Goal: Task Accomplishment & Management: Use online tool/utility

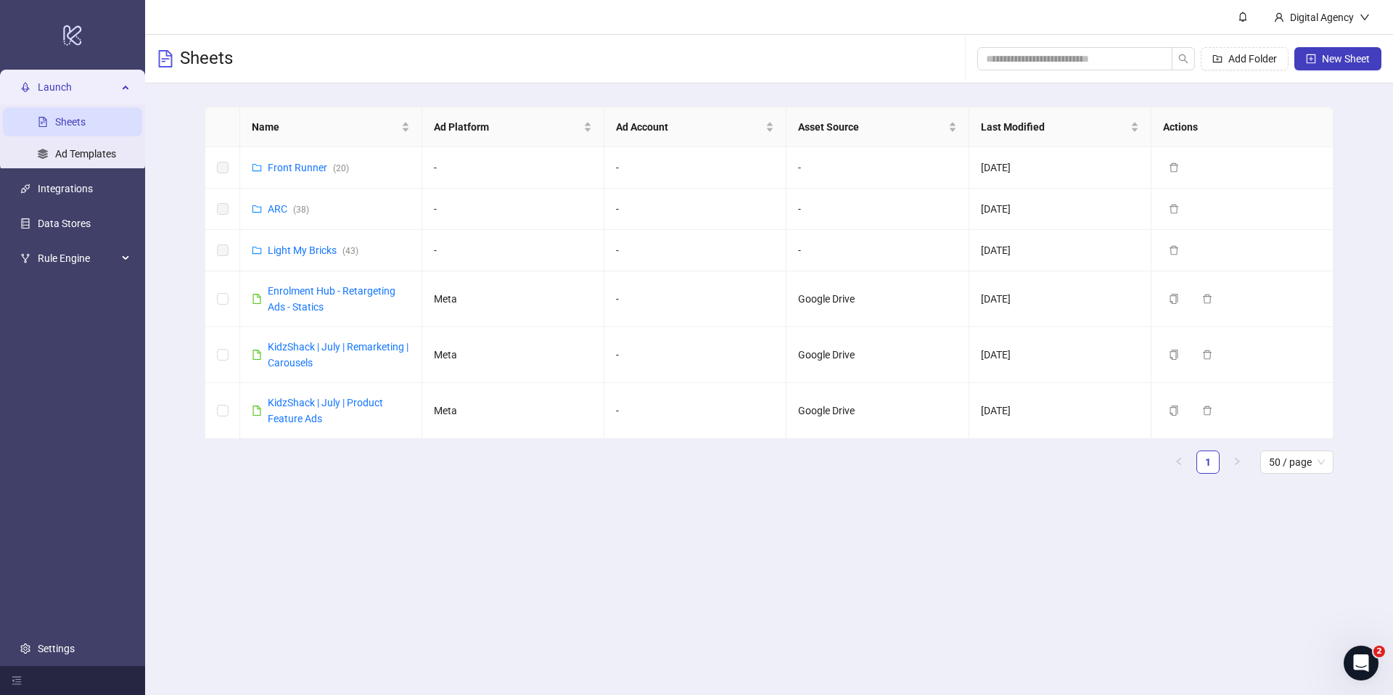
drag, startPoint x: 484, startPoint y: 492, endPoint x: 469, endPoint y: 471, distance: 25.6
click at [479, 482] on main "Name Ad Platform Ad Account Asset Source Last Modified Actions Front Runner ( 2…" at bounding box center [769, 295] width 1152 height 425
click at [292, 164] on link "Front Runner ( 20 )" at bounding box center [308, 168] width 81 height 12
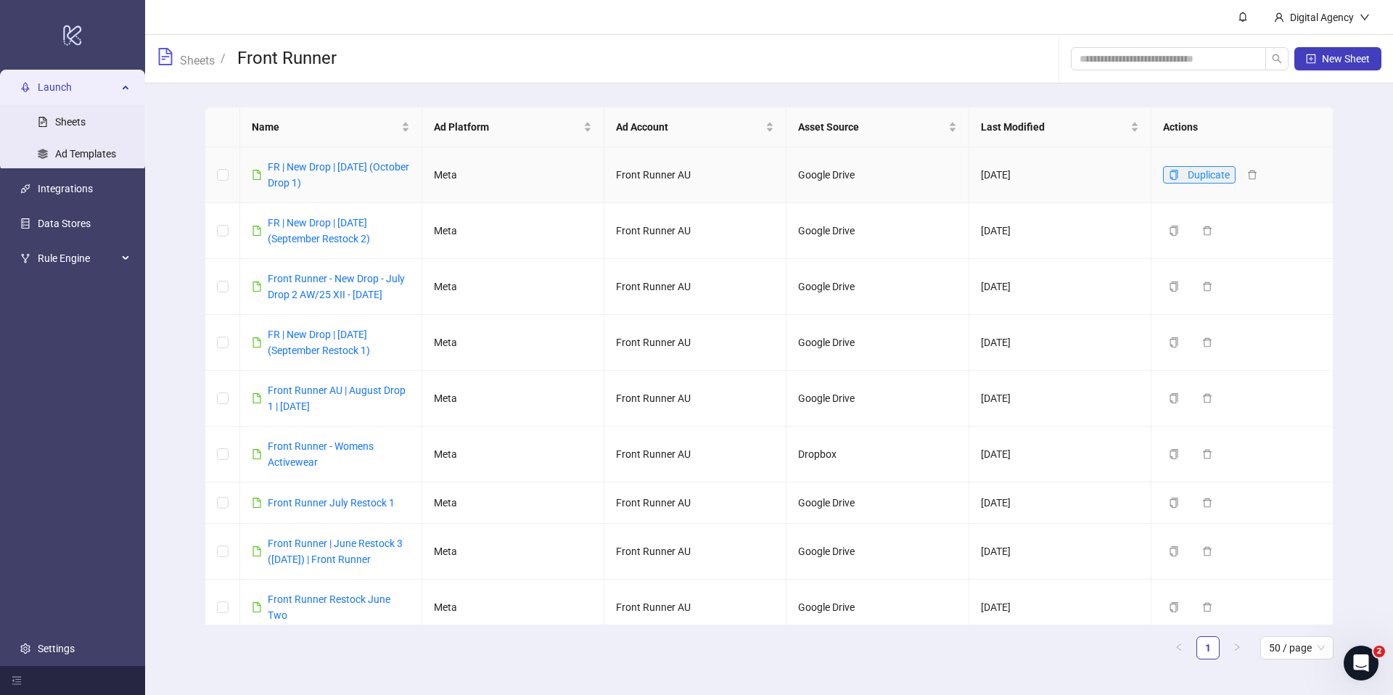
click at [1174, 173] on icon "copy" at bounding box center [1173, 175] width 10 height 10
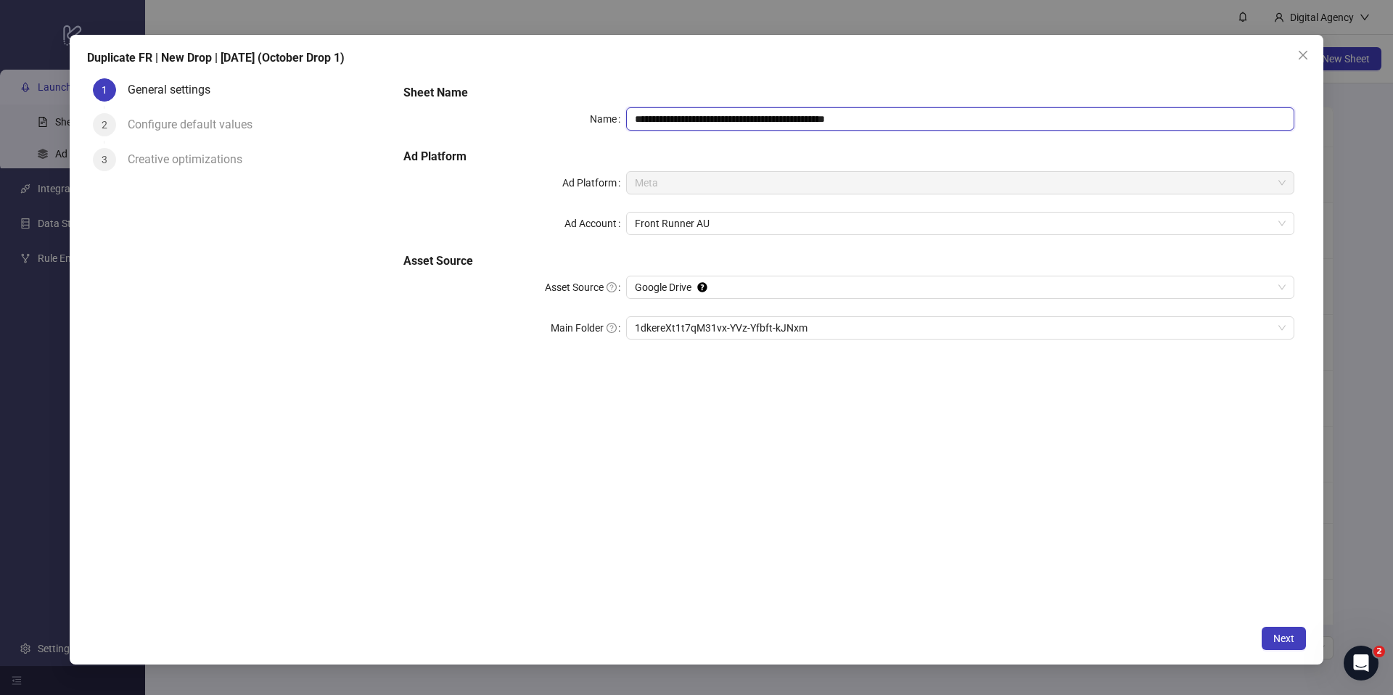
drag, startPoint x: 834, startPoint y: 120, endPoint x: 942, endPoint y: 120, distance: 108.1
click at [942, 120] on input "**********" at bounding box center [960, 118] width 668 height 23
click at [707, 120] on input "**********" at bounding box center [960, 118] width 668 height 23
type input "**********"
drag, startPoint x: 704, startPoint y: 160, endPoint x: 795, endPoint y: 83, distance: 119.3
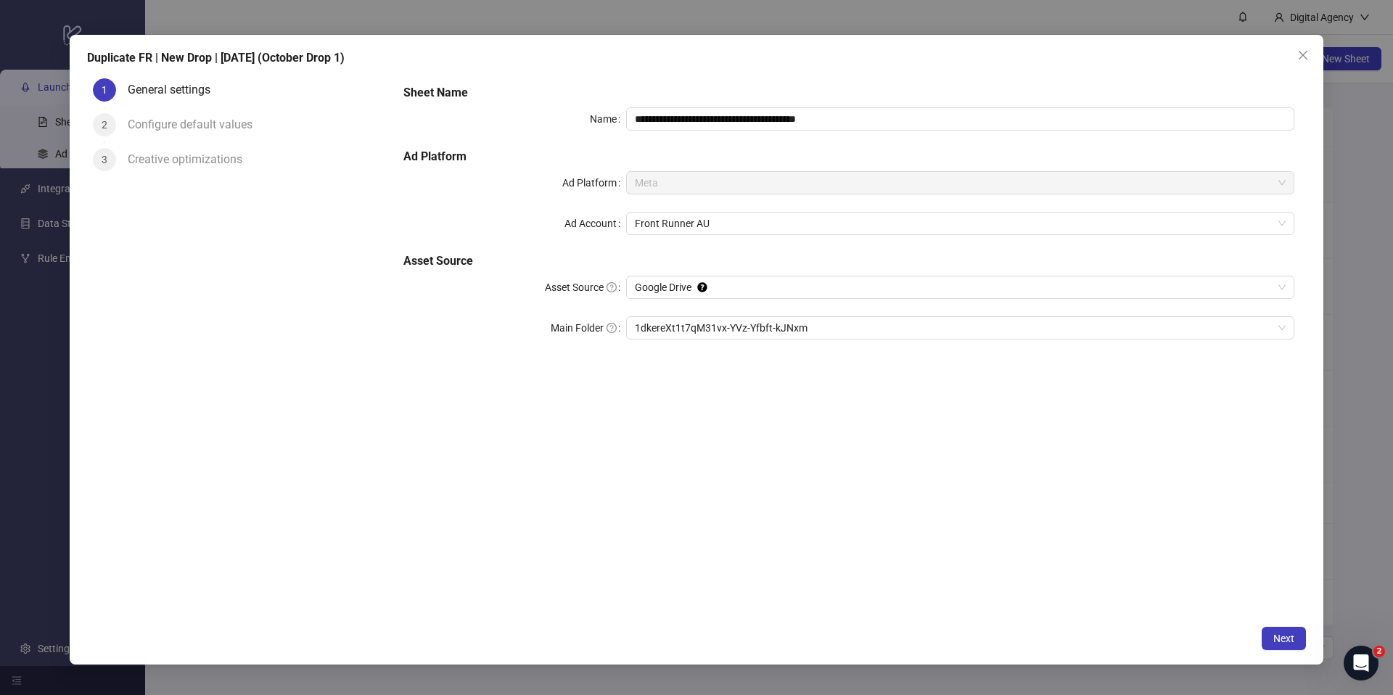
click at [704, 160] on h5 "Ad Platform" at bounding box center [848, 156] width 891 height 17
click at [896, 329] on span "1dkereXt1t7qM31vx-YVz-Yfbft-kJNxm" at bounding box center [960, 328] width 651 height 22
click at [1280, 637] on span "Next" at bounding box center [1283, 638] width 21 height 12
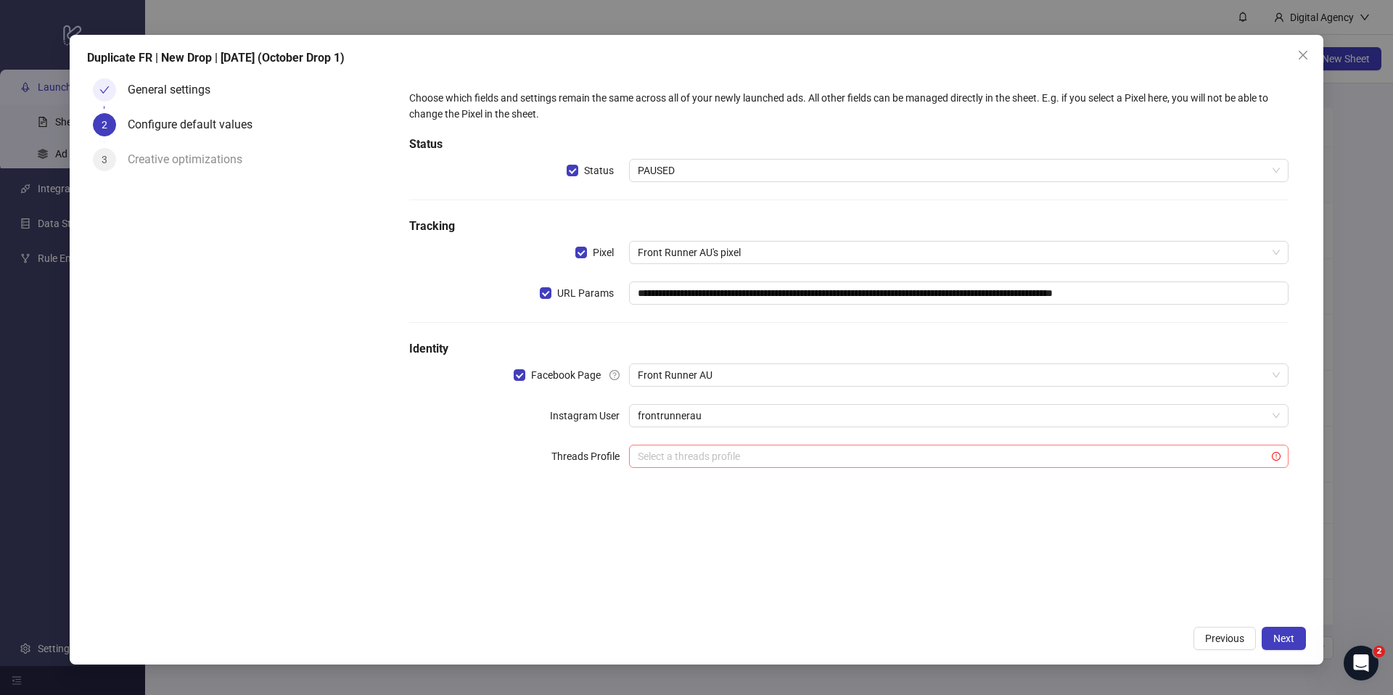
click at [764, 459] on input "search" at bounding box center [952, 456] width 629 height 22
click at [1092, 556] on div "**********" at bounding box center [849, 345] width 914 height 545
click at [1286, 640] on span "Next" at bounding box center [1283, 638] width 21 height 12
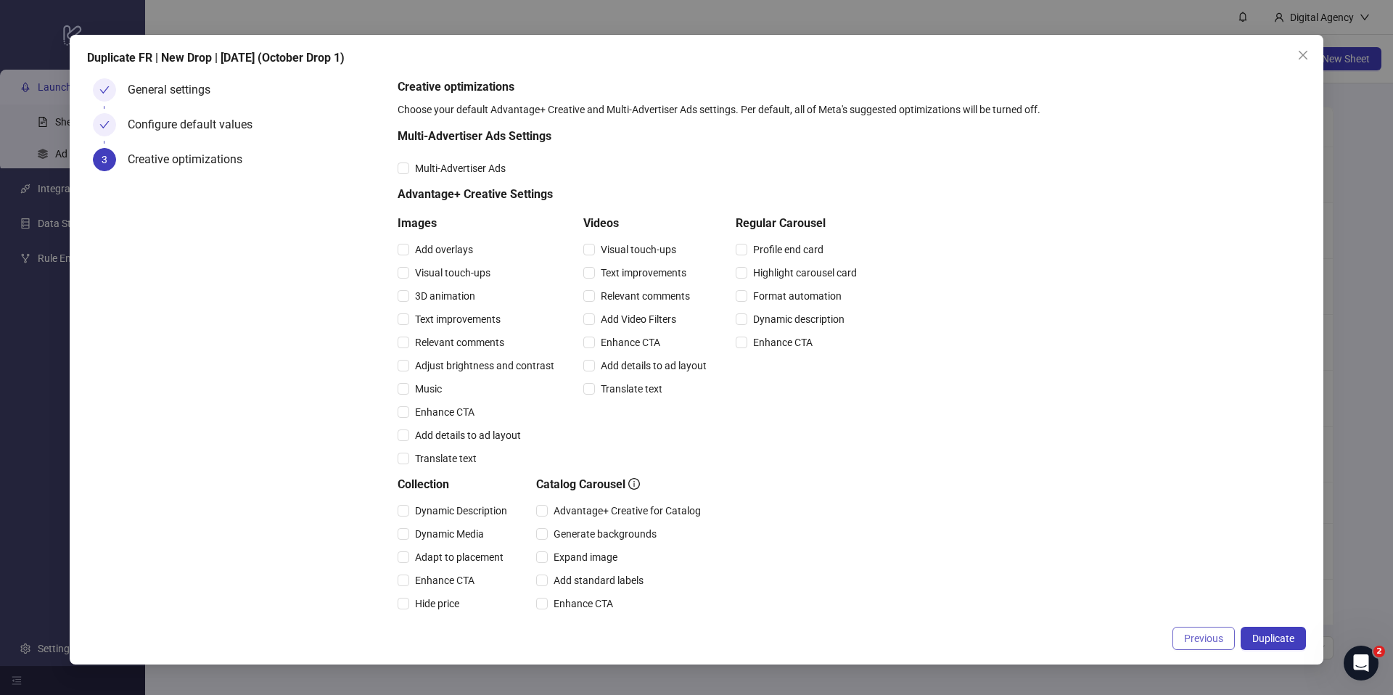
click at [1189, 638] on span "Previous" at bounding box center [1203, 638] width 39 height 12
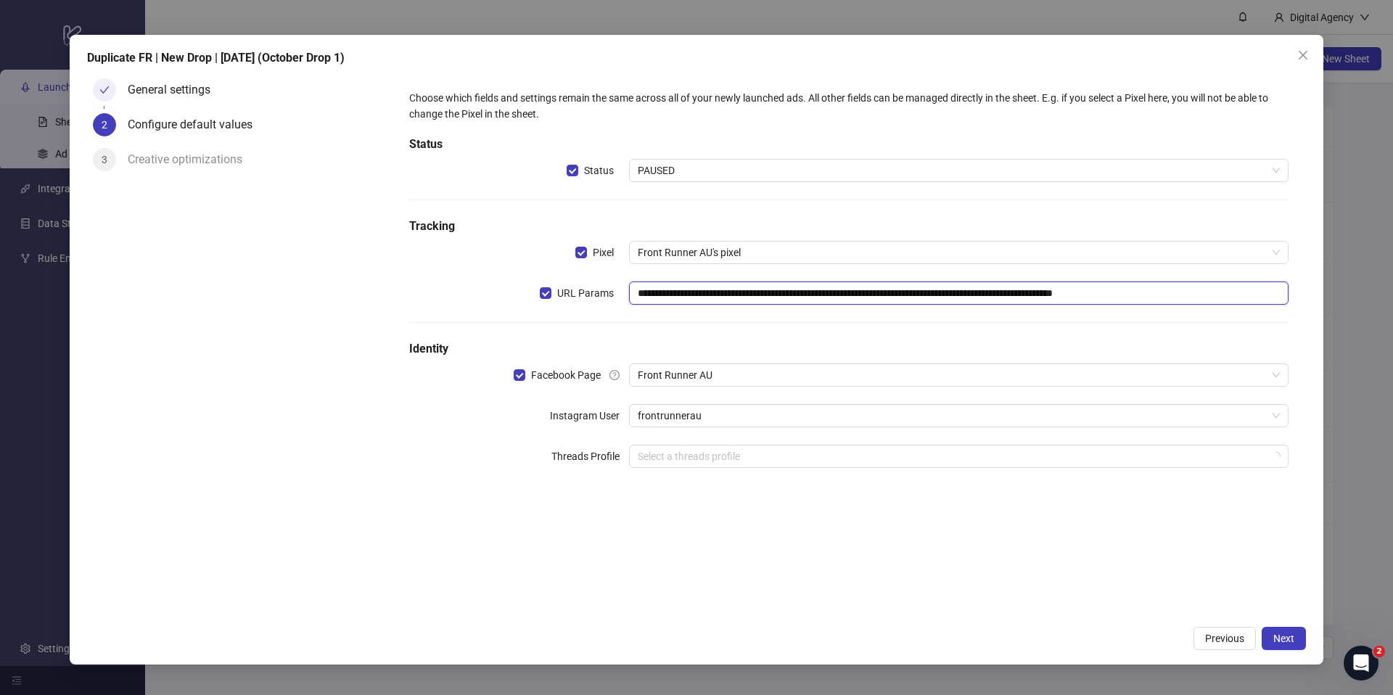
click at [715, 291] on input "**********" at bounding box center [958, 292] width 659 height 23
type input "**********"
drag, startPoint x: 1160, startPoint y: 566, endPoint x: 1250, endPoint y: 620, distance: 105.4
click at [1160, 566] on div "**********" at bounding box center [849, 345] width 914 height 545
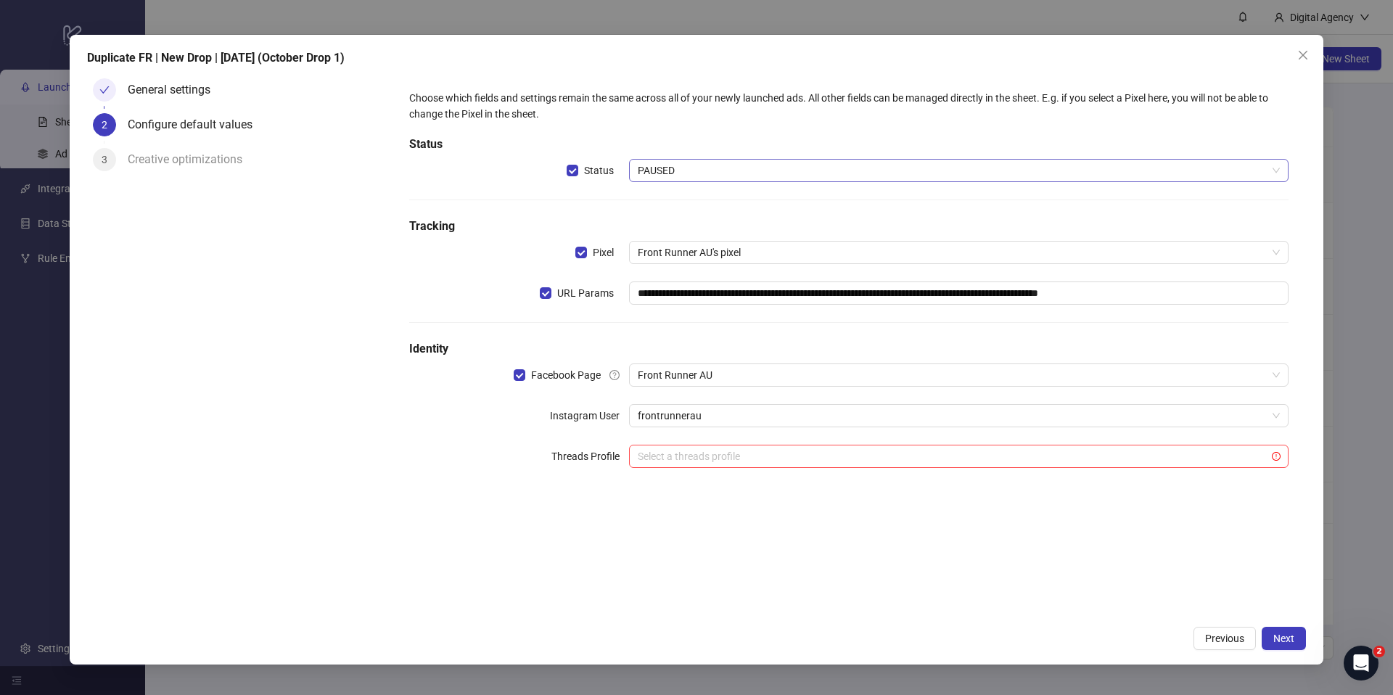
click at [681, 166] on span "PAUSED" at bounding box center [959, 171] width 642 height 22
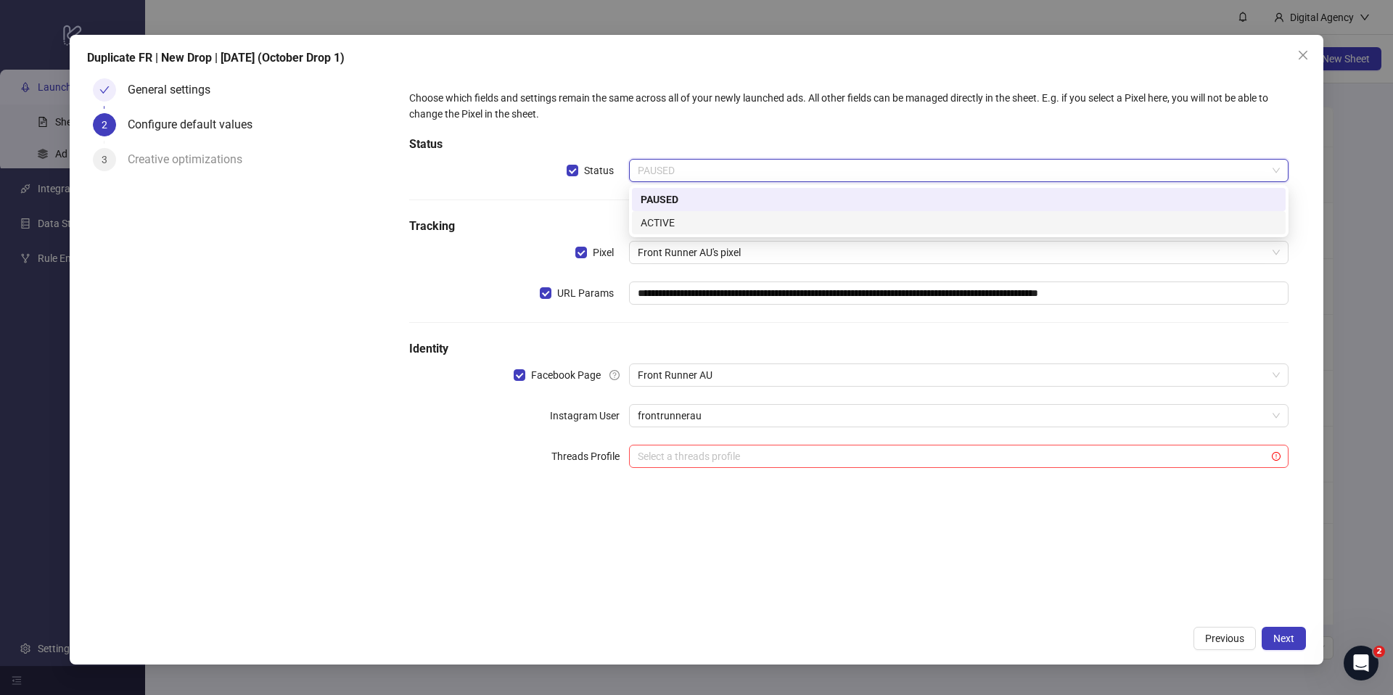
click at [666, 218] on div "ACTIVE" at bounding box center [958, 223] width 636 height 16
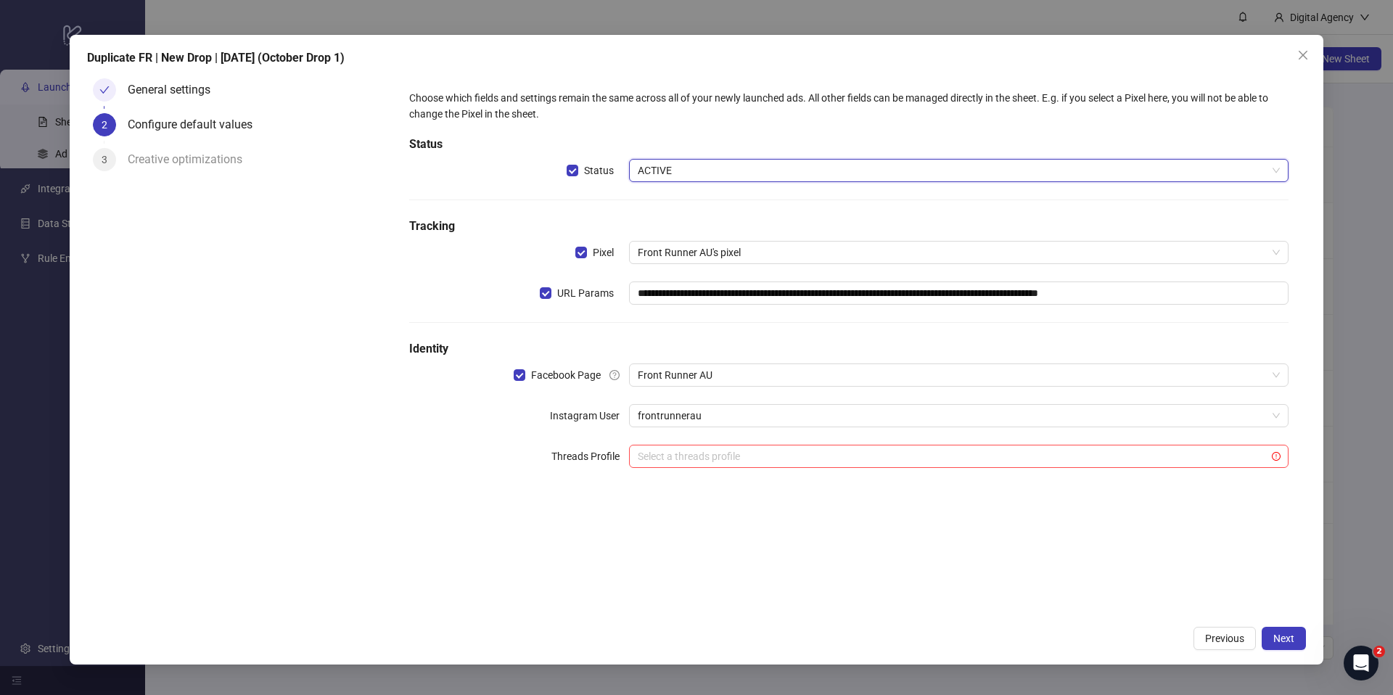
drag, startPoint x: 692, startPoint y: 161, endPoint x: 686, endPoint y: 171, distance: 11.7
click at [691, 161] on span "ACTIVE" at bounding box center [959, 171] width 642 height 22
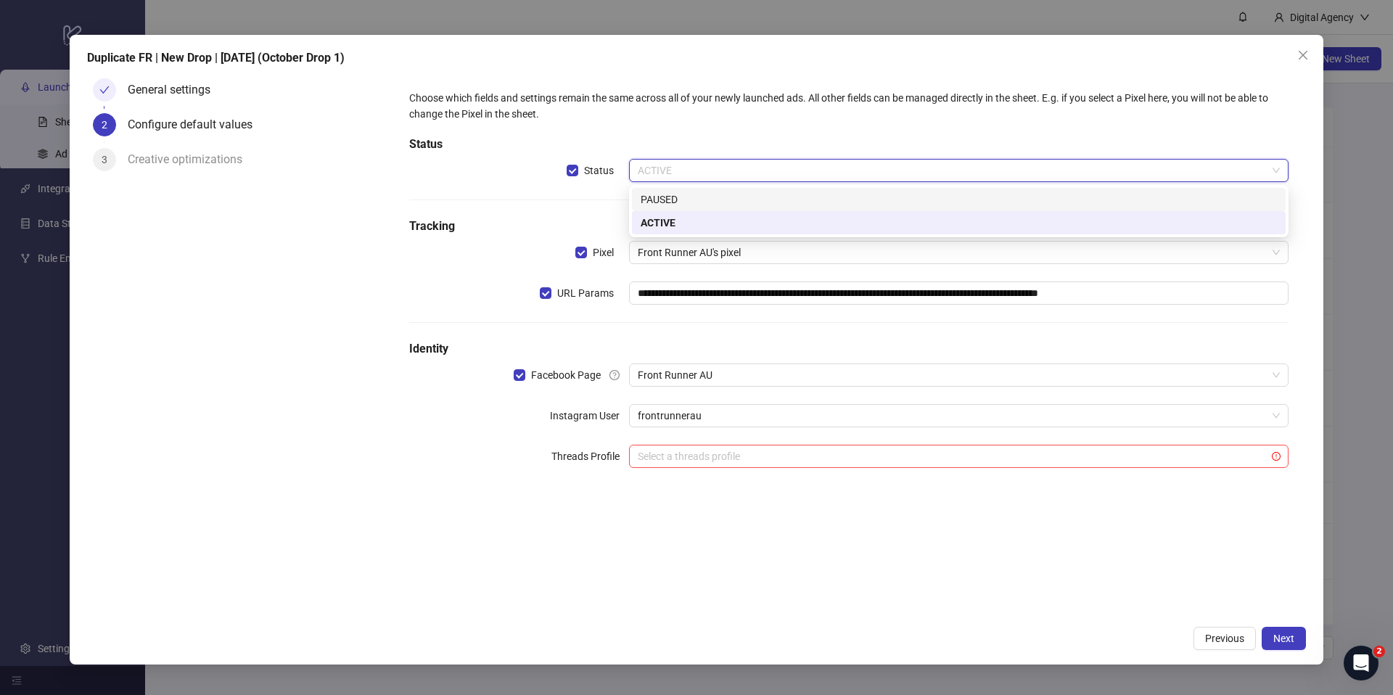
click at [677, 196] on div "PAUSED" at bounding box center [958, 199] width 636 height 16
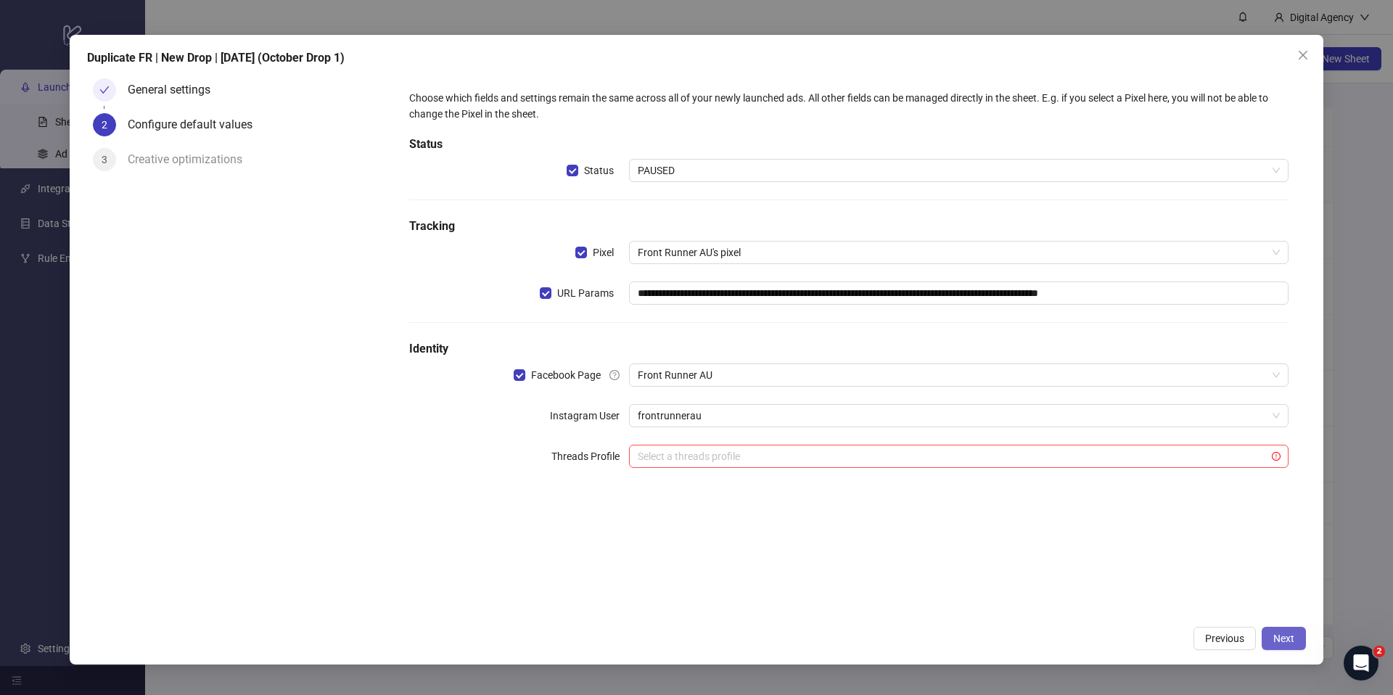
click at [1274, 636] on span "Next" at bounding box center [1283, 638] width 21 height 12
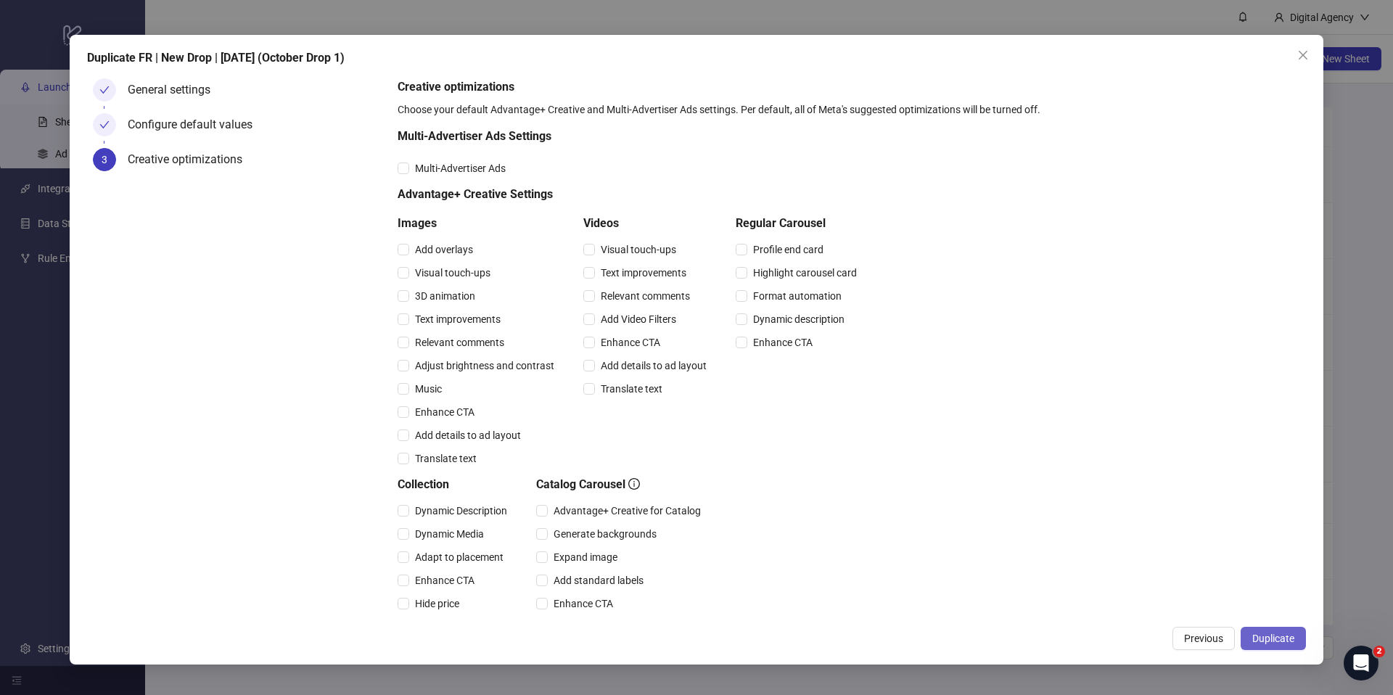
click at [1267, 637] on span "Duplicate" at bounding box center [1273, 638] width 42 height 12
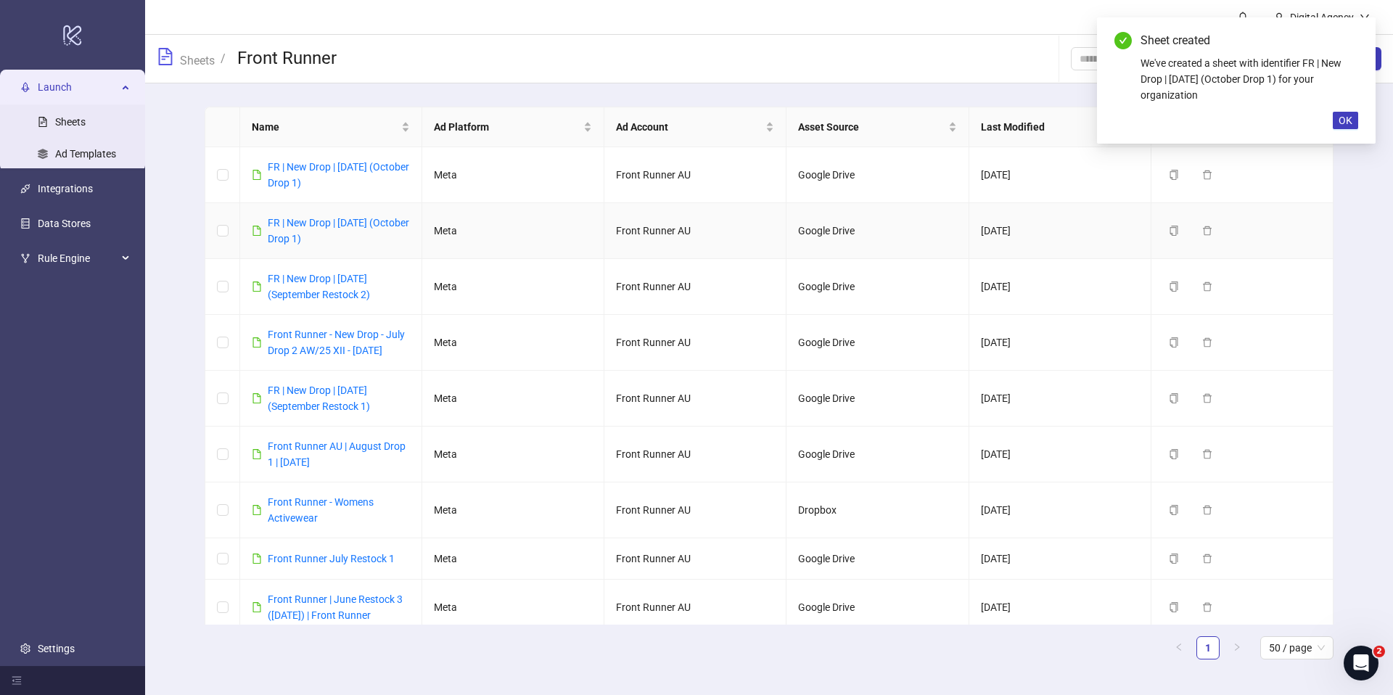
click at [285, 219] on link "FR | New Drop | [DATE] (October Drop 1)" at bounding box center [338, 231] width 141 height 28
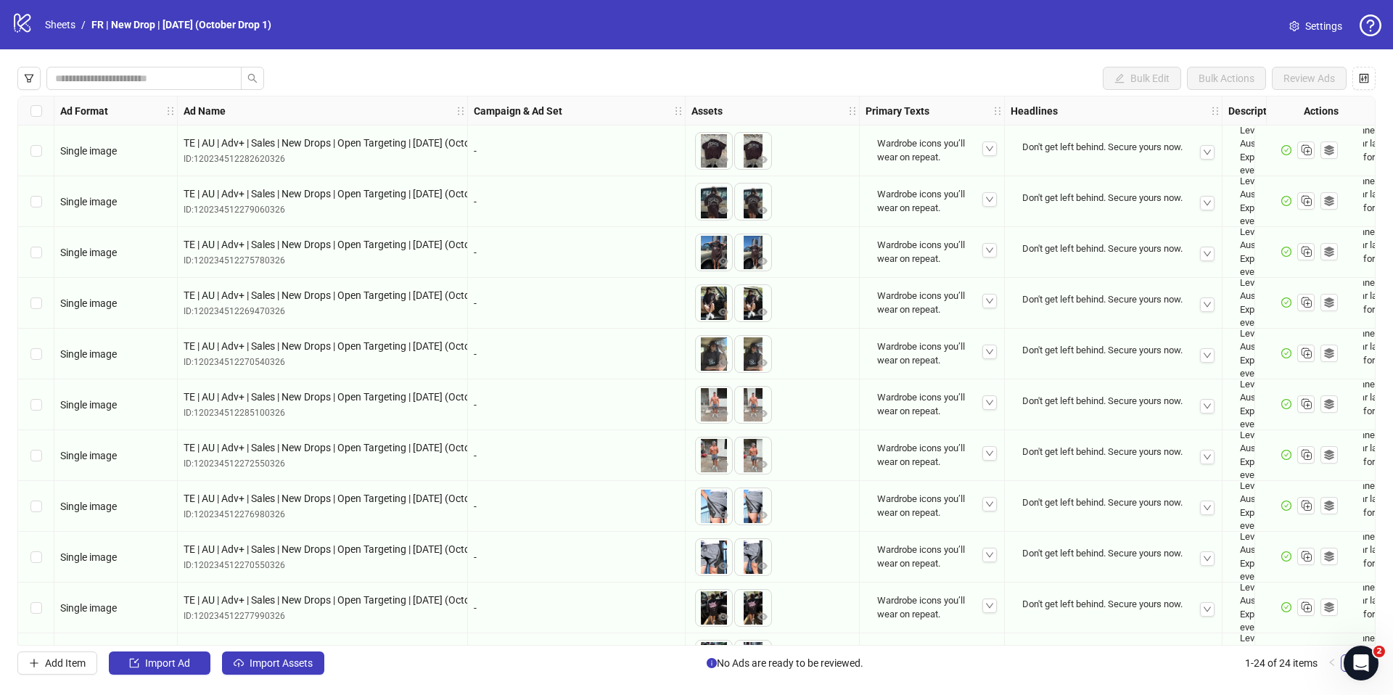
click at [1302, 30] on link "Settings" at bounding box center [1315, 26] width 76 height 23
click at [1305, 24] on span "Settings" at bounding box center [1323, 26] width 37 height 16
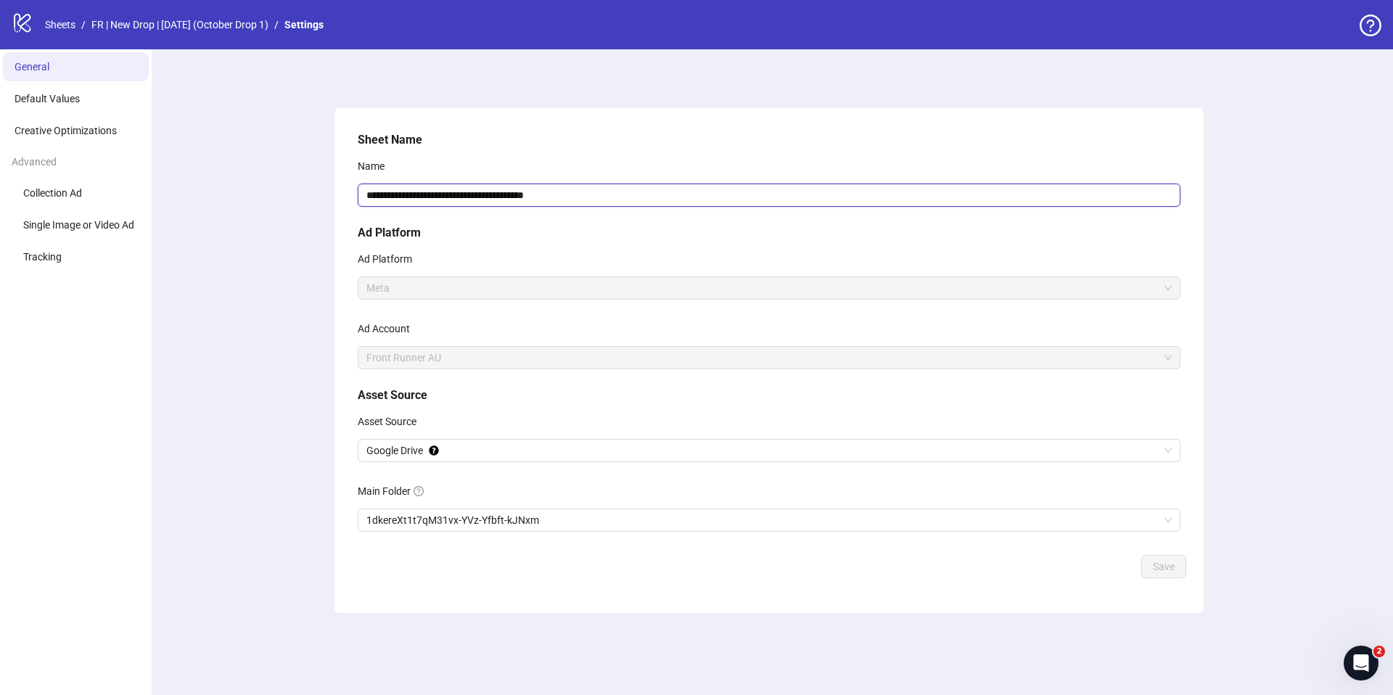
click at [556, 196] on input "**********" at bounding box center [769, 195] width 822 height 23
type input "**********"
click at [1162, 563] on span "Save" at bounding box center [1164, 567] width 22 height 12
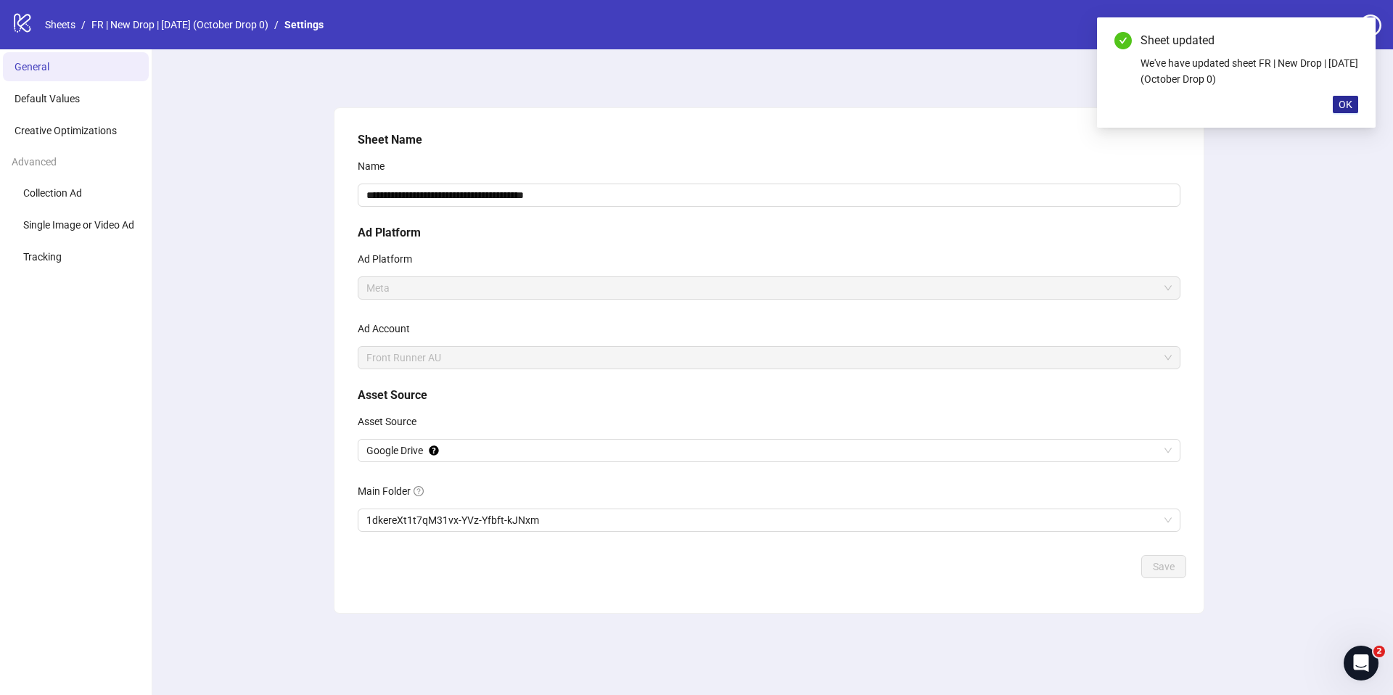
click at [1348, 99] on span "OK" at bounding box center [1345, 105] width 14 height 12
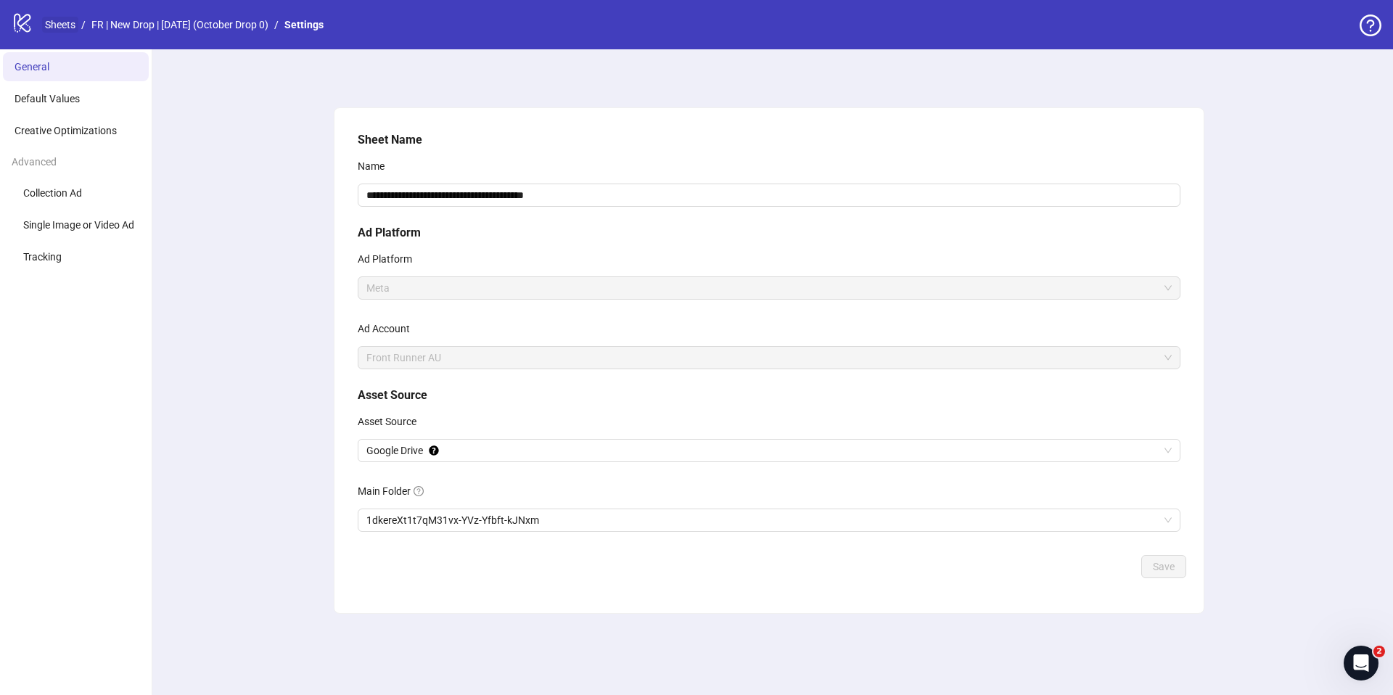
click at [55, 24] on link "Sheets" at bounding box center [60, 25] width 36 height 16
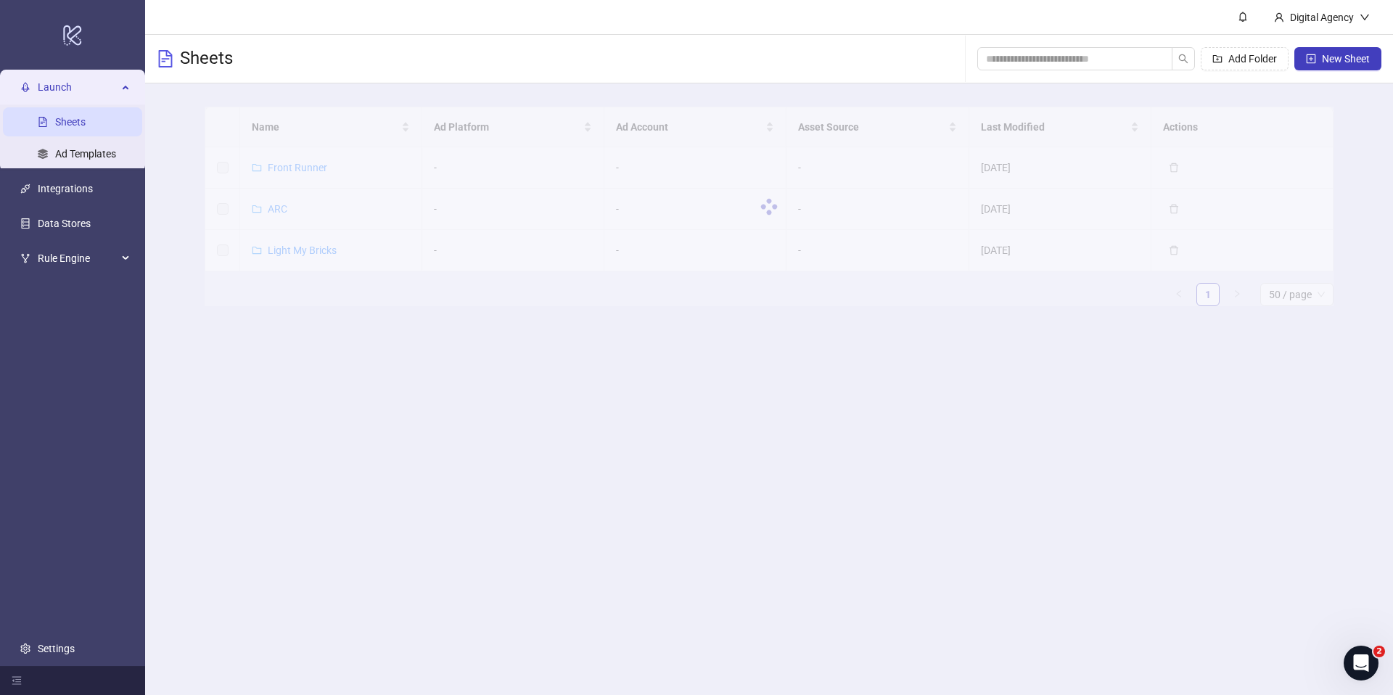
click at [284, 166] on div at bounding box center [769, 206] width 1129 height 199
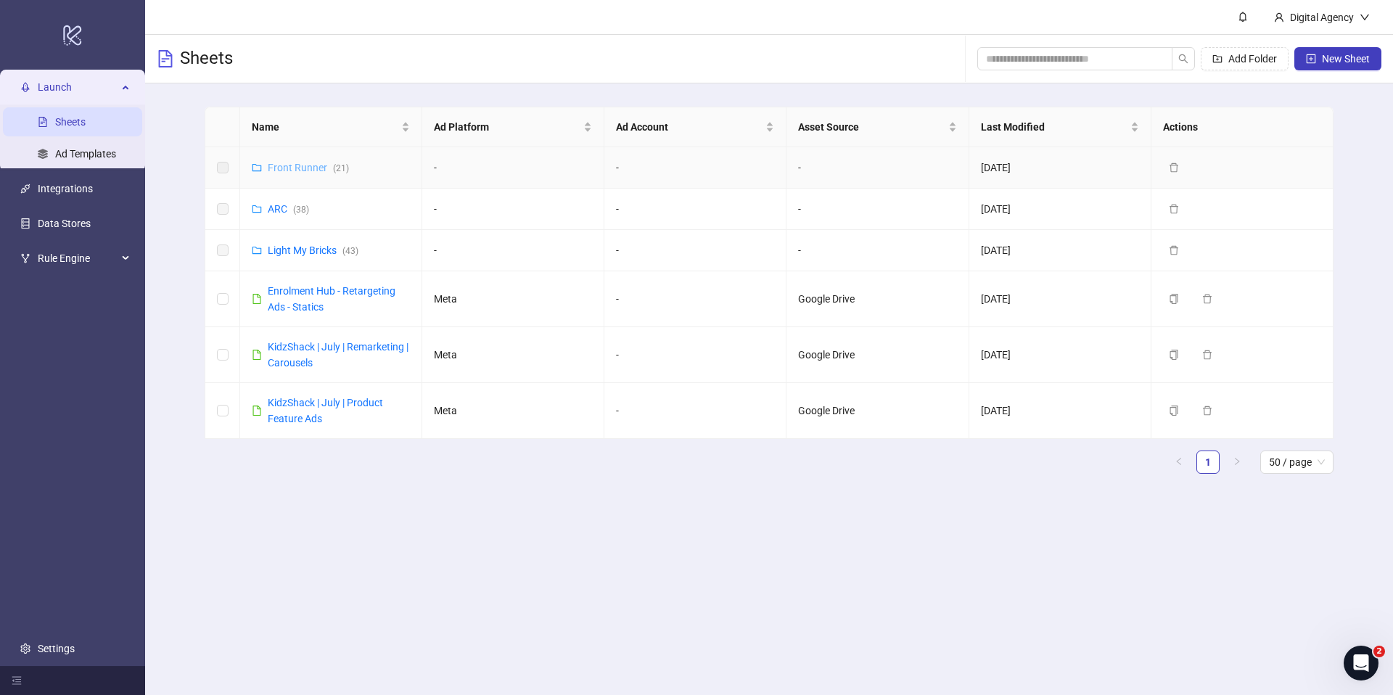
click at [285, 170] on link "Front Runner ( 21 )" at bounding box center [308, 168] width 81 height 12
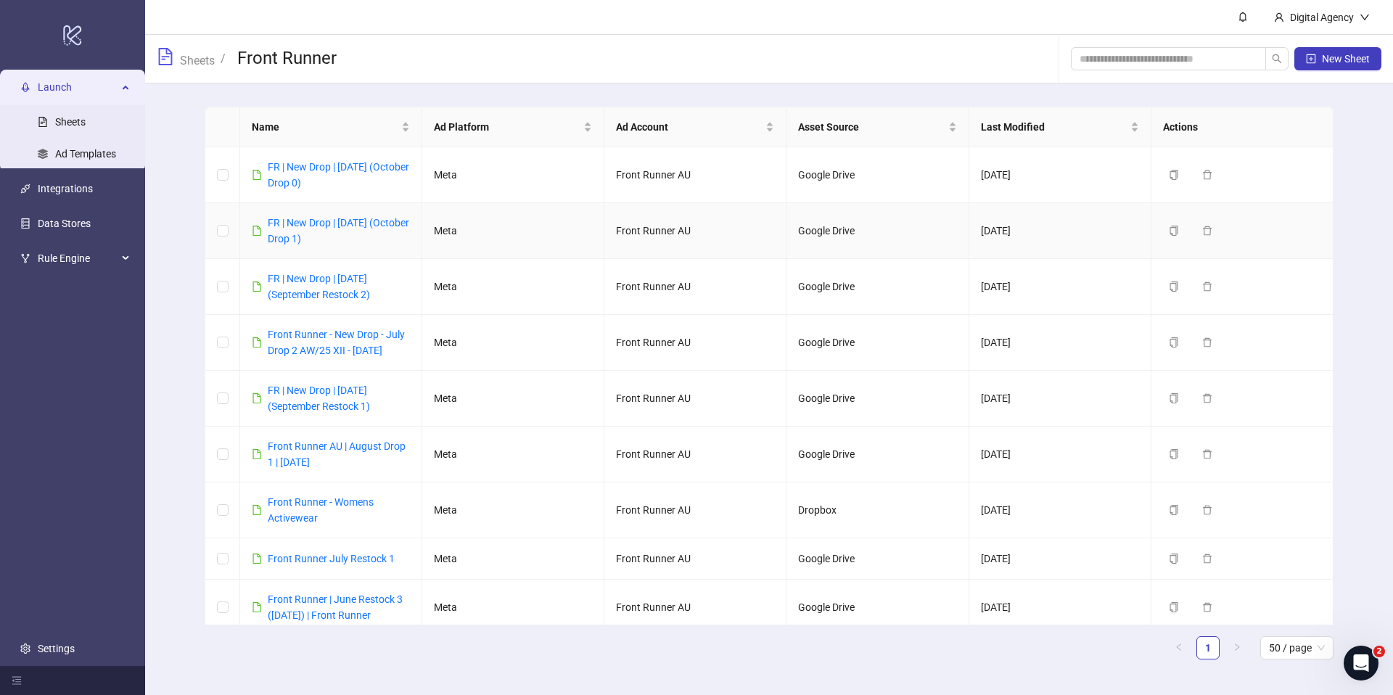
click at [331, 235] on link "FR | New Drop | [DATE] (October Drop 1)" at bounding box center [338, 231] width 141 height 28
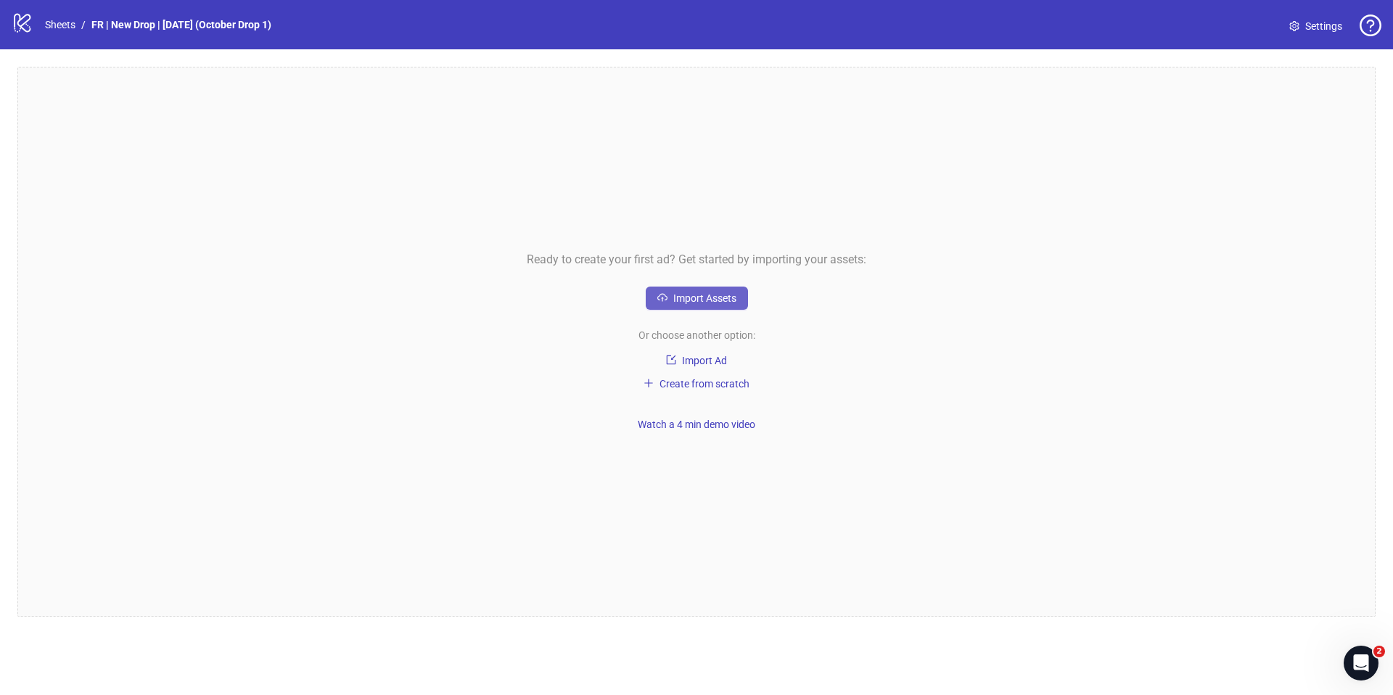
click at [679, 283] on div "Ready to create your first ad? Get started by importing your assets: Import Ass…" at bounding box center [696, 342] width 1358 height 550
click at [669, 297] on button "Import Assets" at bounding box center [697, 297] width 102 height 23
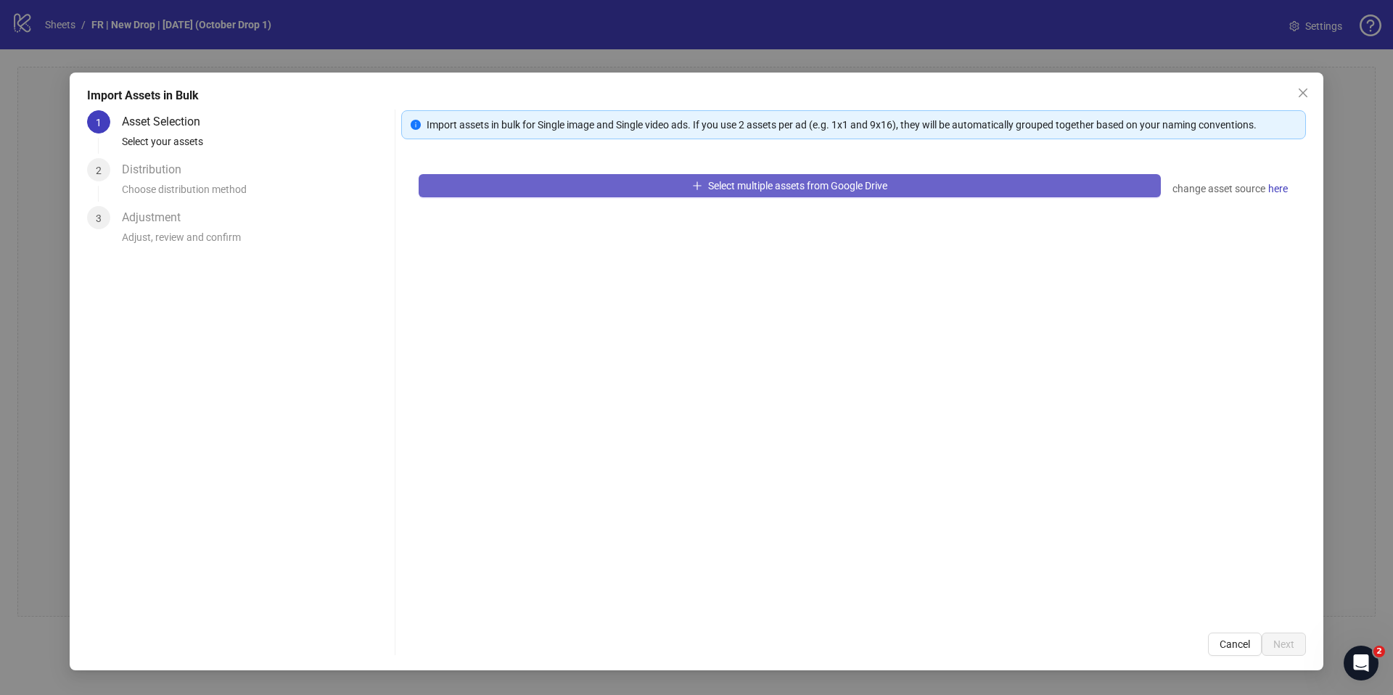
click at [627, 194] on button "Select multiple assets from Google Drive" at bounding box center [789, 185] width 742 height 23
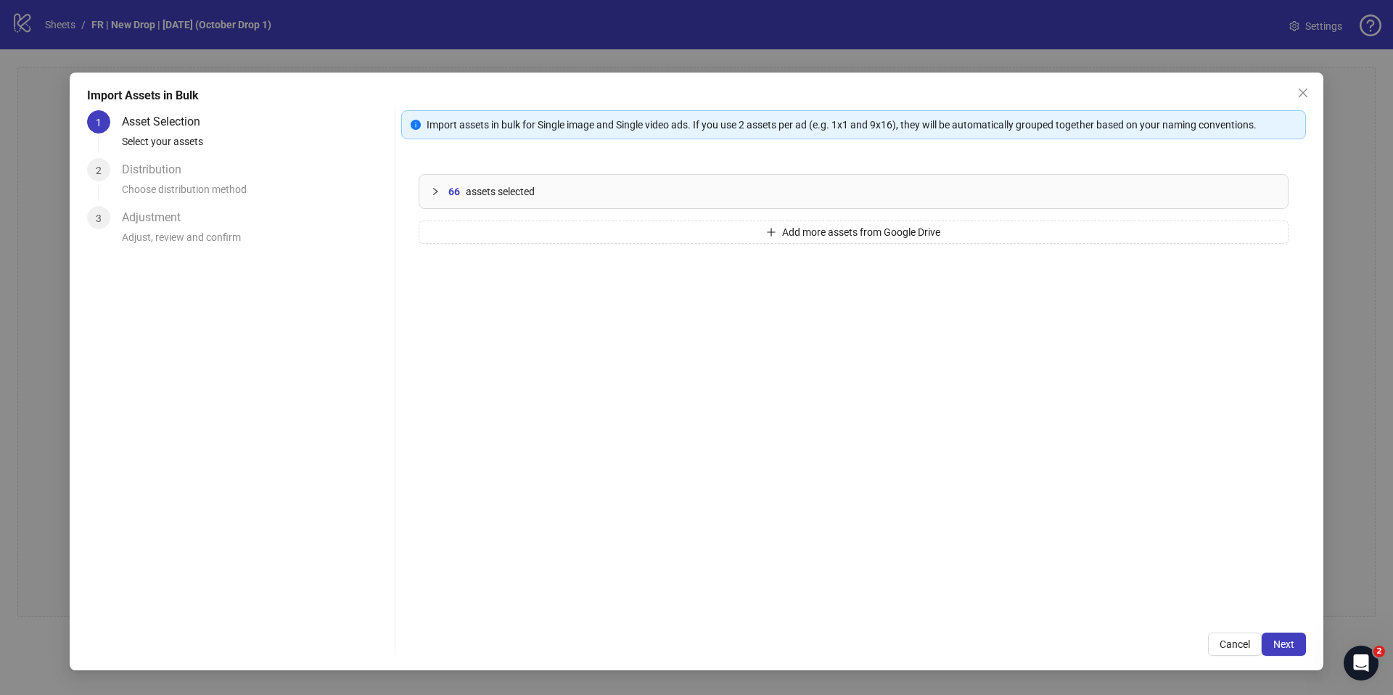
click at [431, 186] on div at bounding box center [439, 192] width 17 height 16
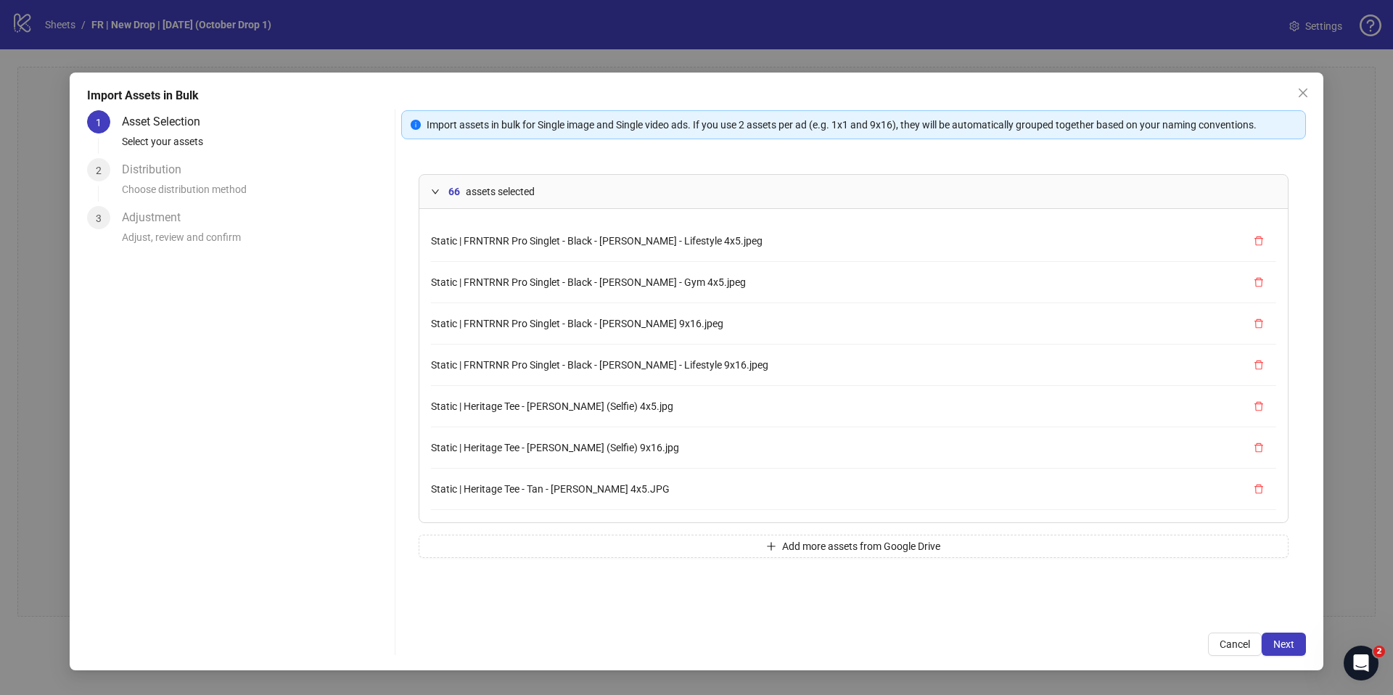
click at [432, 191] on icon "expanded" at bounding box center [435, 191] width 9 height 9
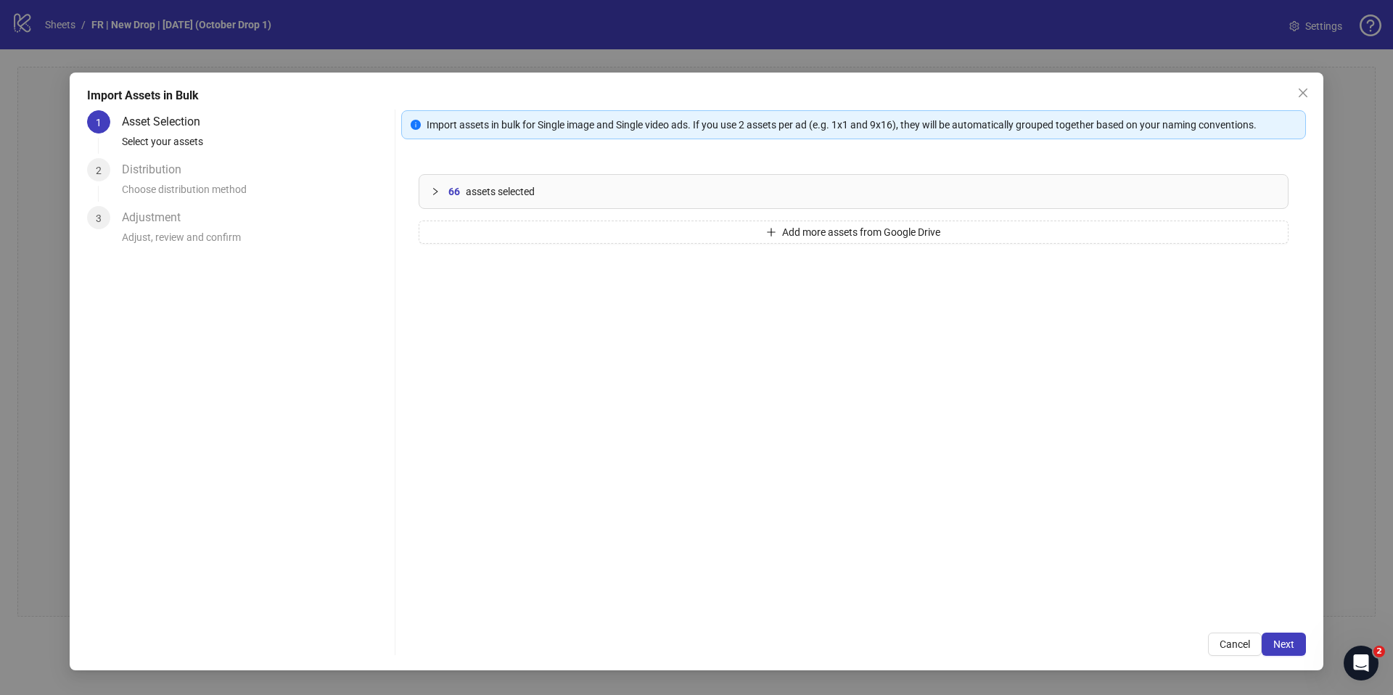
click at [432, 187] on icon "collapsed" at bounding box center [435, 191] width 9 height 9
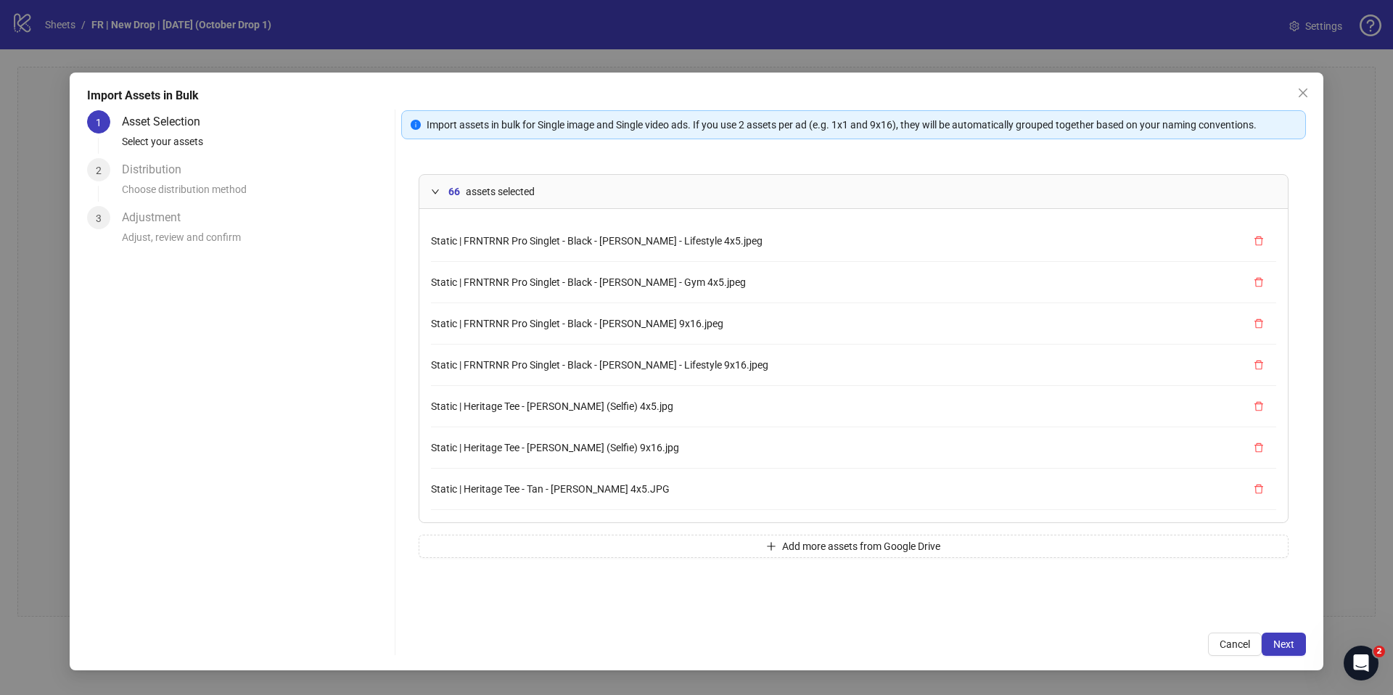
click at [433, 189] on icon "expanded" at bounding box center [435, 191] width 9 height 9
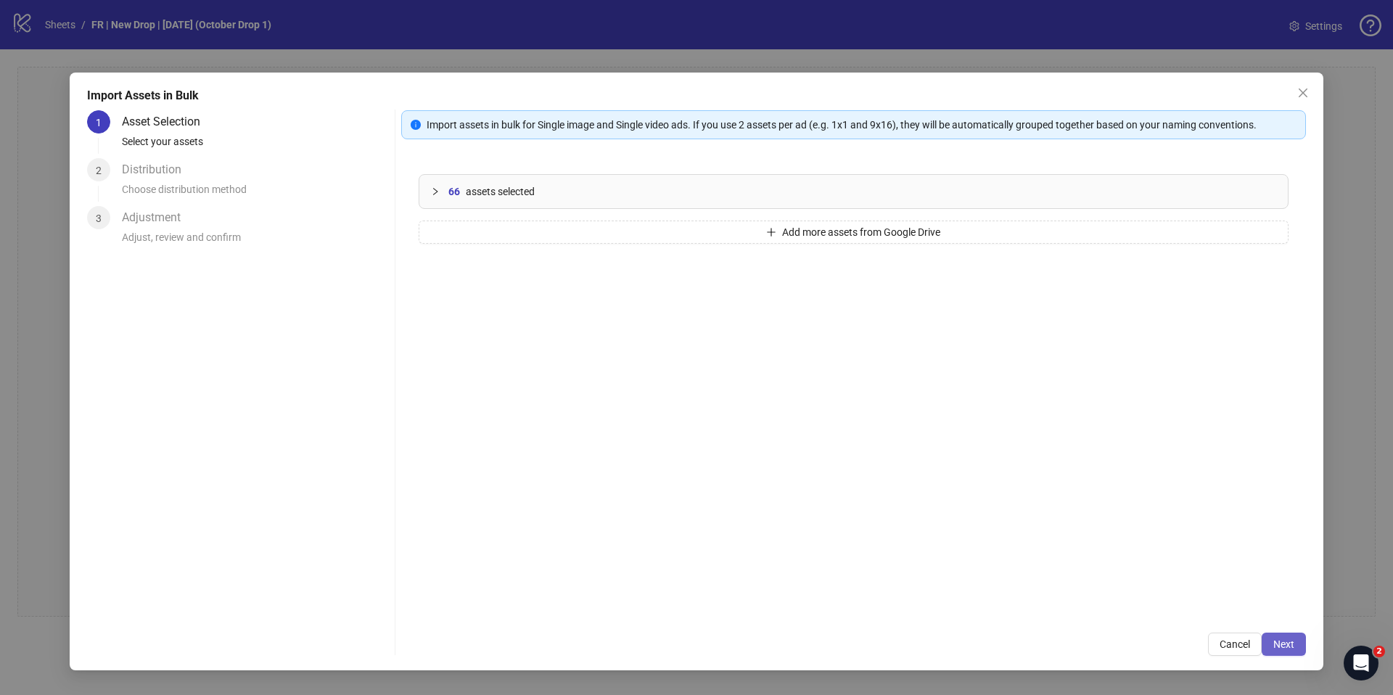
click at [1280, 634] on button "Next" at bounding box center [1283, 643] width 44 height 23
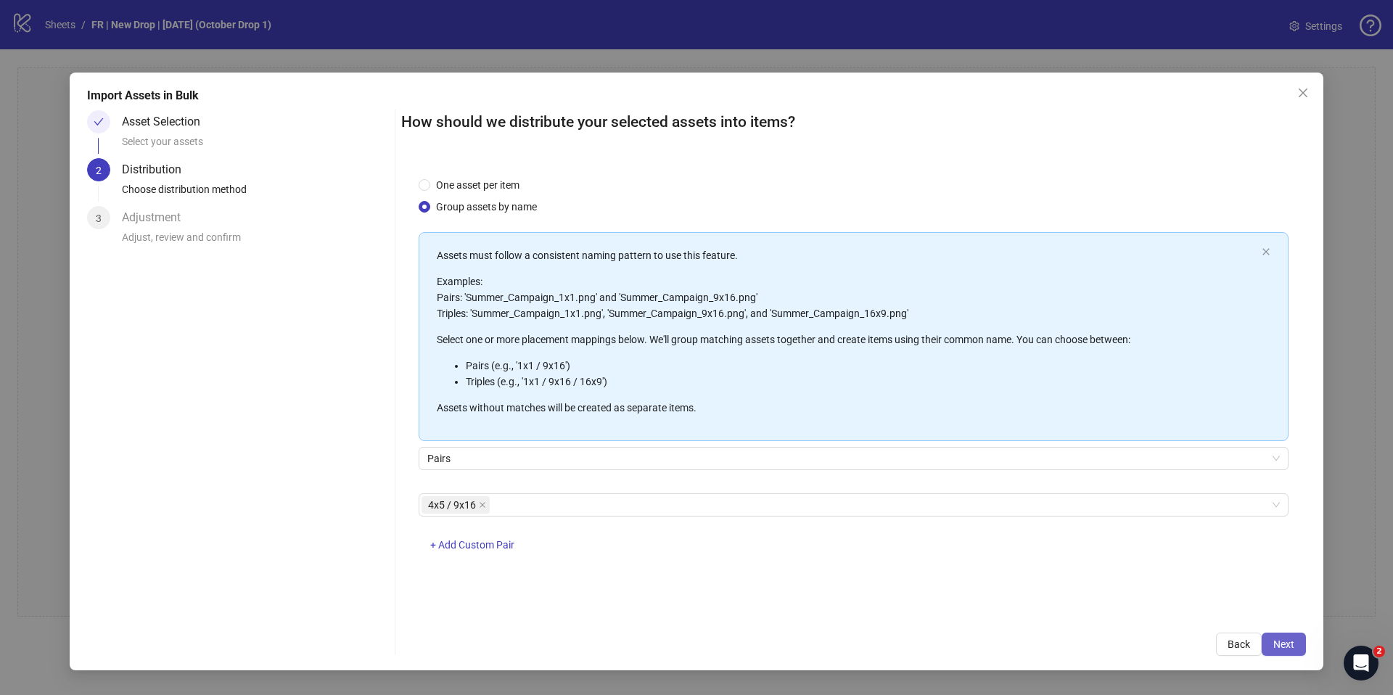
click at [1277, 646] on span "Next" at bounding box center [1283, 644] width 21 height 12
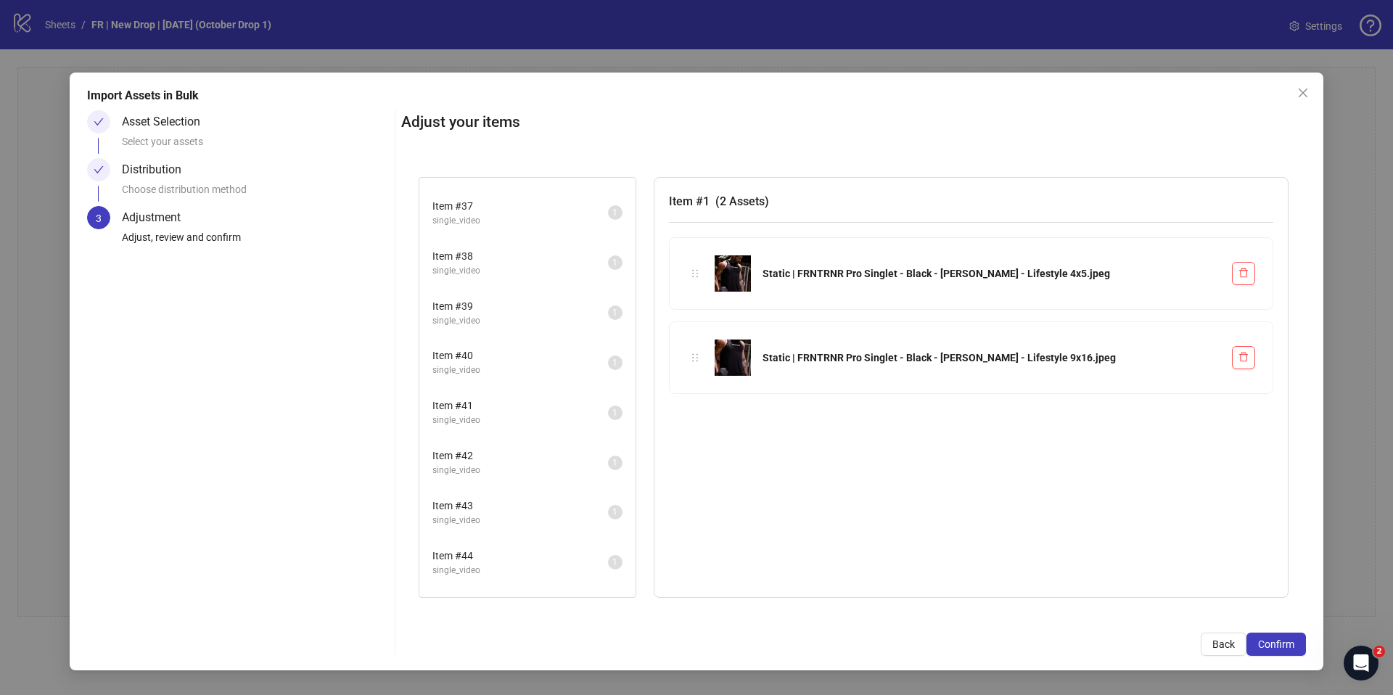
scroll to position [1927, 0]
click at [540, 368] on span "Item # 43" at bounding box center [520, 366] width 176 height 16
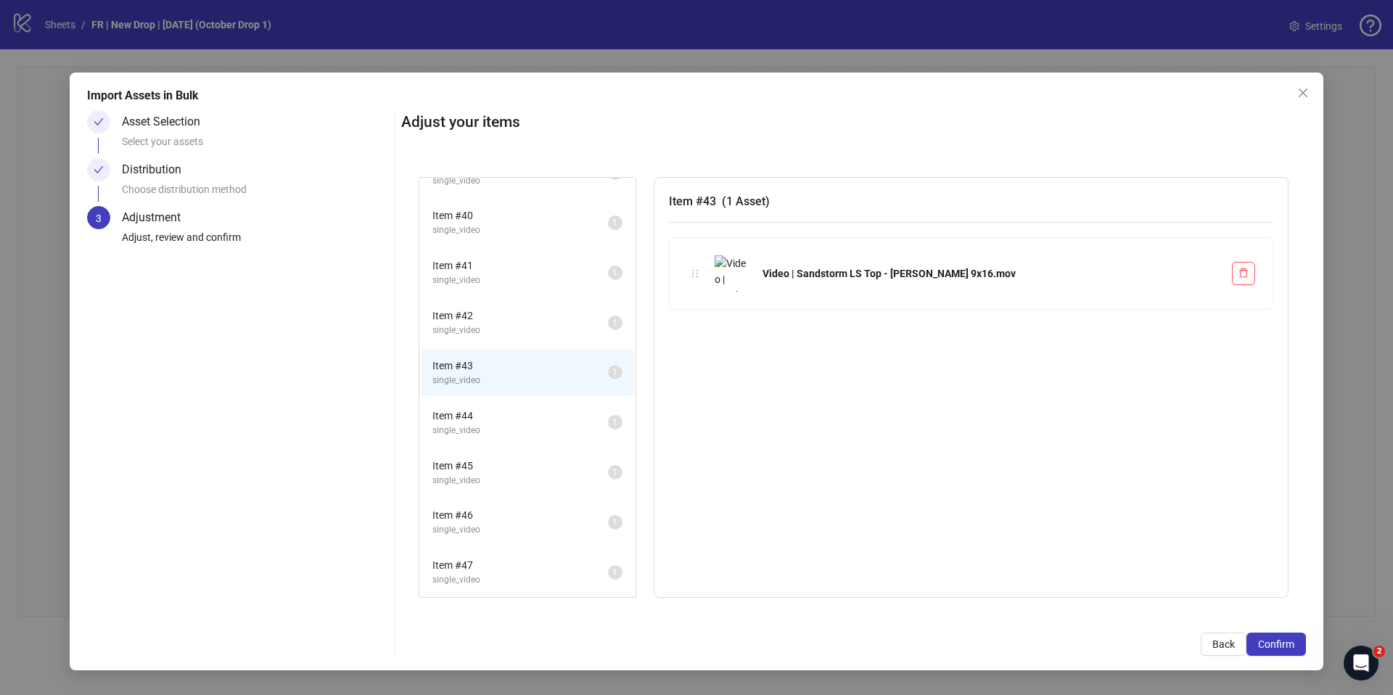
click at [531, 326] on span "single_video" at bounding box center [520, 330] width 176 height 14
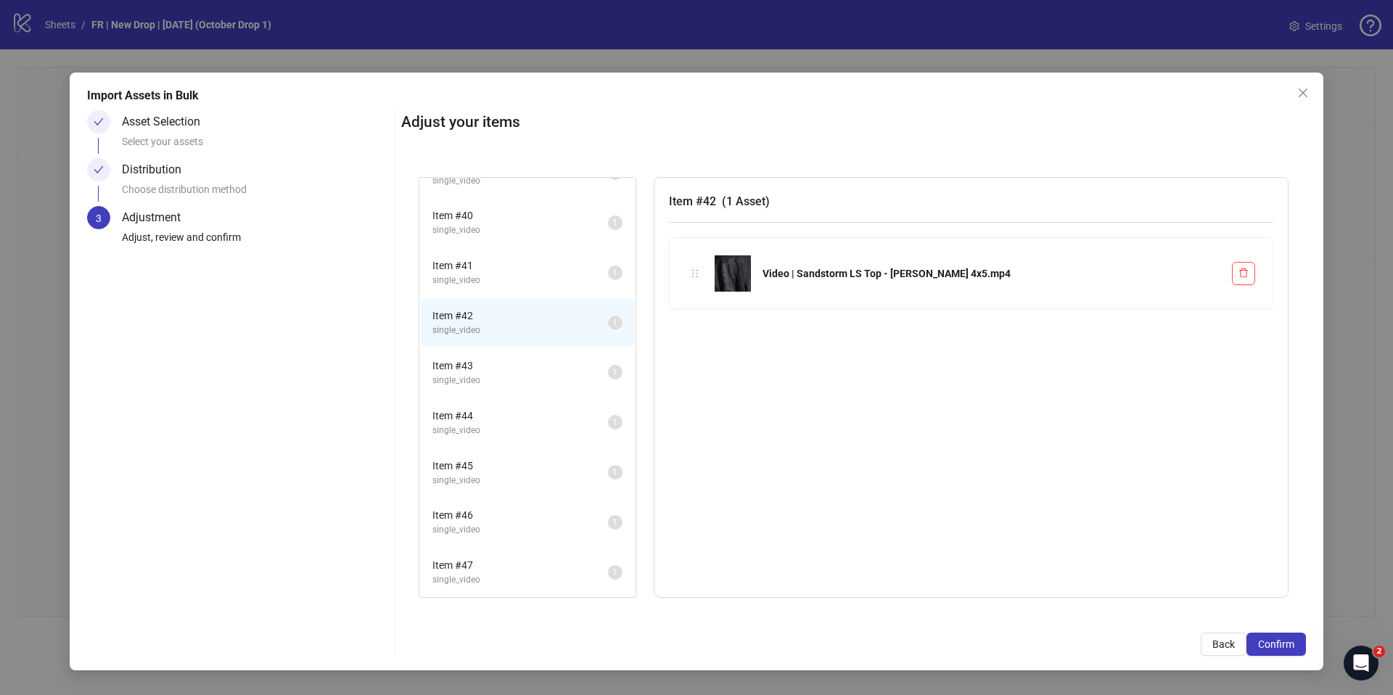
click at [537, 298] on div "Item # 42 single_video 1" at bounding box center [527, 322] width 216 height 50
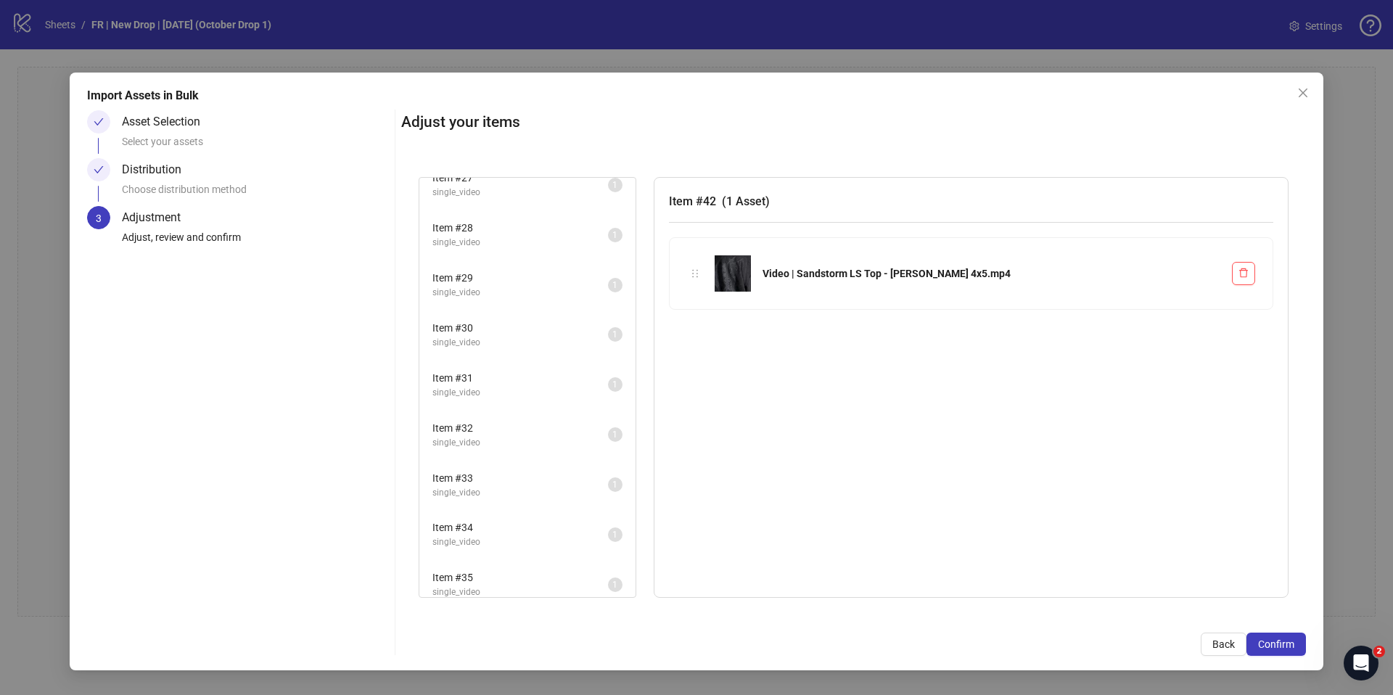
click at [535, 302] on li "Item # 29 single_video 1" at bounding box center [527, 284] width 213 height 47
click at [524, 248] on span "single_video" at bounding box center [520, 243] width 176 height 14
click at [527, 251] on li "Item # 27 single_video 1" at bounding box center [527, 235] width 213 height 47
click at [519, 283] on span "Item # 28" at bounding box center [520, 279] width 176 height 16
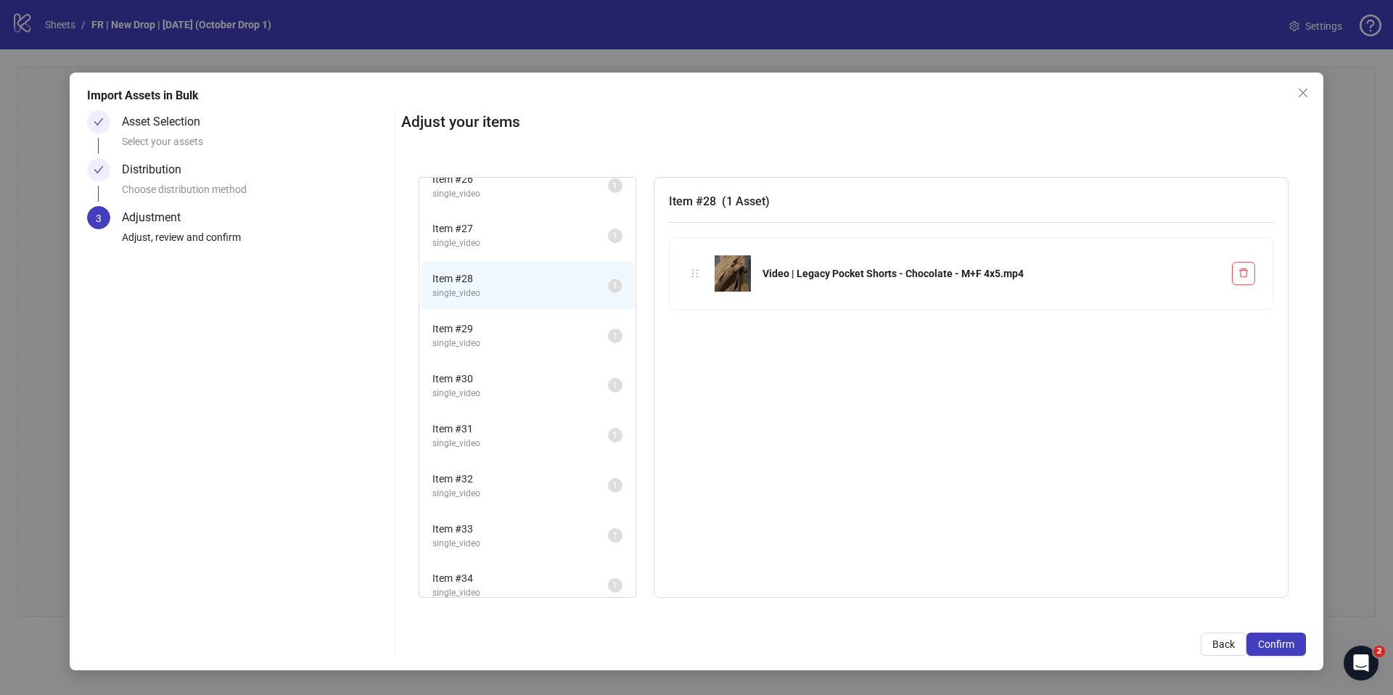
drag, startPoint x: 526, startPoint y: 252, endPoint x: 525, endPoint y: 269, distance: 16.7
click at [527, 252] on li "Item # 27 single_video 1" at bounding box center [527, 235] width 213 height 47
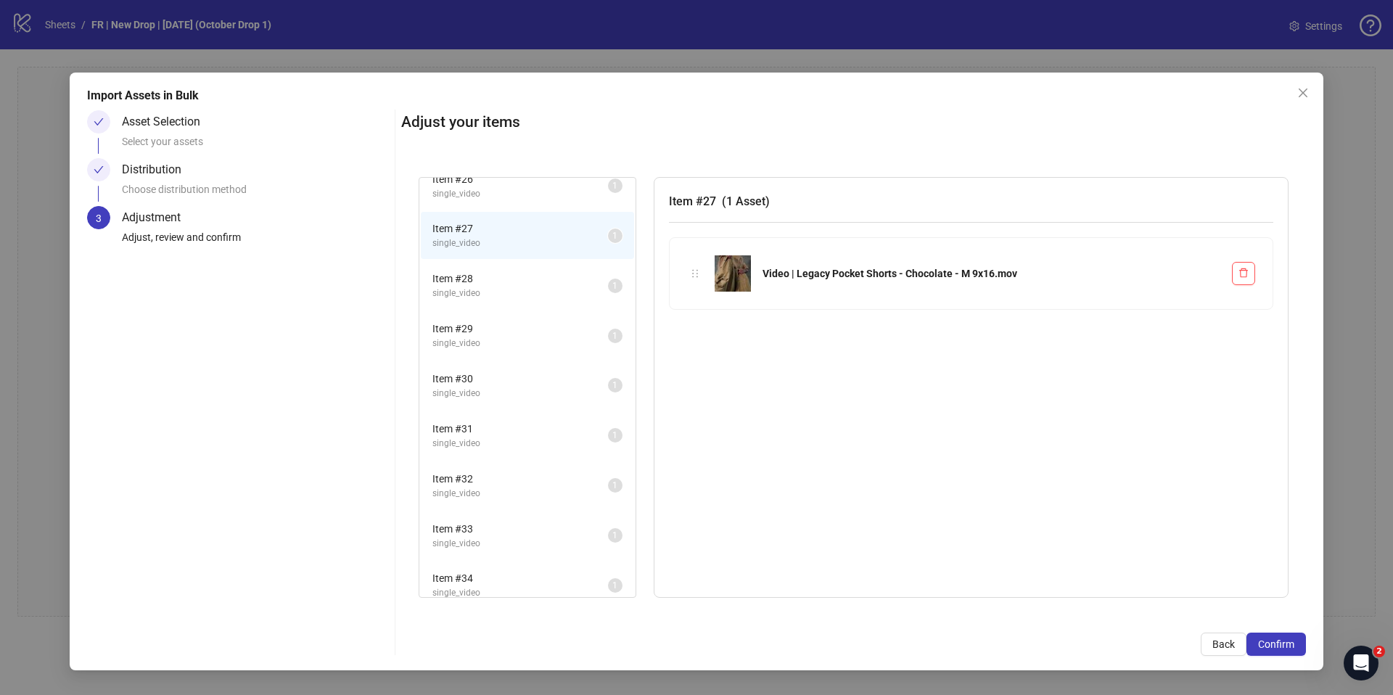
click at [522, 281] on span "Item # 28" at bounding box center [520, 279] width 176 height 16
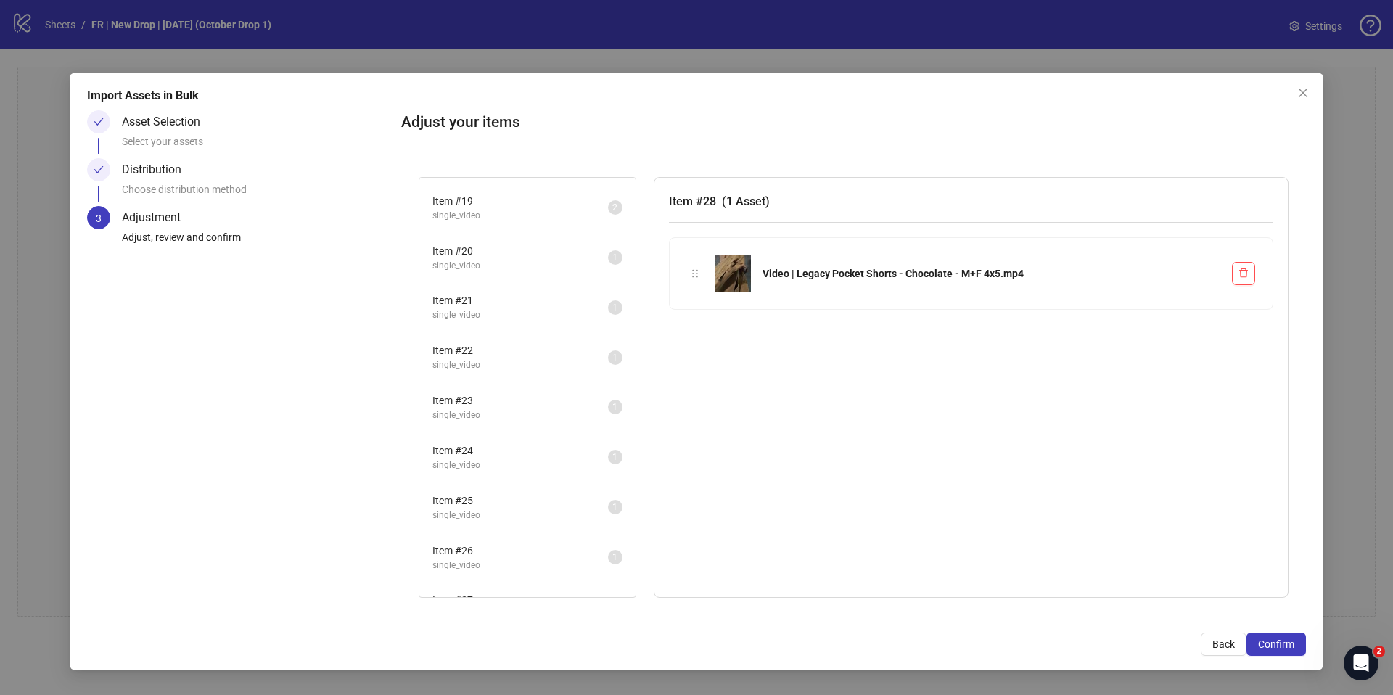
scroll to position [887, 0]
click at [1240, 647] on button "Back" at bounding box center [1223, 643] width 46 height 23
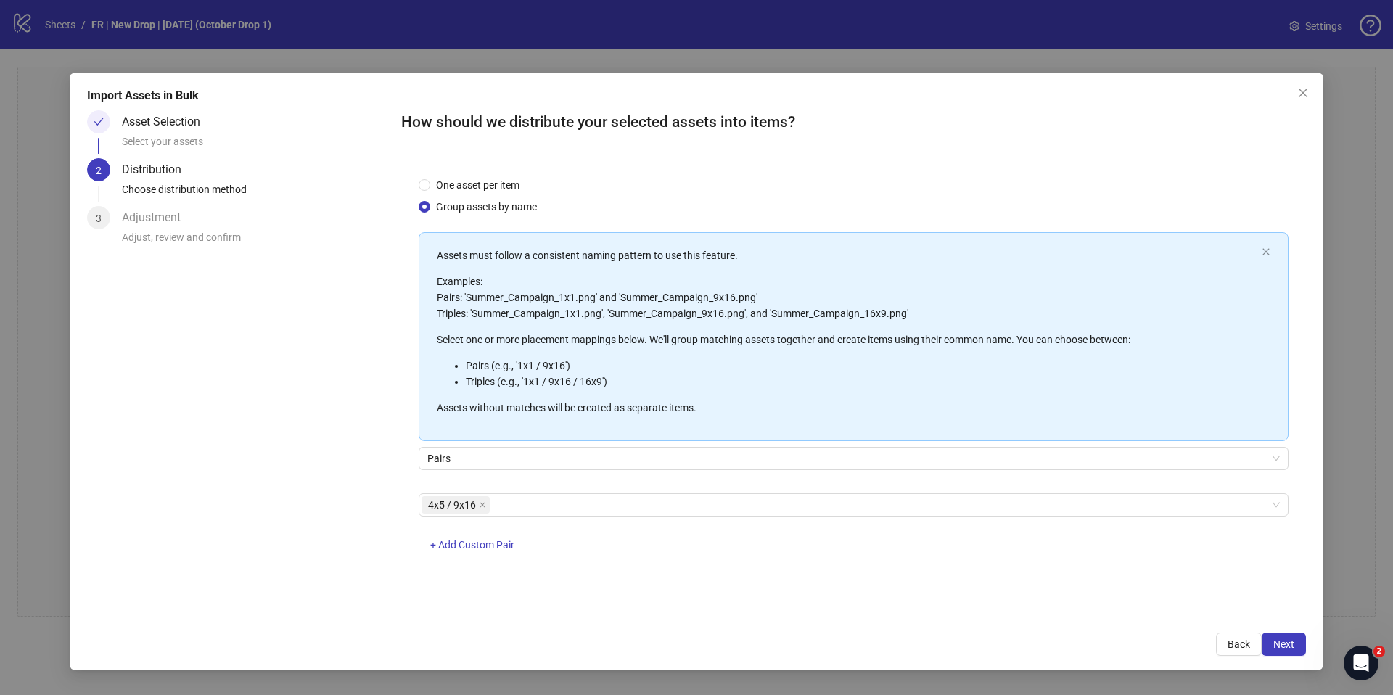
click at [1235, 630] on div "How should we distribute your selected assets into items? One asset per item Gr…" at bounding box center [853, 382] width 904 height 545
click at [1229, 640] on span "Back" at bounding box center [1238, 644] width 22 height 12
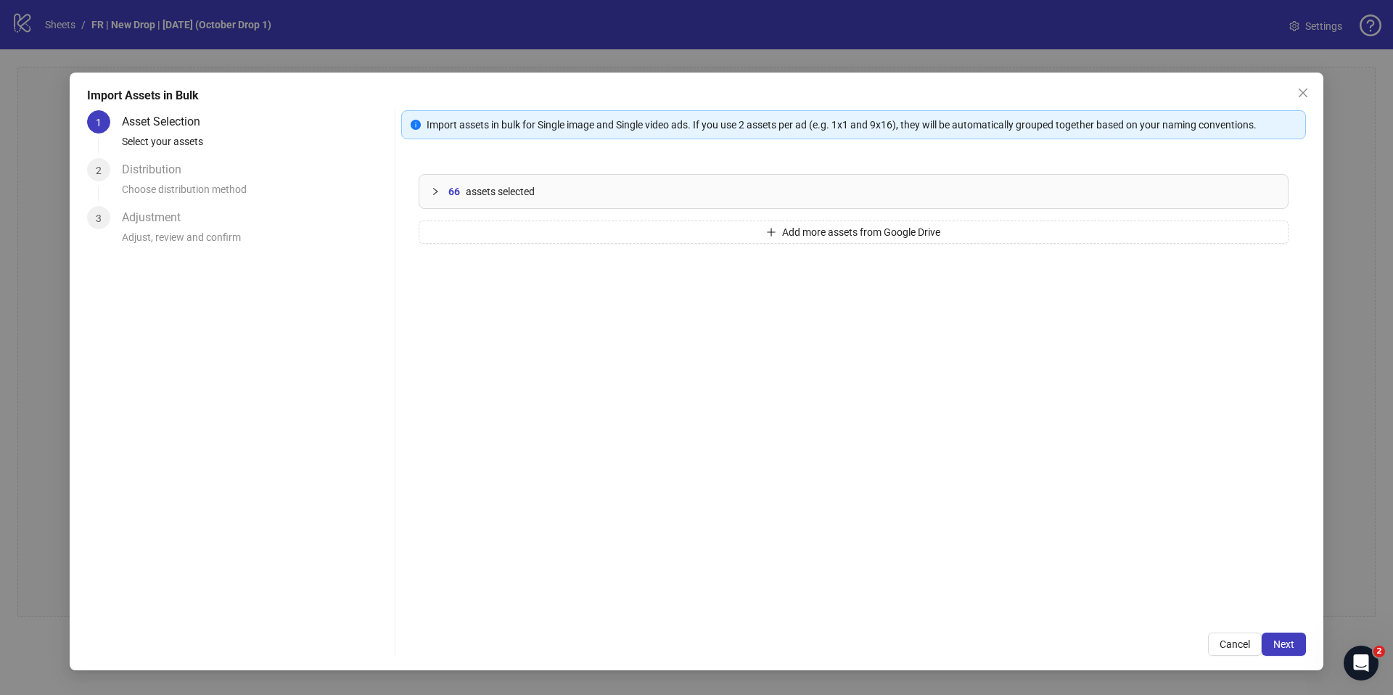
click at [1229, 641] on span "Cancel" at bounding box center [1234, 644] width 30 height 12
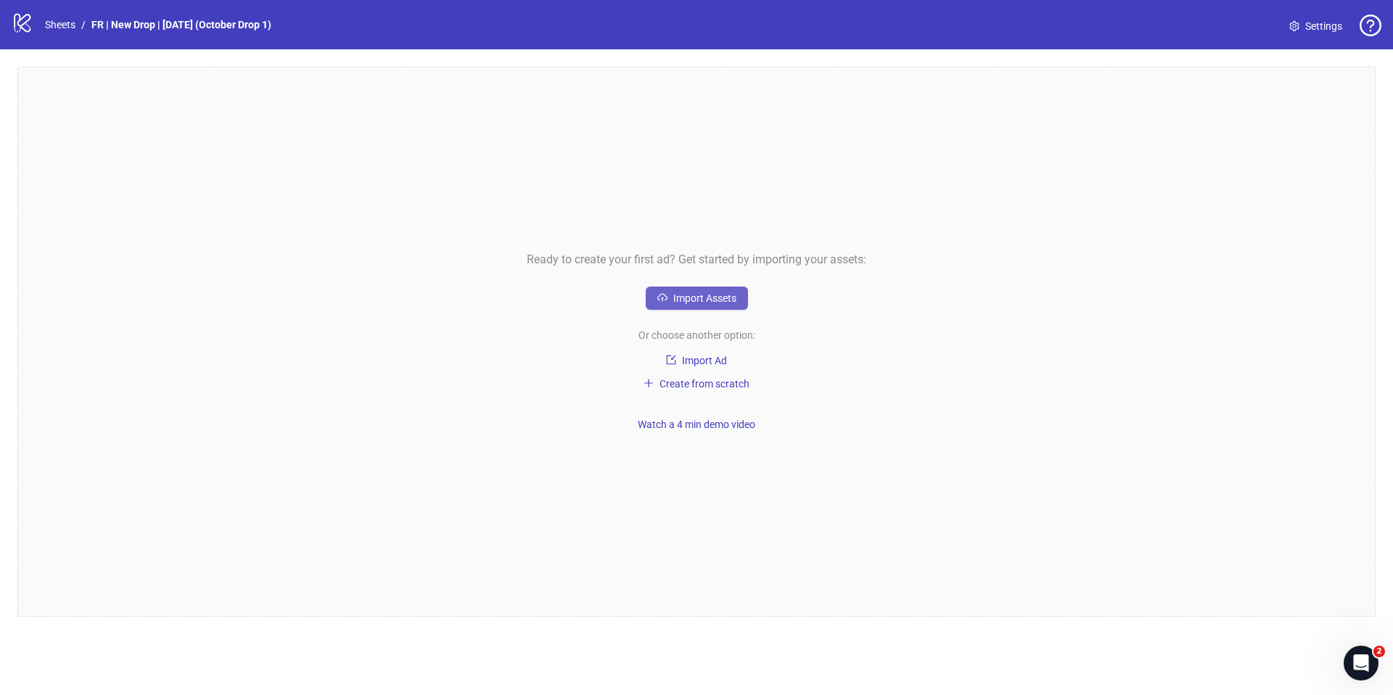
click at [686, 294] on span "Import Assets" at bounding box center [704, 298] width 63 height 12
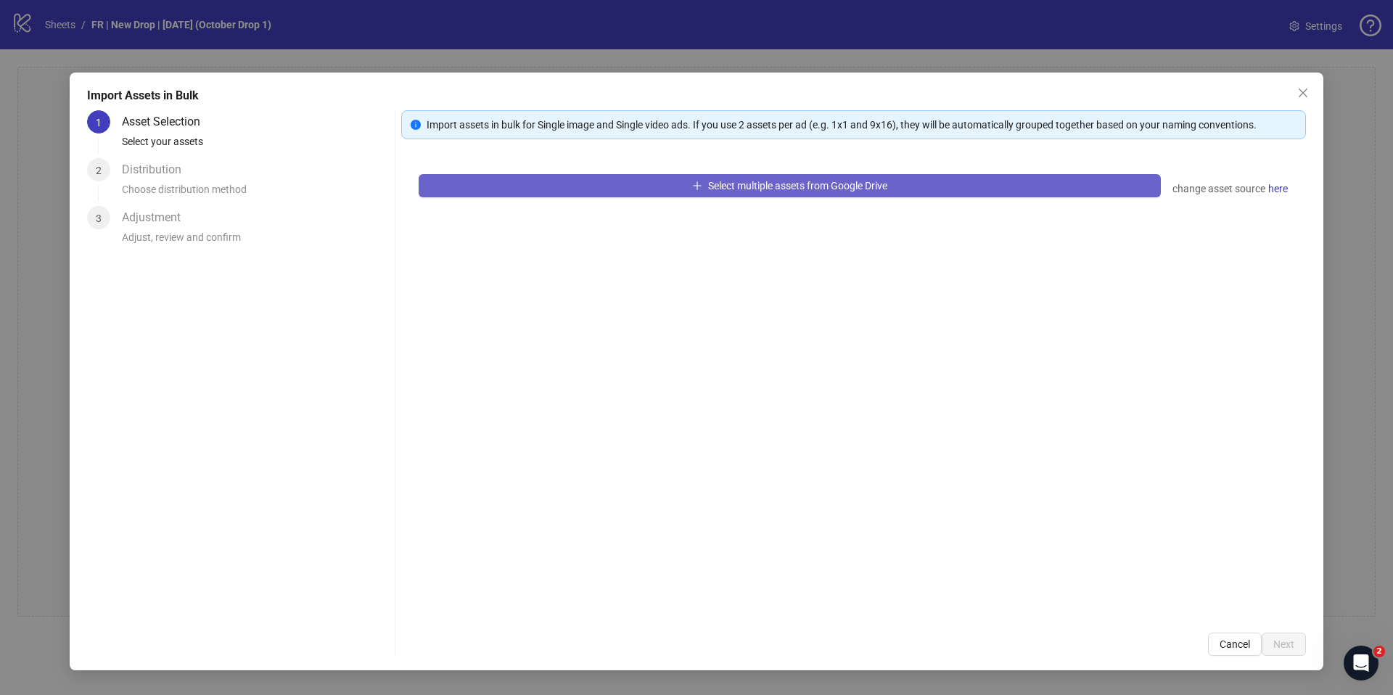
drag, startPoint x: 691, startPoint y: 147, endPoint x: 700, endPoint y: 175, distance: 28.9
click at [691, 147] on div "Import assets in bulk for Single image and Single video ads. If you use 2 asset…" at bounding box center [853, 382] width 904 height 545
click at [704, 185] on button "Select multiple assets from Google Drive" at bounding box center [789, 185] width 742 height 23
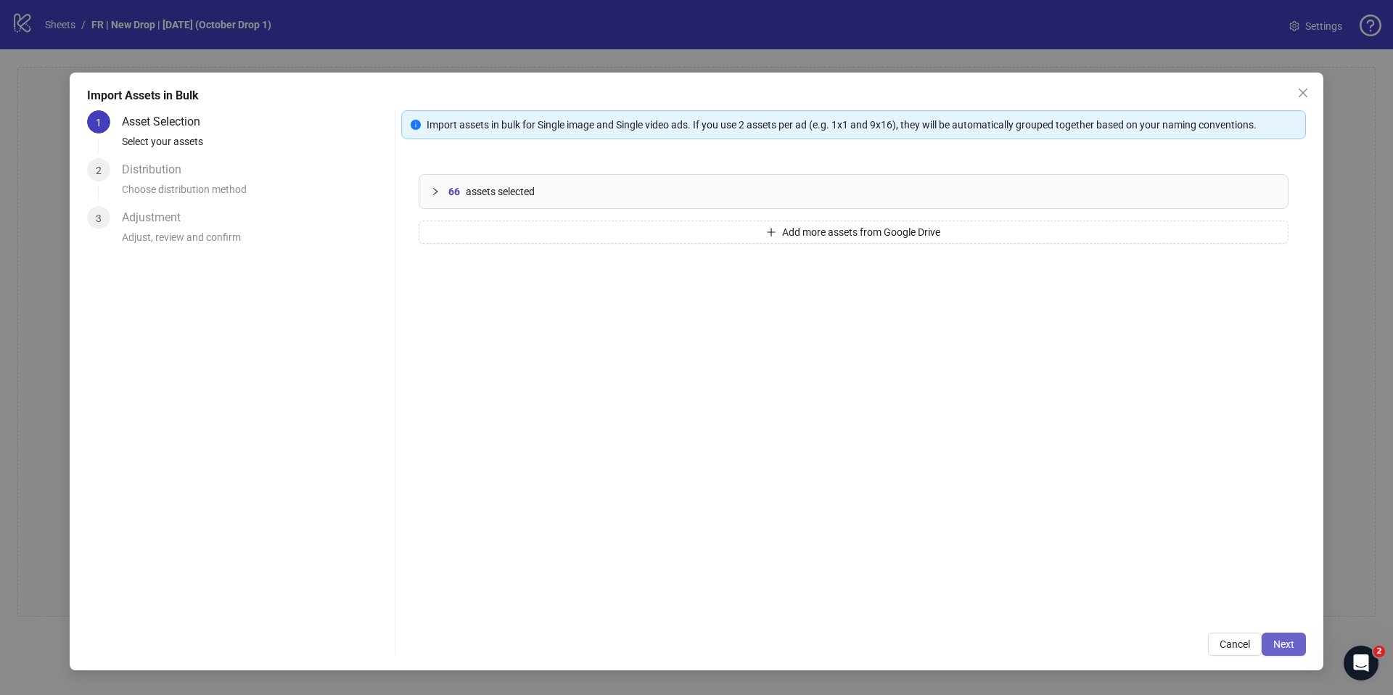
click at [1271, 640] on button "Next" at bounding box center [1283, 643] width 44 height 23
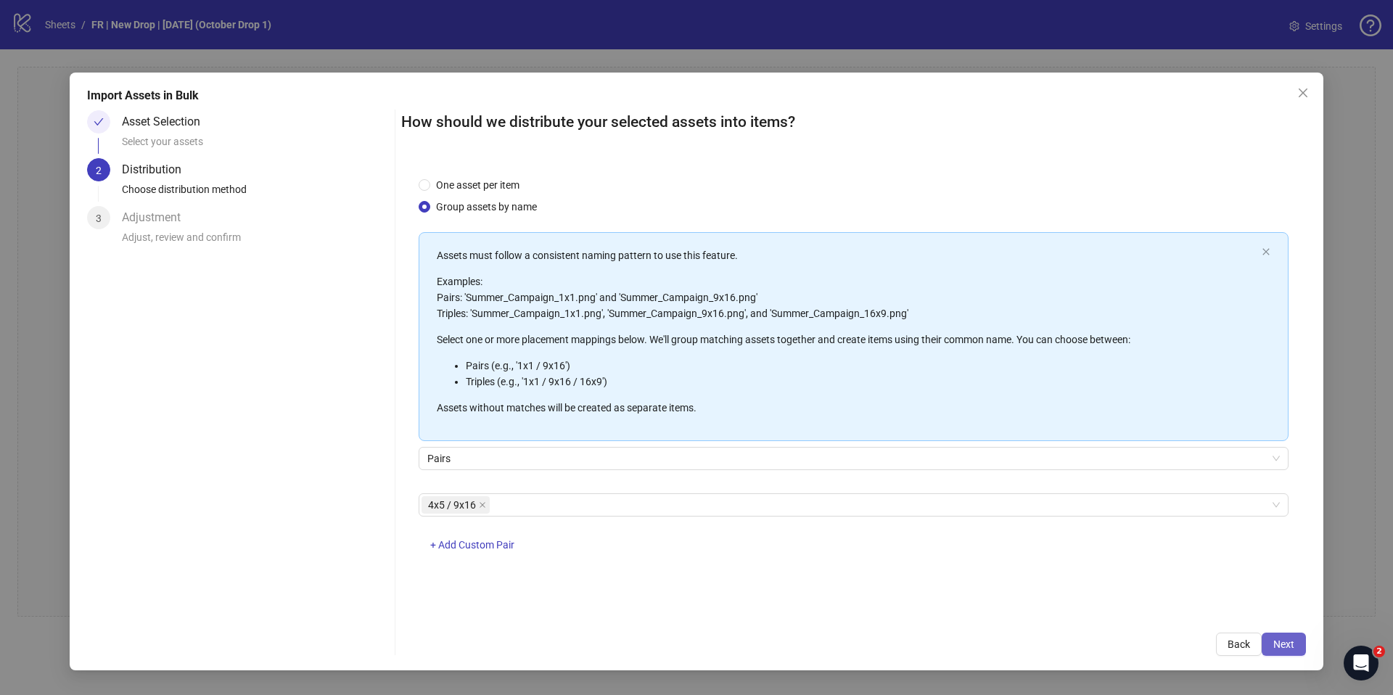
click at [1287, 655] on button "Next" at bounding box center [1283, 643] width 44 height 23
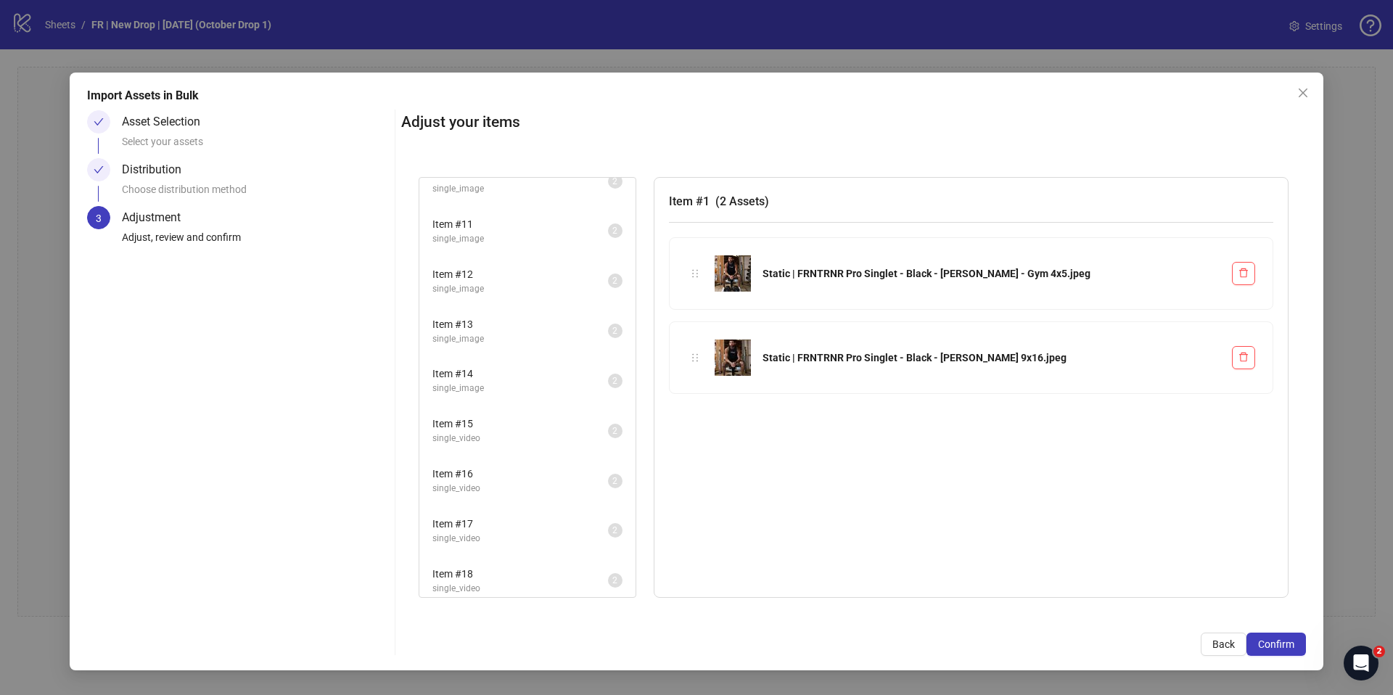
scroll to position [1228, 0]
drag, startPoint x: 923, startPoint y: 498, endPoint x: 846, endPoint y: 492, distance: 77.1
click at [923, 497] on div "Item # 1 ( 2 Assets ) Static | FRNTRNR Pro Singlet - Black - [PERSON_NAME] - Gy…" at bounding box center [970, 387] width 635 height 421
click at [1282, 638] on span "Confirm" at bounding box center [1276, 644] width 36 height 12
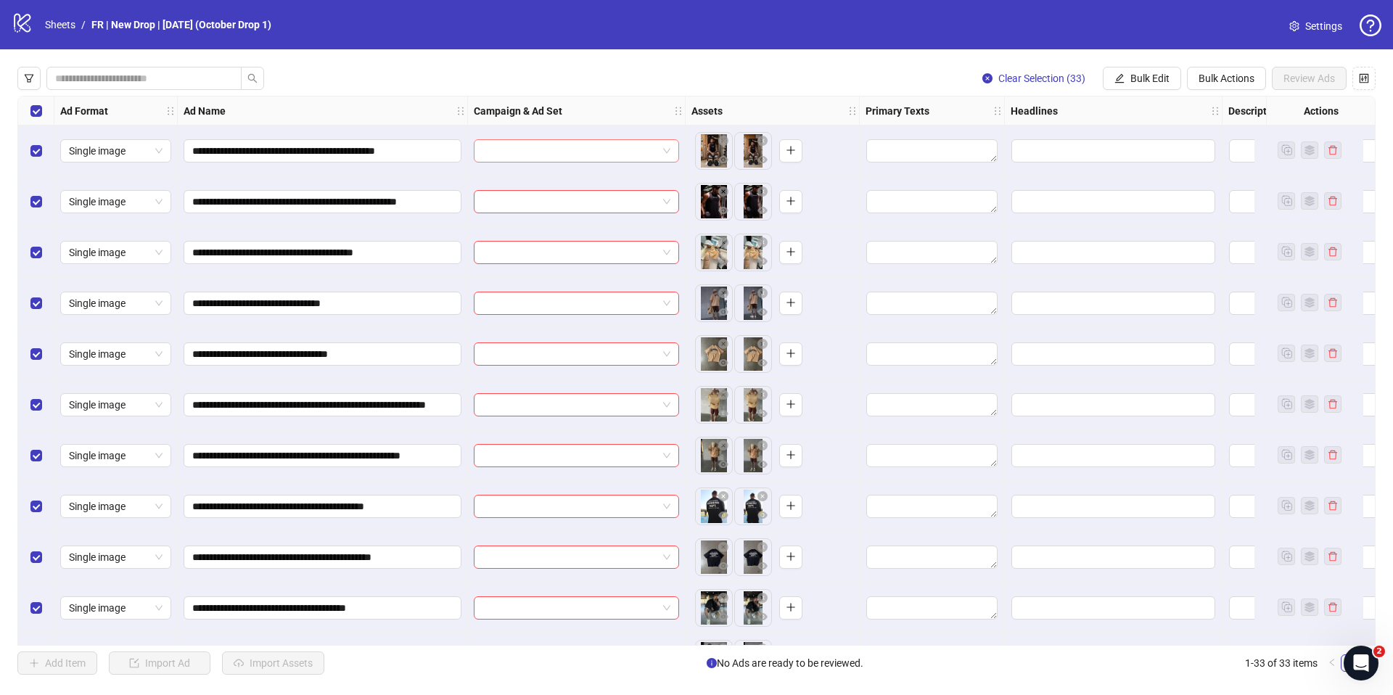
click at [507, 152] on input "search" at bounding box center [569, 151] width 175 height 22
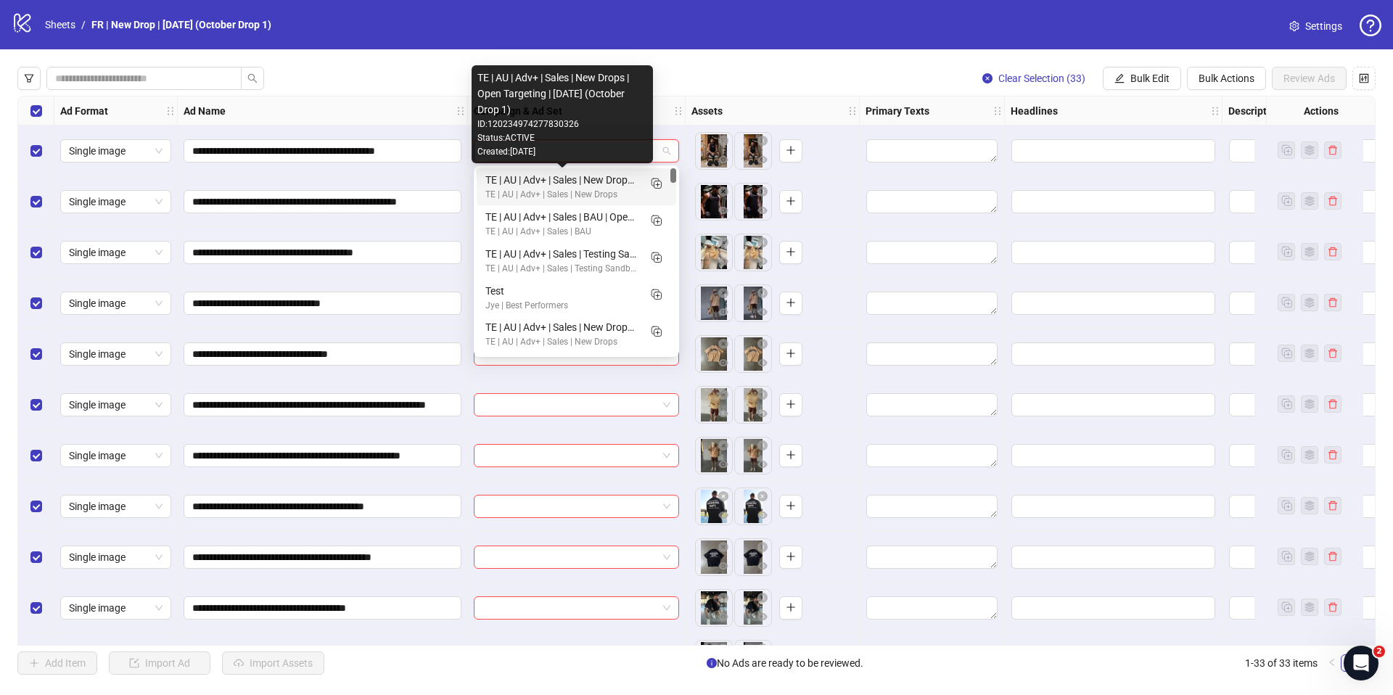
click at [553, 172] on div "TE | AU | Adv+ | Sales | New Drops | Open Targeting | [DATE] (October Drop 1)" at bounding box center [561, 180] width 153 height 16
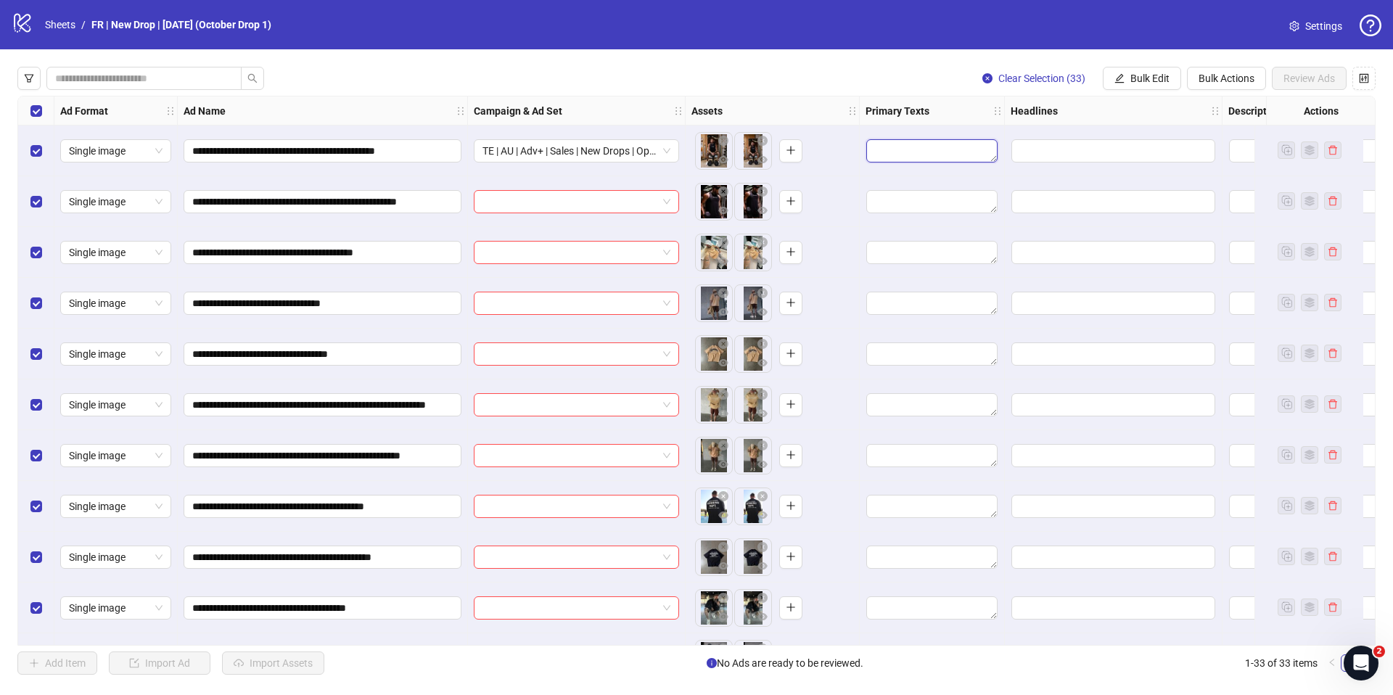
click at [916, 147] on textarea "Edit values" at bounding box center [931, 150] width 131 height 23
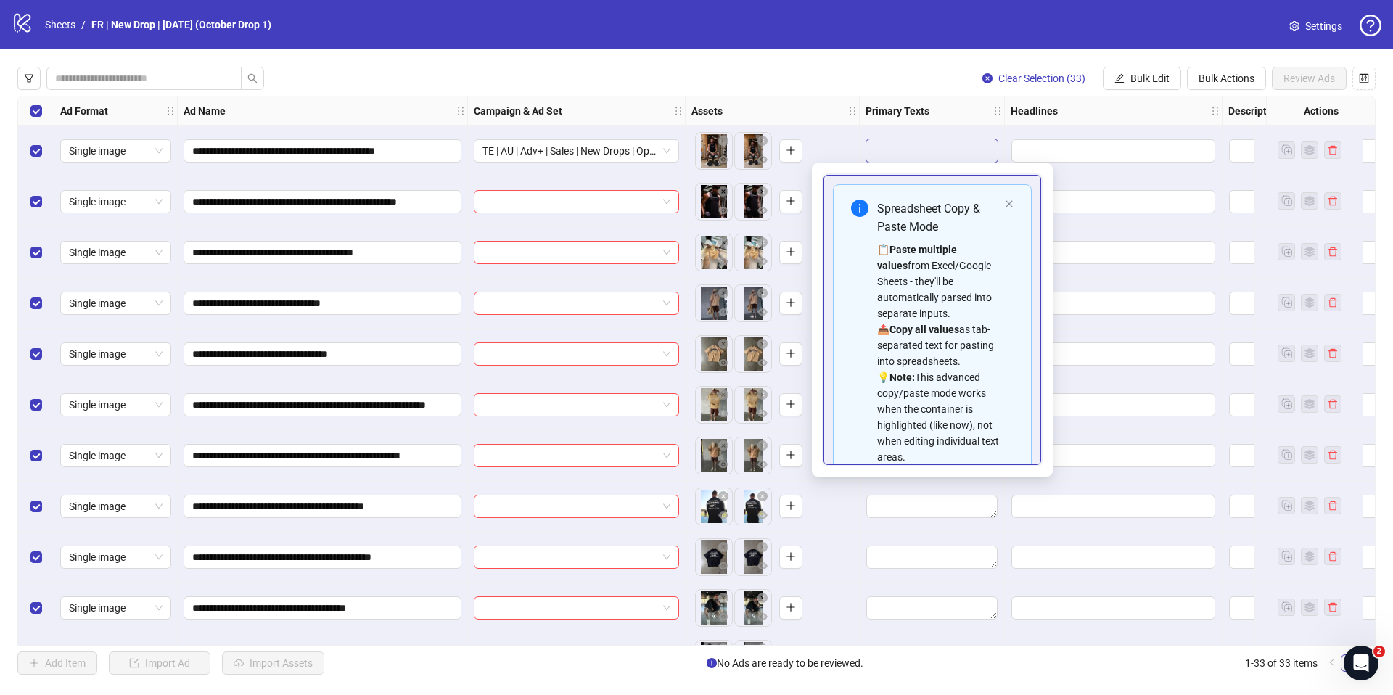
scroll to position [99, 0]
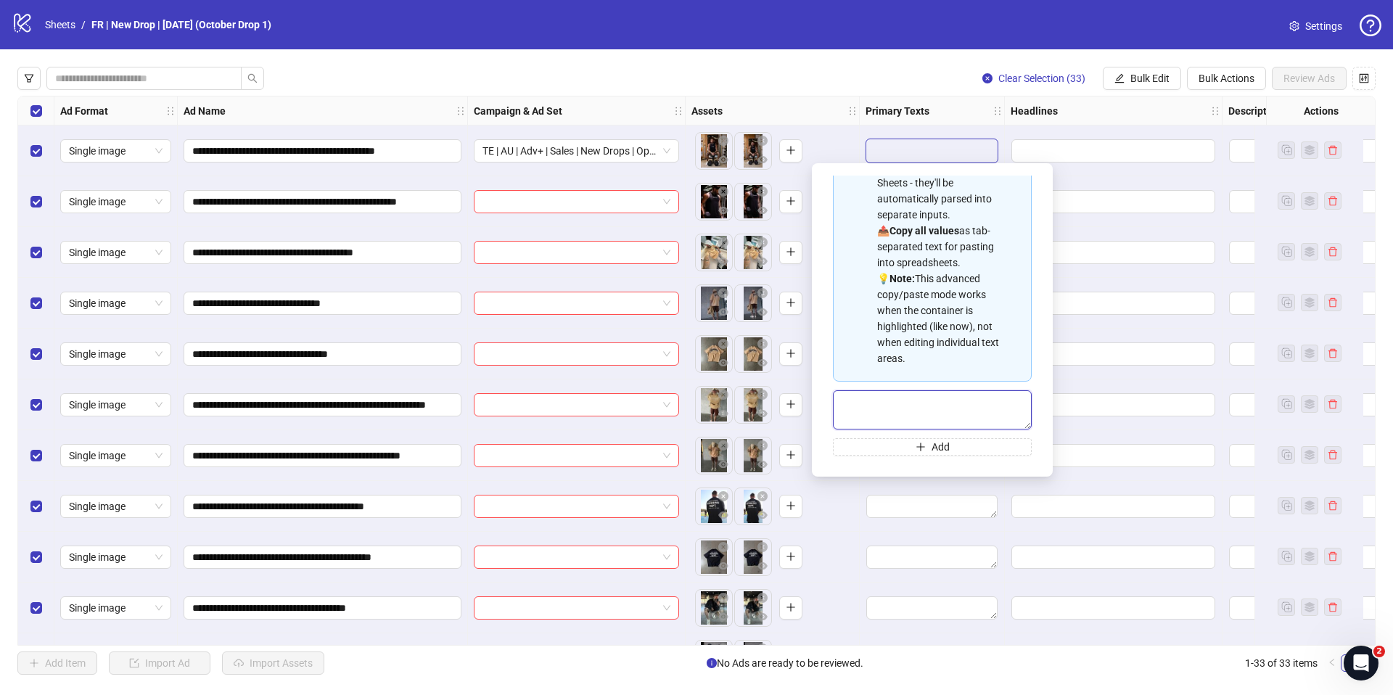
click at [933, 406] on textarea "Multi-text input container - paste or copy values" at bounding box center [932, 409] width 199 height 39
click at [1062, 144] on input "Edit values" at bounding box center [1113, 150] width 204 height 23
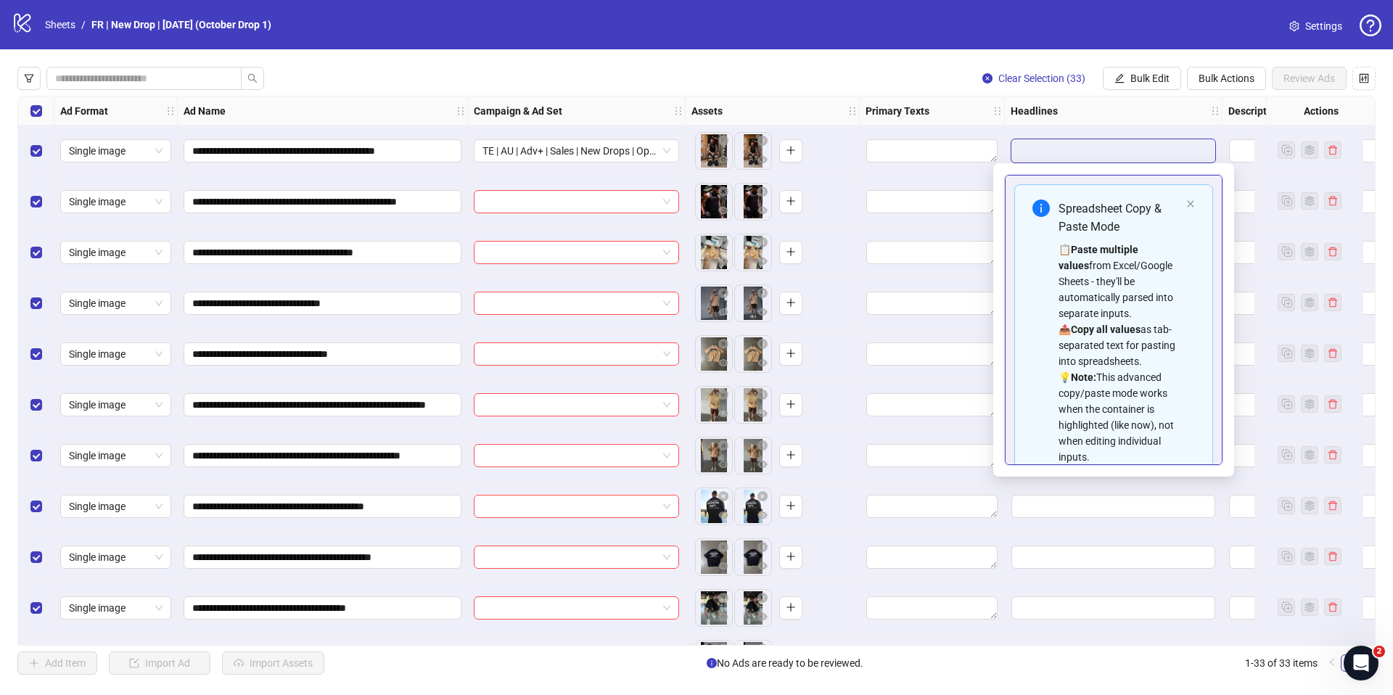
scroll to position [83, 0]
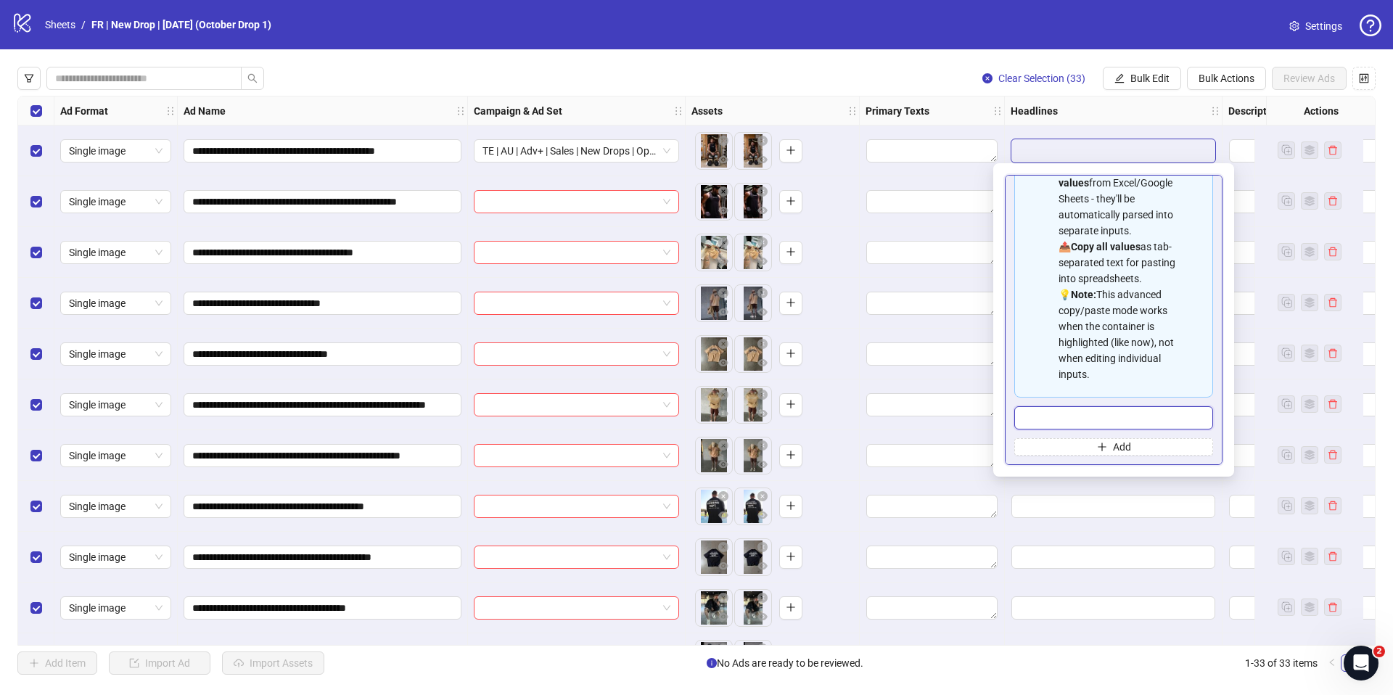
click at [1084, 409] on input "Multi-input container - paste or copy values" at bounding box center [1113, 417] width 199 height 23
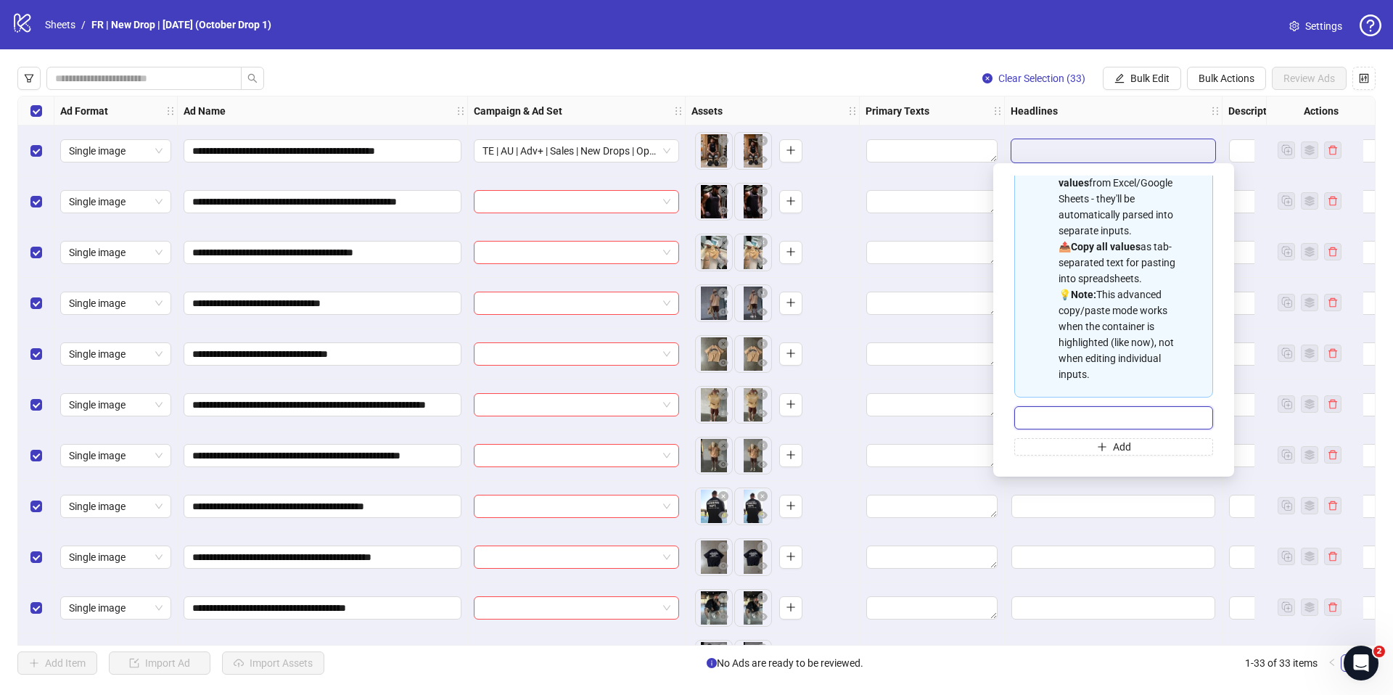
paste input "**********"
type input "**********"
click at [940, 147] on textarea "Edit values" at bounding box center [931, 150] width 131 height 23
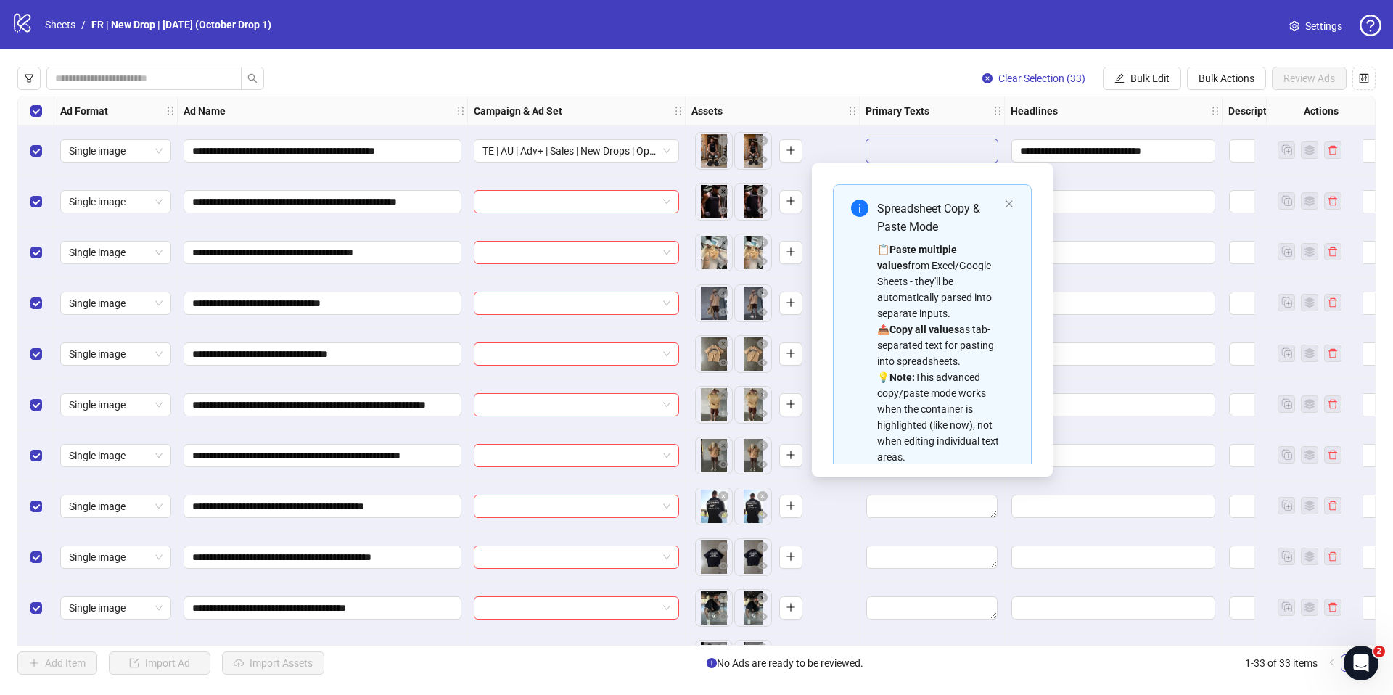
scroll to position [99, 0]
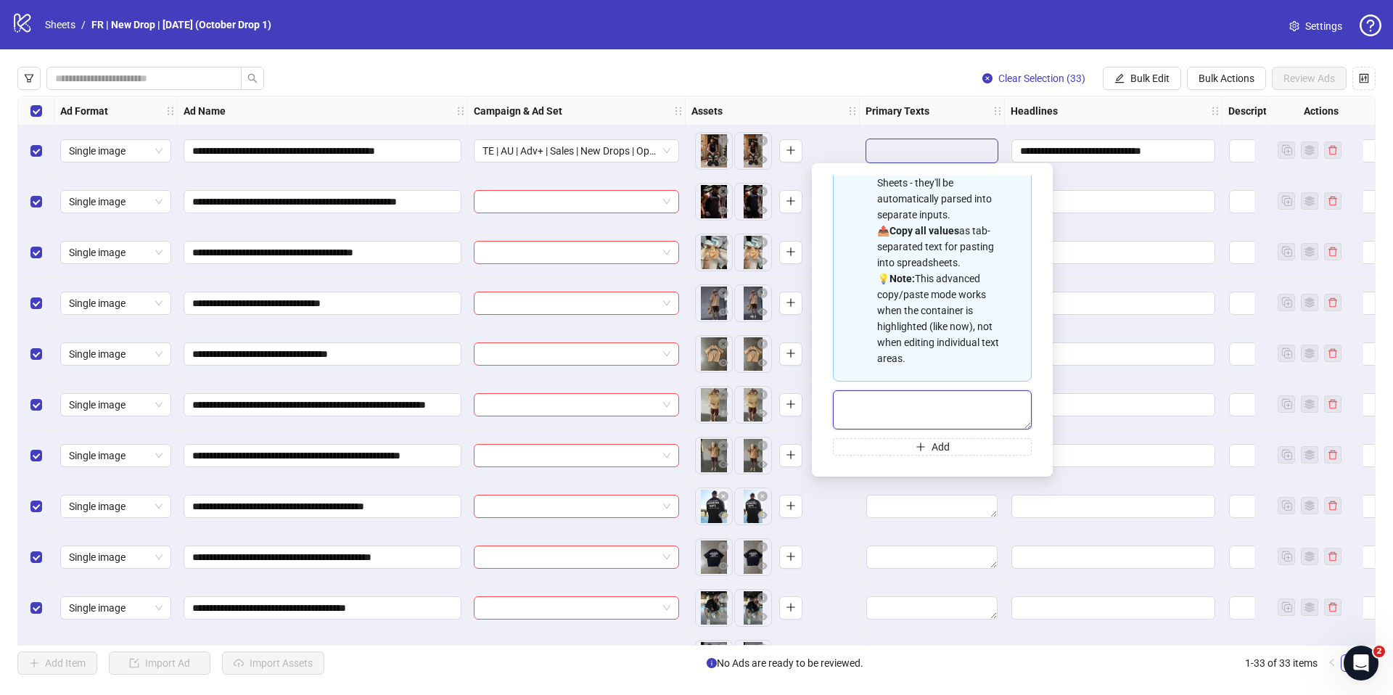
click at [918, 398] on textarea "Multi-text input container - paste or copy values" at bounding box center [932, 409] width 199 height 39
paste textarea "**********"
type textarea "**********"
click at [1087, 96] on div "**********" at bounding box center [874, 96] width 1712 height 0
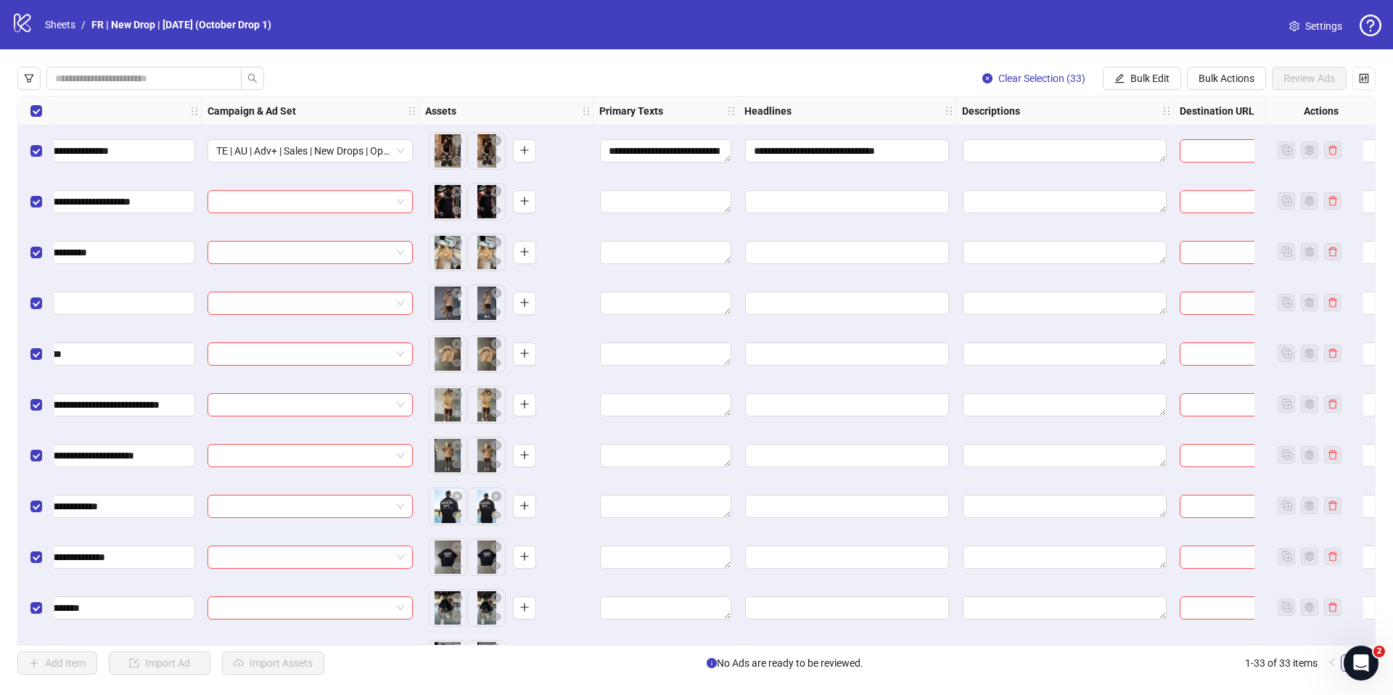
scroll to position [0, 286]
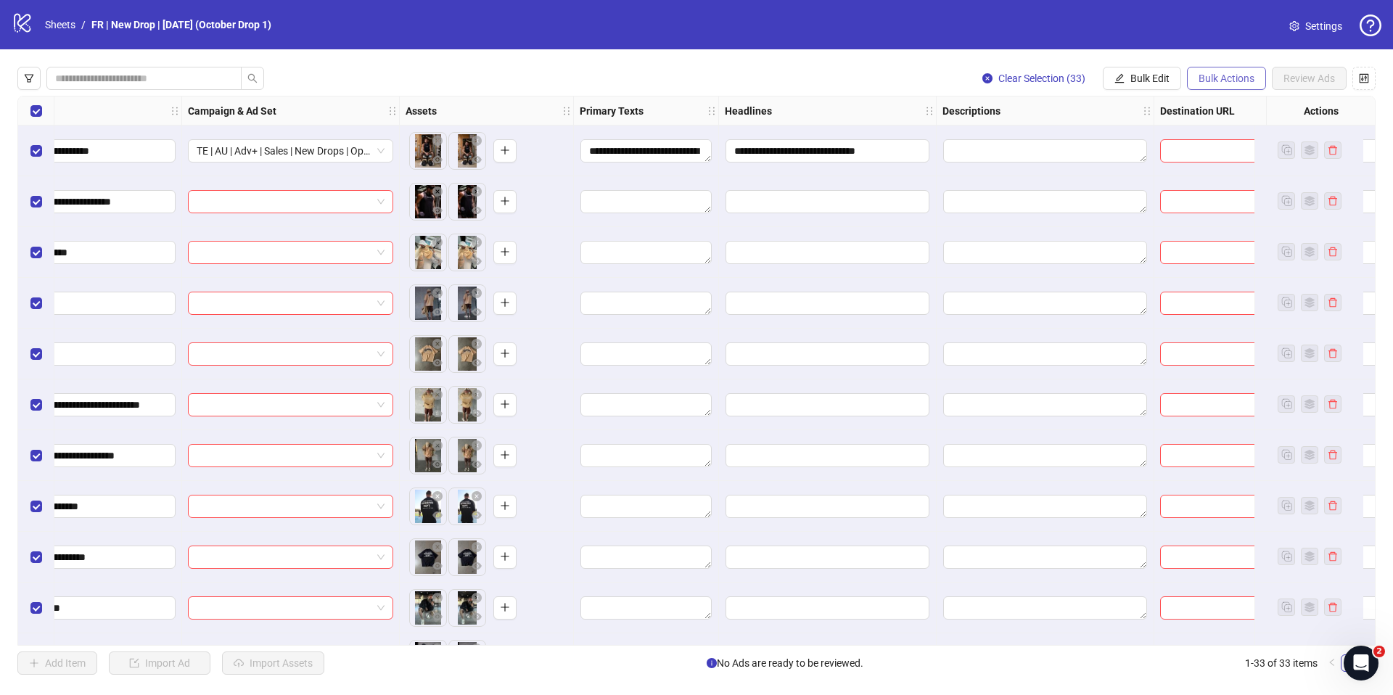
click at [1212, 76] on span "Bulk Actions" at bounding box center [1226, 79] width 56 height 12
click at [1236, 196] on span "Apply Template" at bounding box center [1246, 200] width 99 height 16
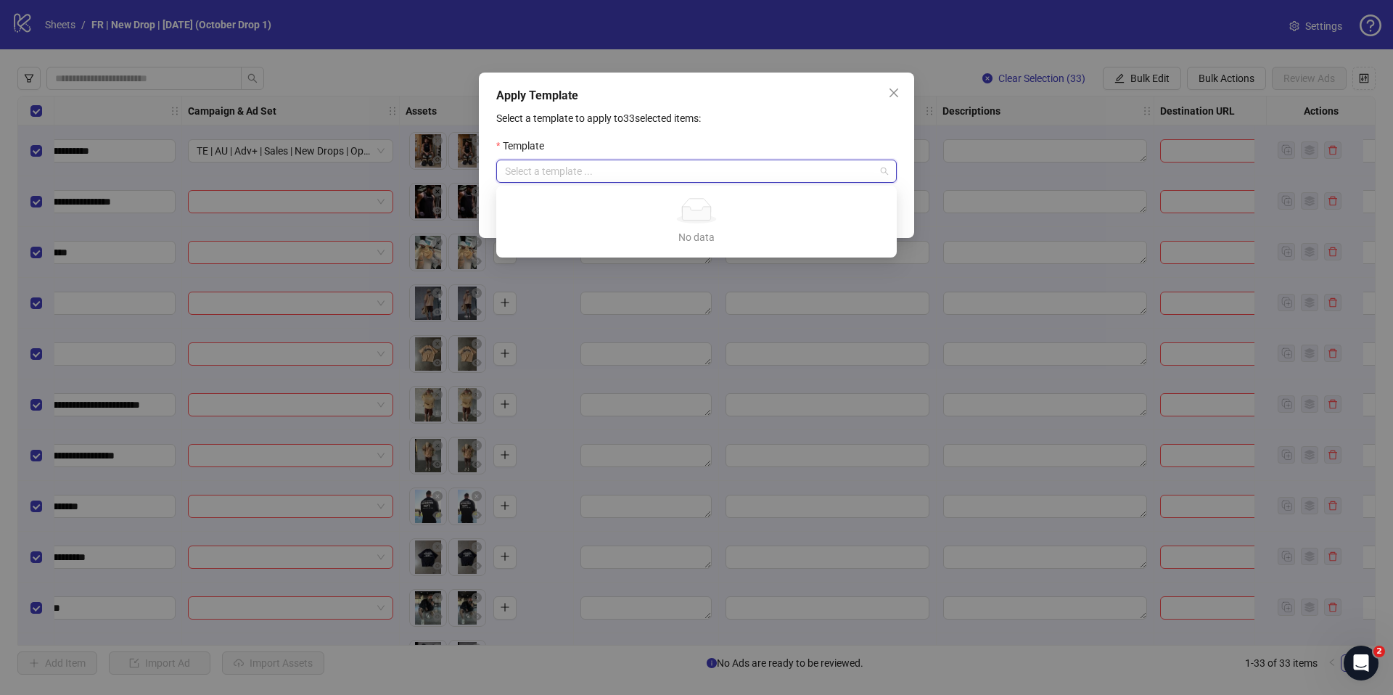
click at [801, 177] on input "search" at bounding box center [690, 171] width 370 height 22
click at [881, 95] on div "Apply Template" at bounding box center [696, 95] width 400 height 17
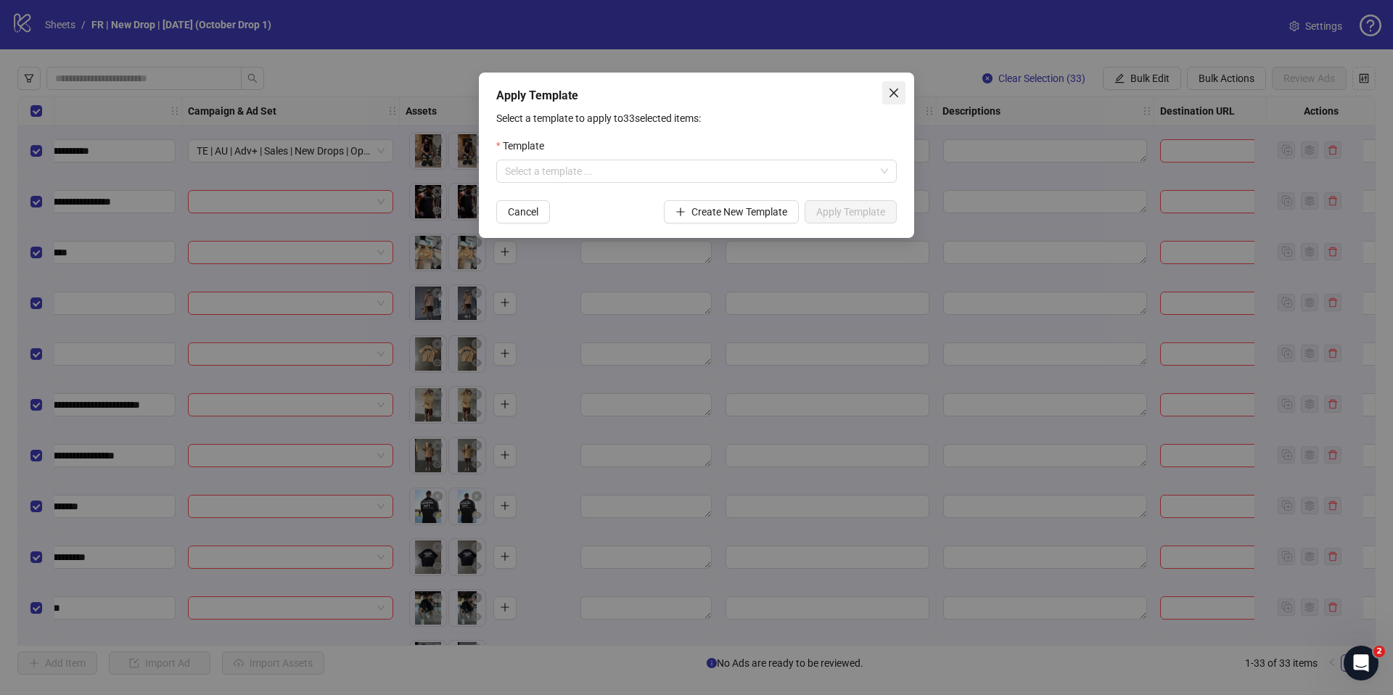
click at [891, 94] on icon "close" at bounding box center [894, 93] width 12 height 12
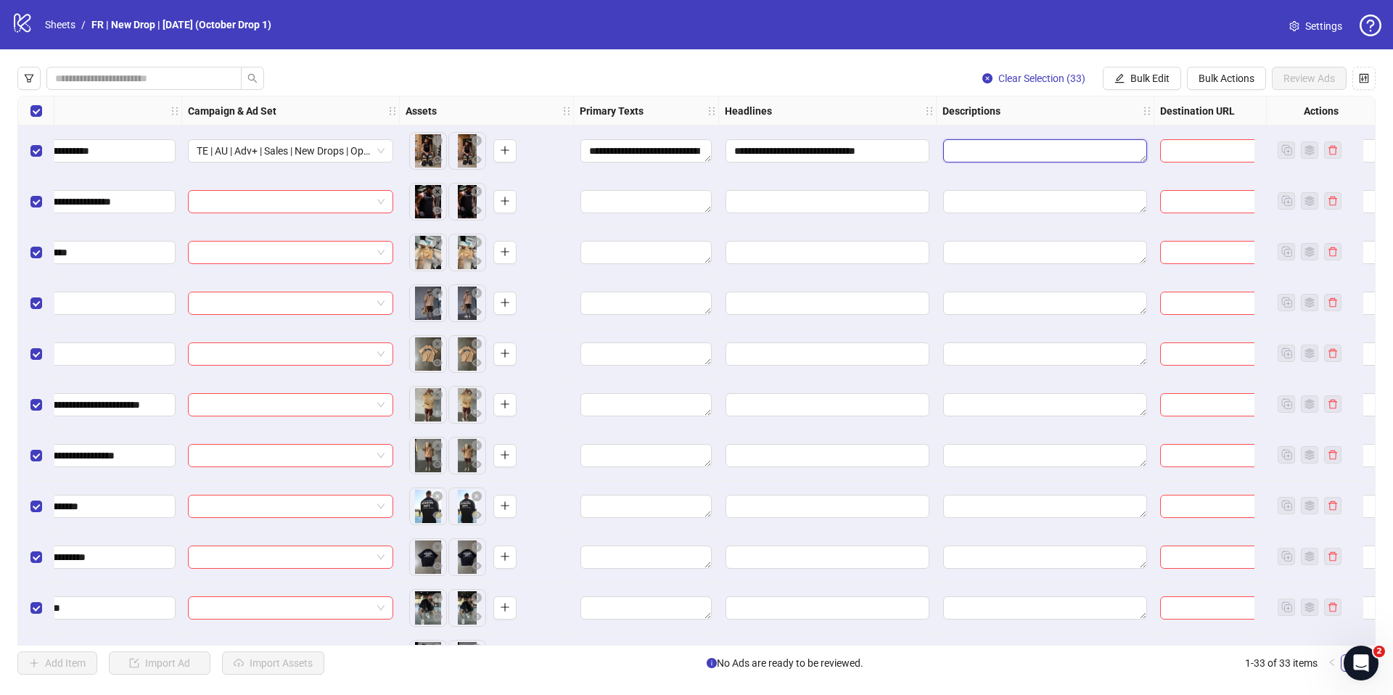
click at [1051, 145] on textarea "Edit values" at bounding box center [1045, 150] width 204 height 23
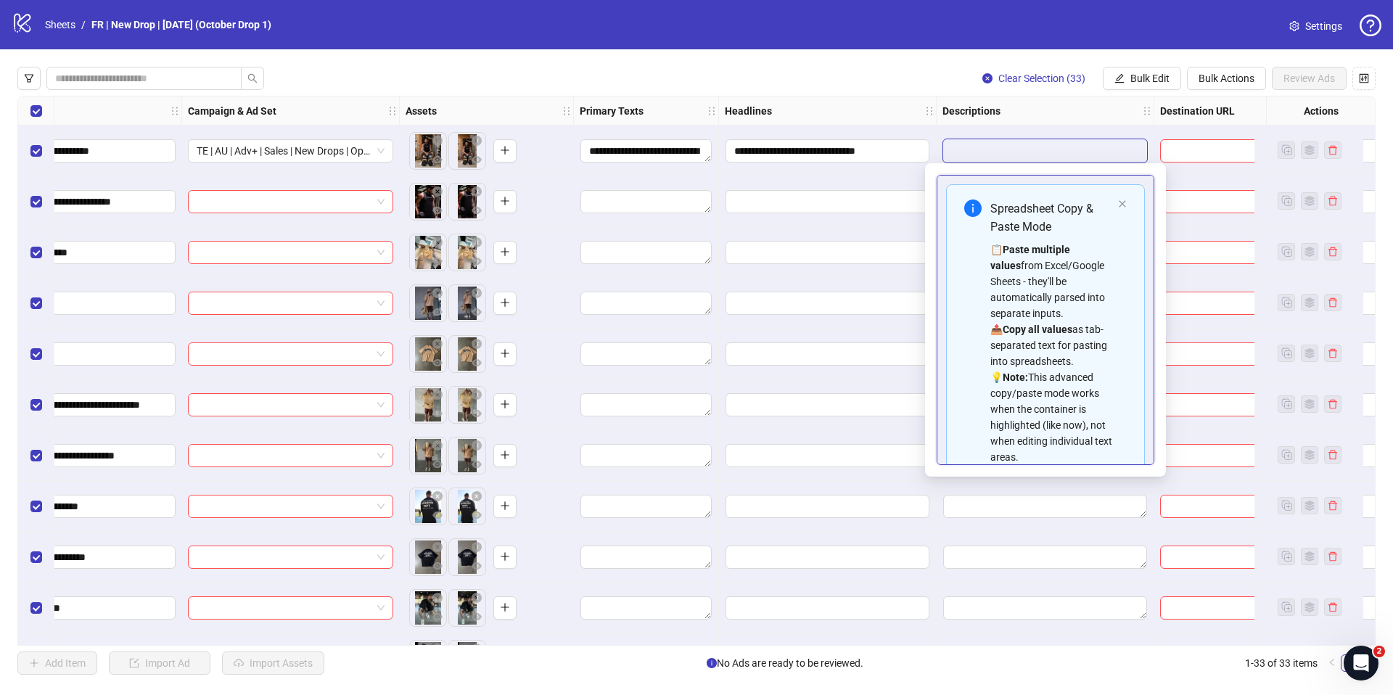
type textarea "**********"
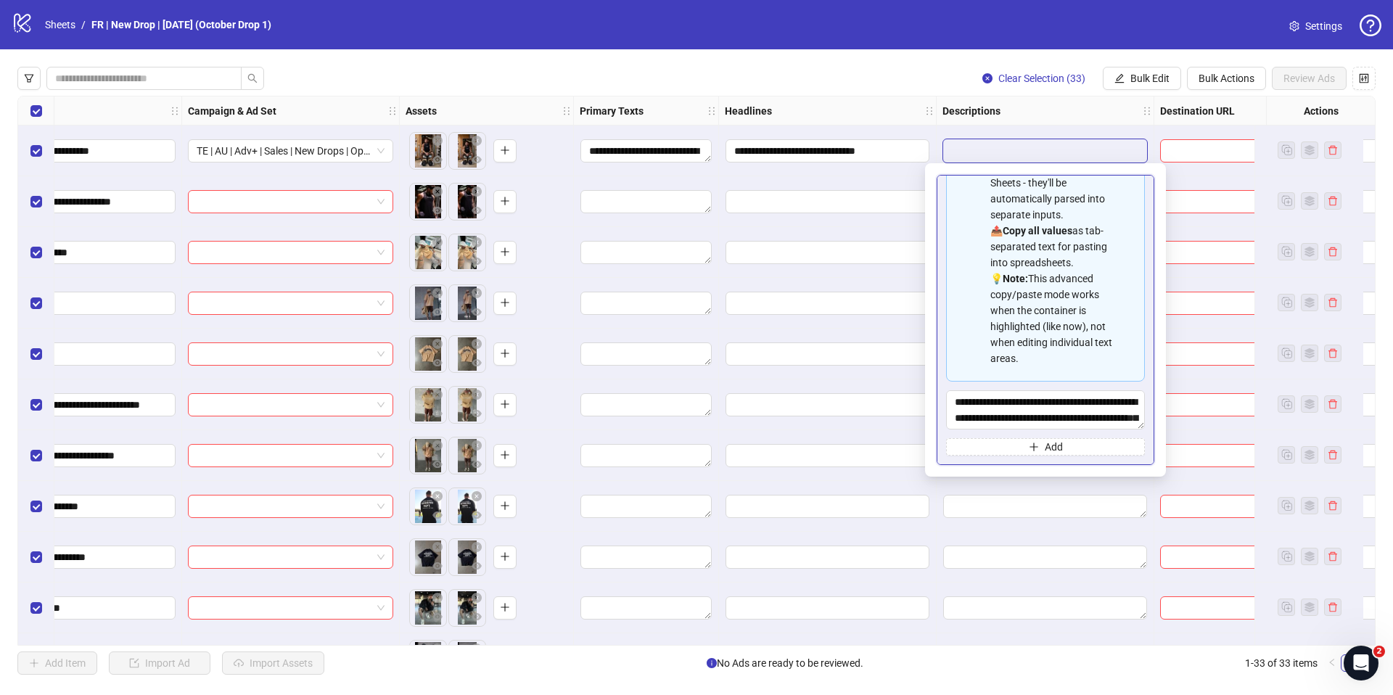
click at [896, 60] on div "**********" at bounding box center [696, 370] width 1393 height 643
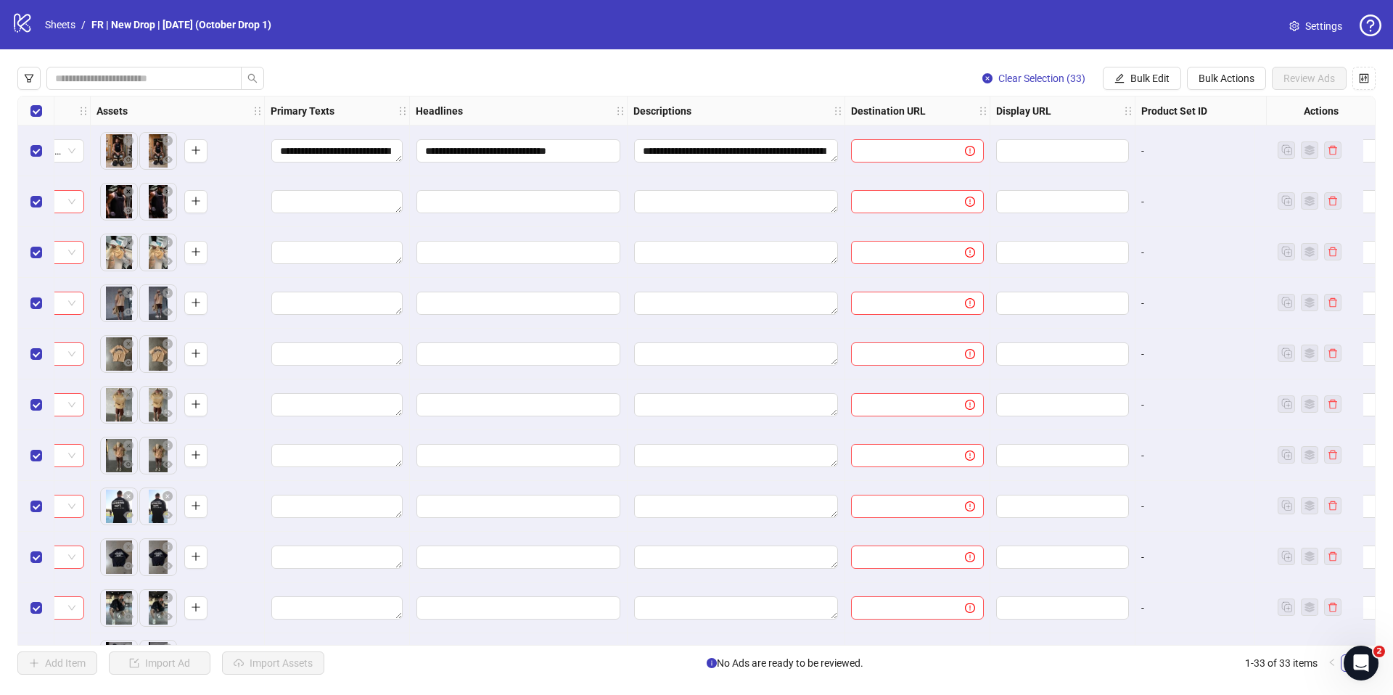
scroll to position [0, 597]
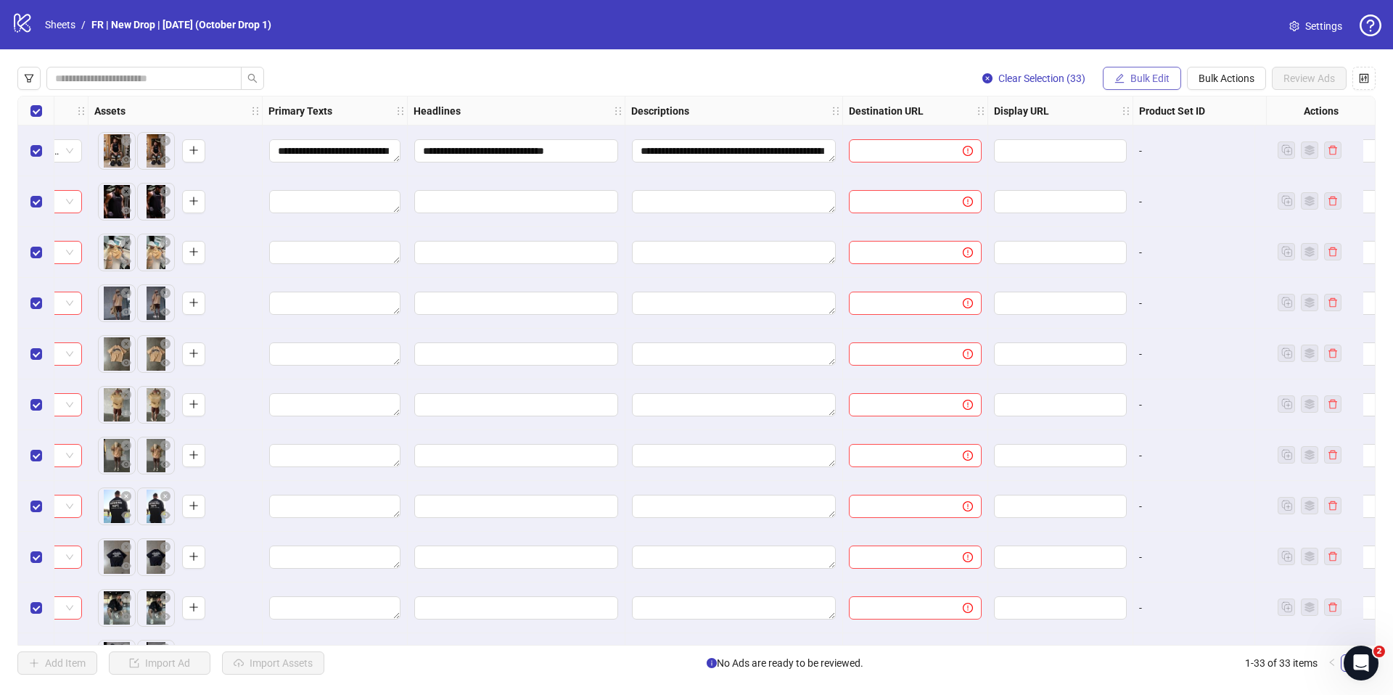
click at [1127, 80] on button "Bulk Edit" at bounding box center [1141, 78] width 78 height 23
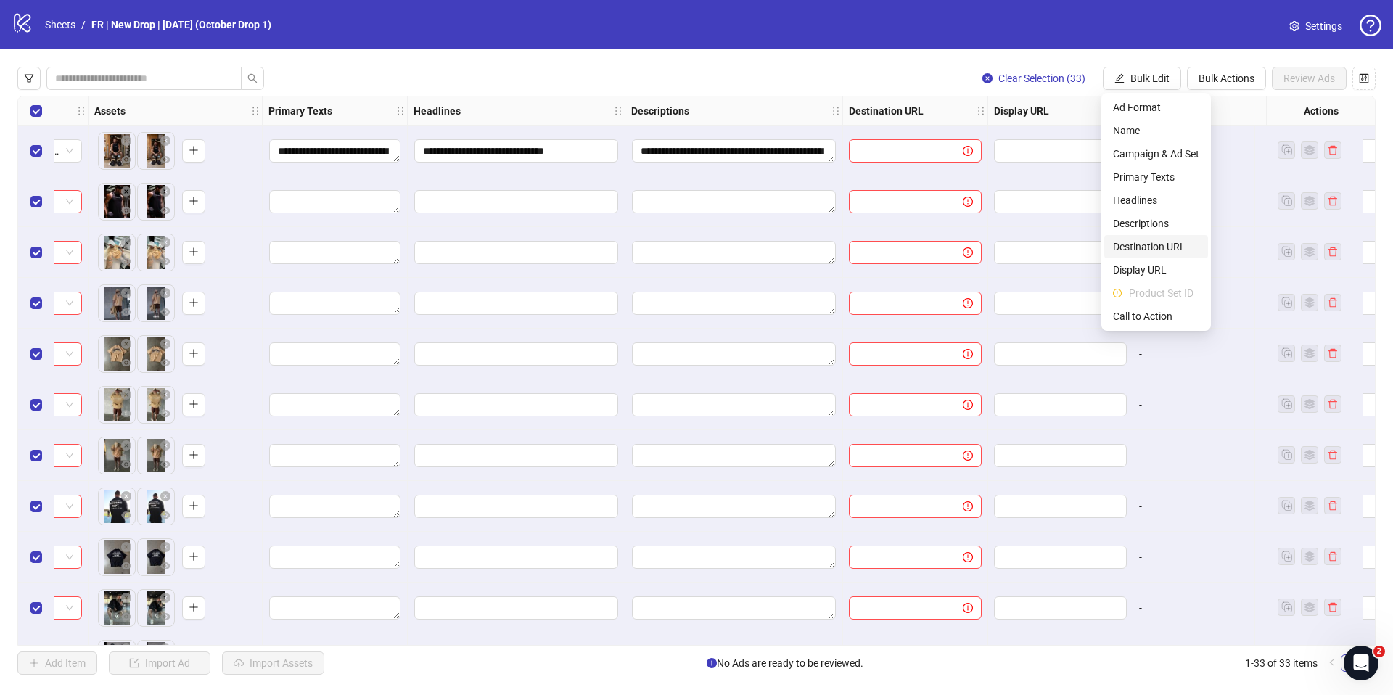
click at [1142, 252] on span "Destination URL" at bounding box center [1156, 247] width 86 height 16
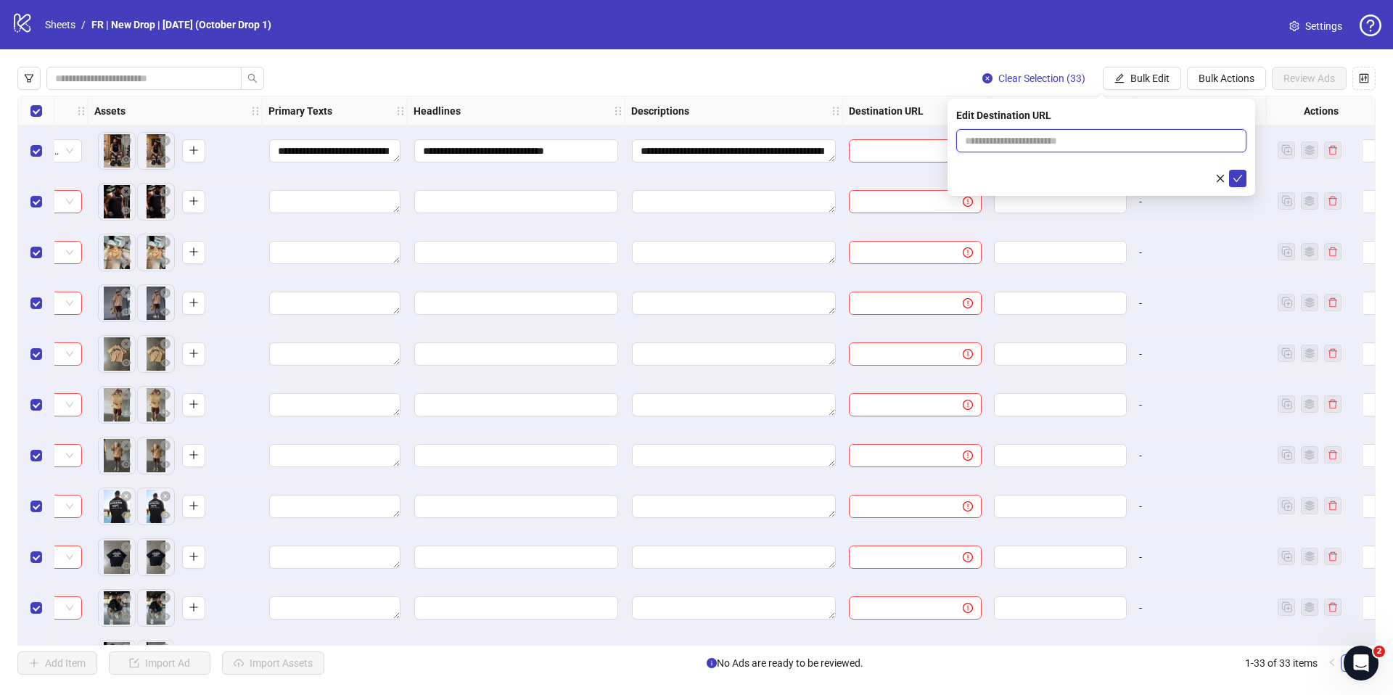
click at [1092, 147] on input "text" at bounding box center [1095, 141] width 261 height 16
paste input "**********"
type input "**********"
drag, startPoint x: 1238, startPoint y: 175, endPoint x: 1181, endPoint y: 170, distance: 57.5
click at [1238, 175] on icon "check" at bounding box center [1237, 178] width 10 height 10
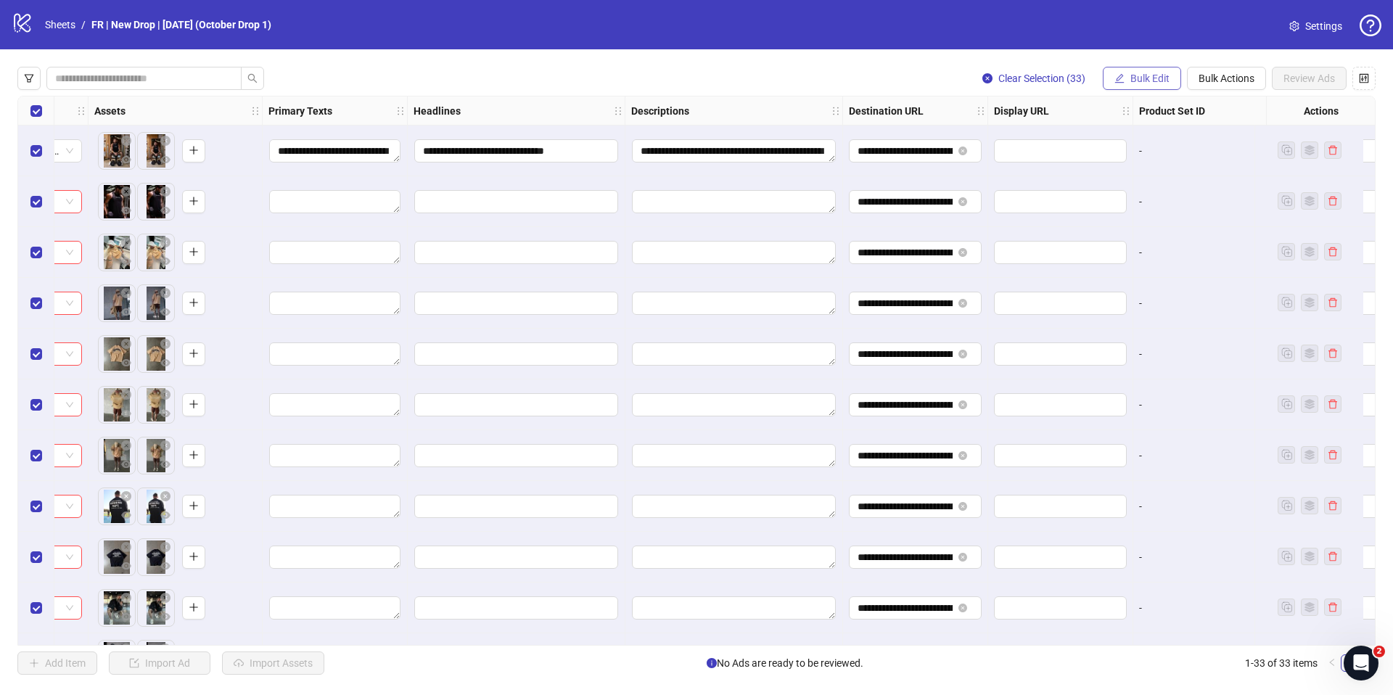
click at [1145, 78] on span "Bulk Edit" at bounding box center [1149, 79] width 39 height 12
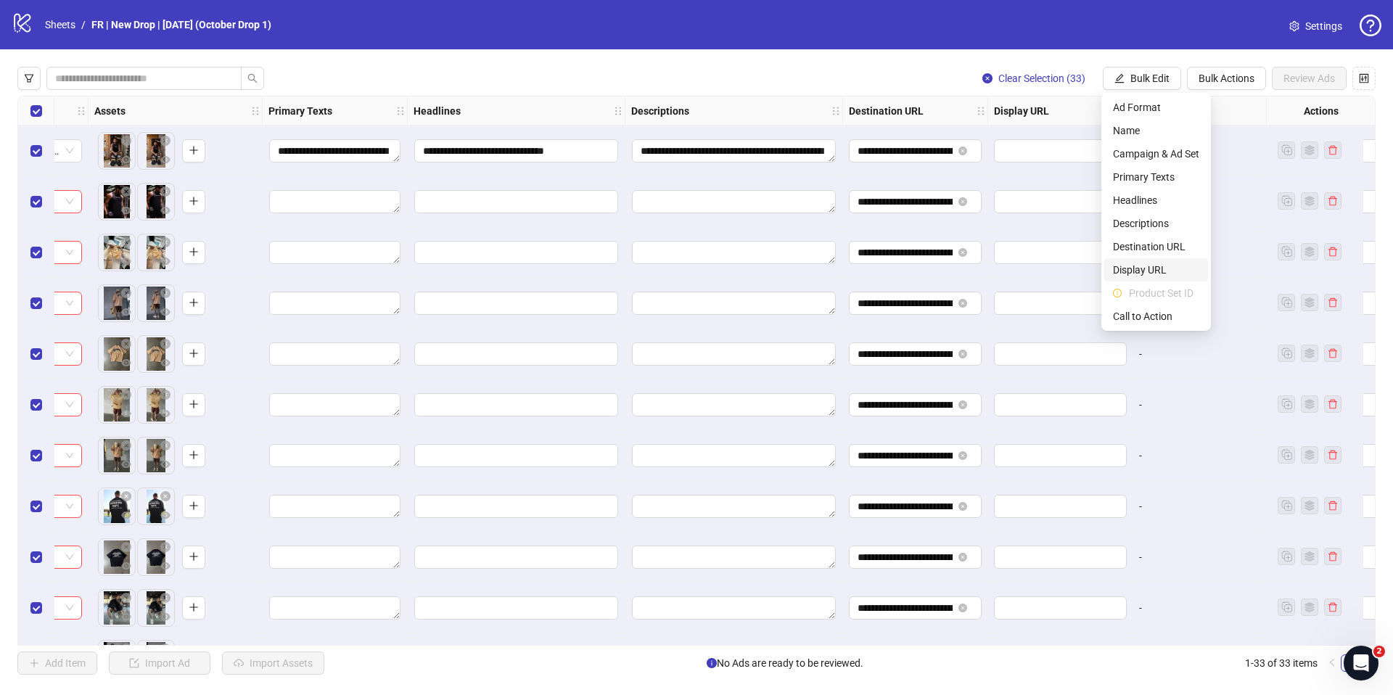
click at [1133, 271] on span "Display URL" at bounding box center [1156, 270] width 86 height 16
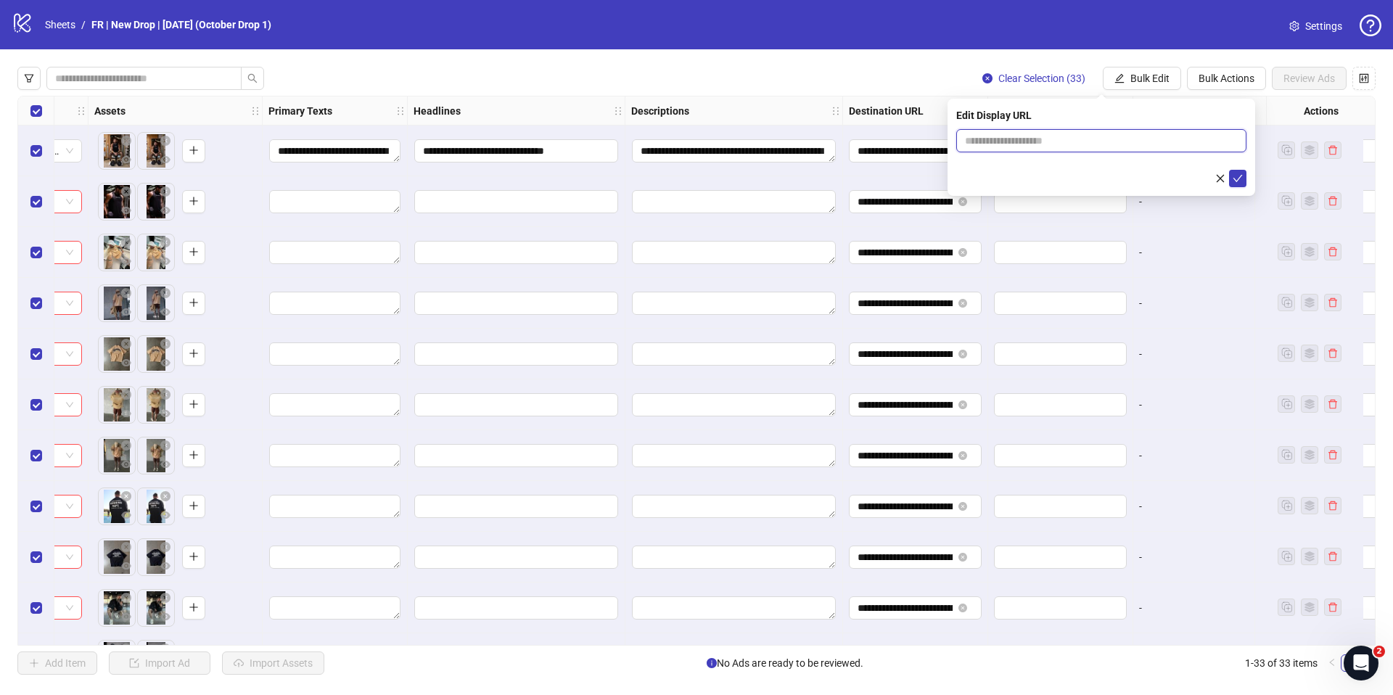
click at [1034, 139] on input "text" at bounding box center [1101, 140] width 290 height 23
paste input "**********"
click at [1092, 140] on input "**********" at bounding box center [1101, 140] width 290 height 23
drag, startPoint x: 997, startPoint y: 142, endPoint x: 917, endPoint y: 140, distance: 79.8
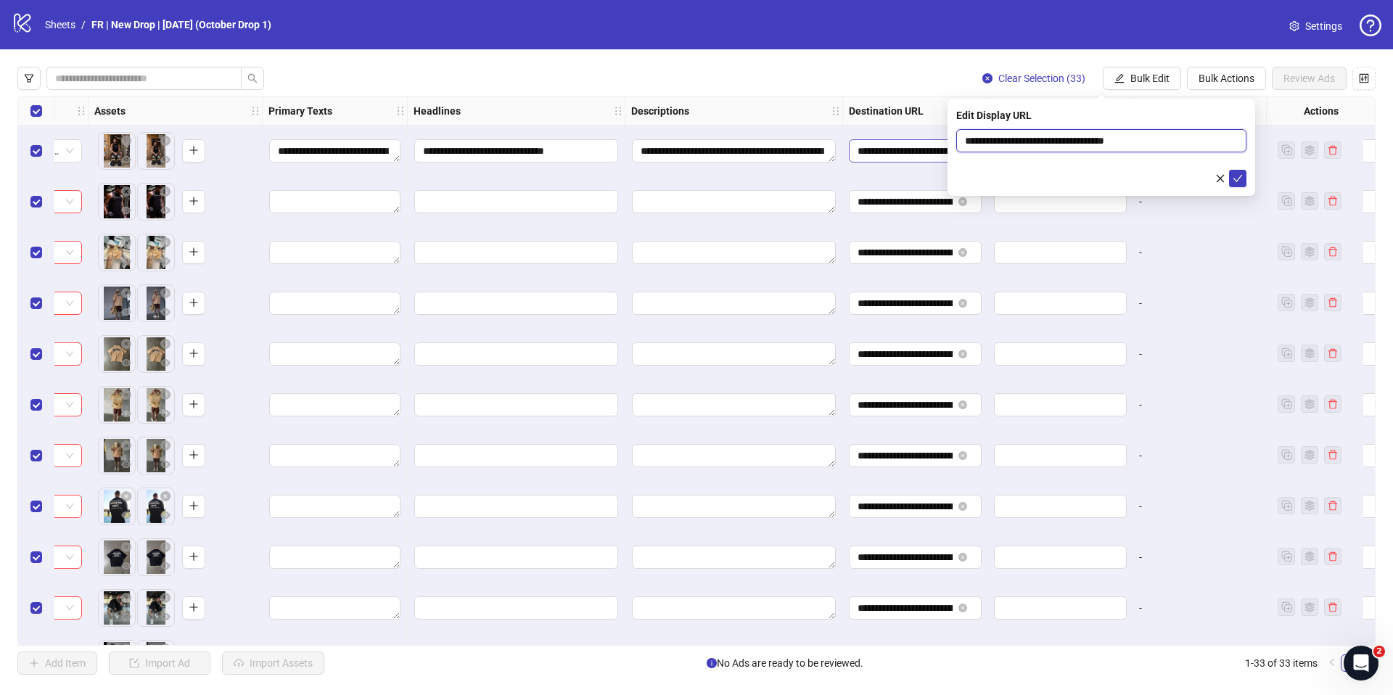
click at [915, 140] on body "**********" at bounding box center [696, 347] width 1393 height 695
type input "**********"
click at [1241, 178] on icon "check" at bounding box center [1237, 178] width 10 height 10
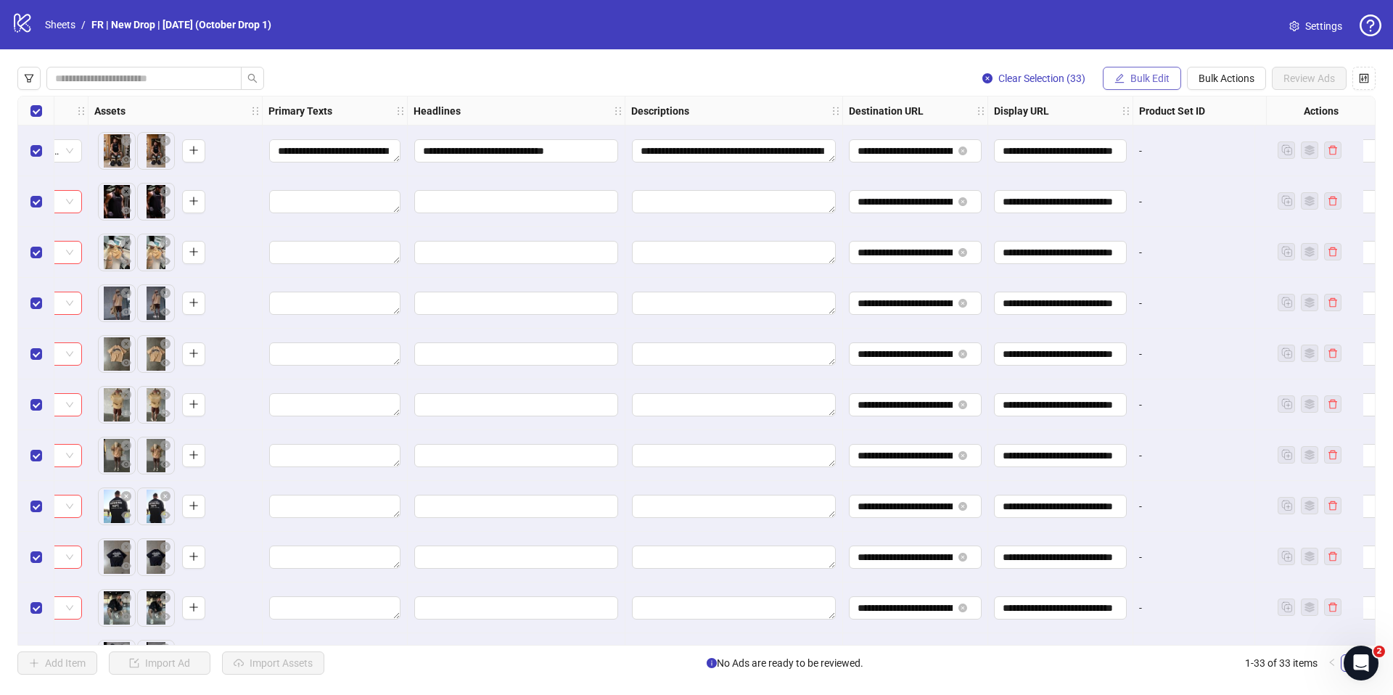
scroll to position [0, 882]
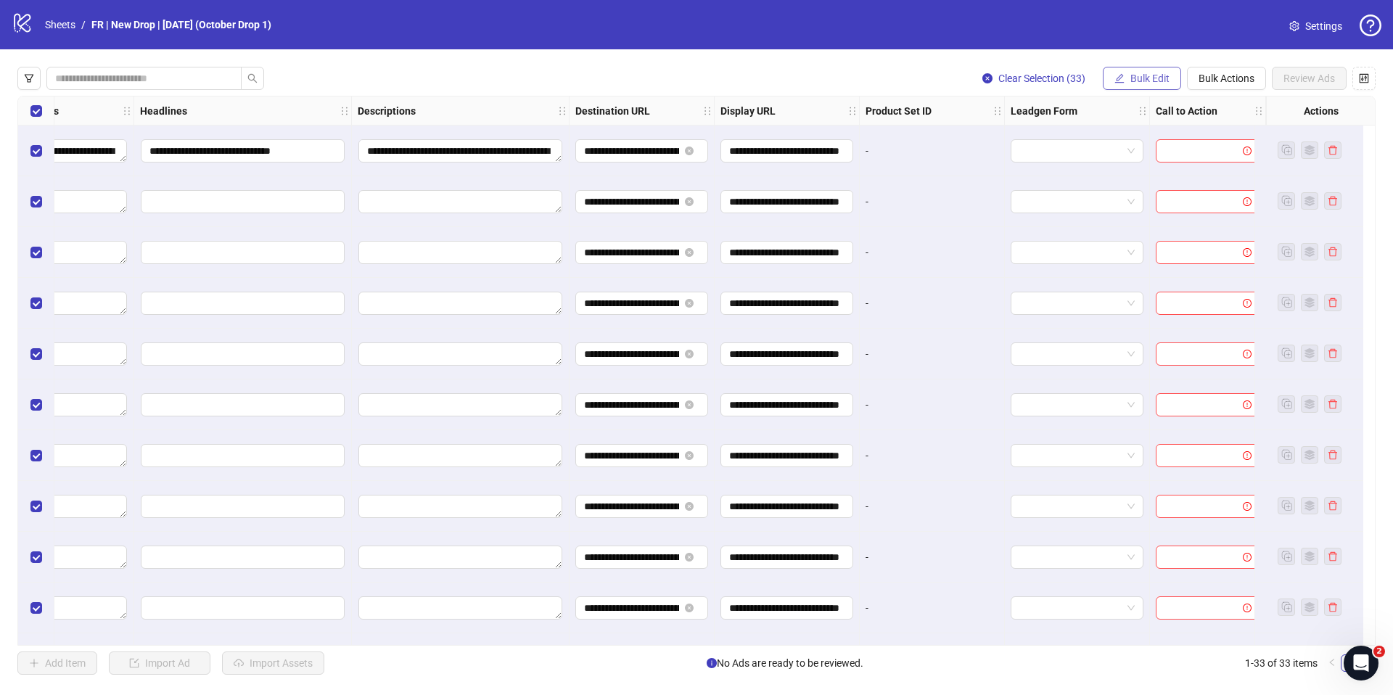
click at [1139, 83] on span "Bulk Edit" at bounding box center [1149, 79] width 39 height 12
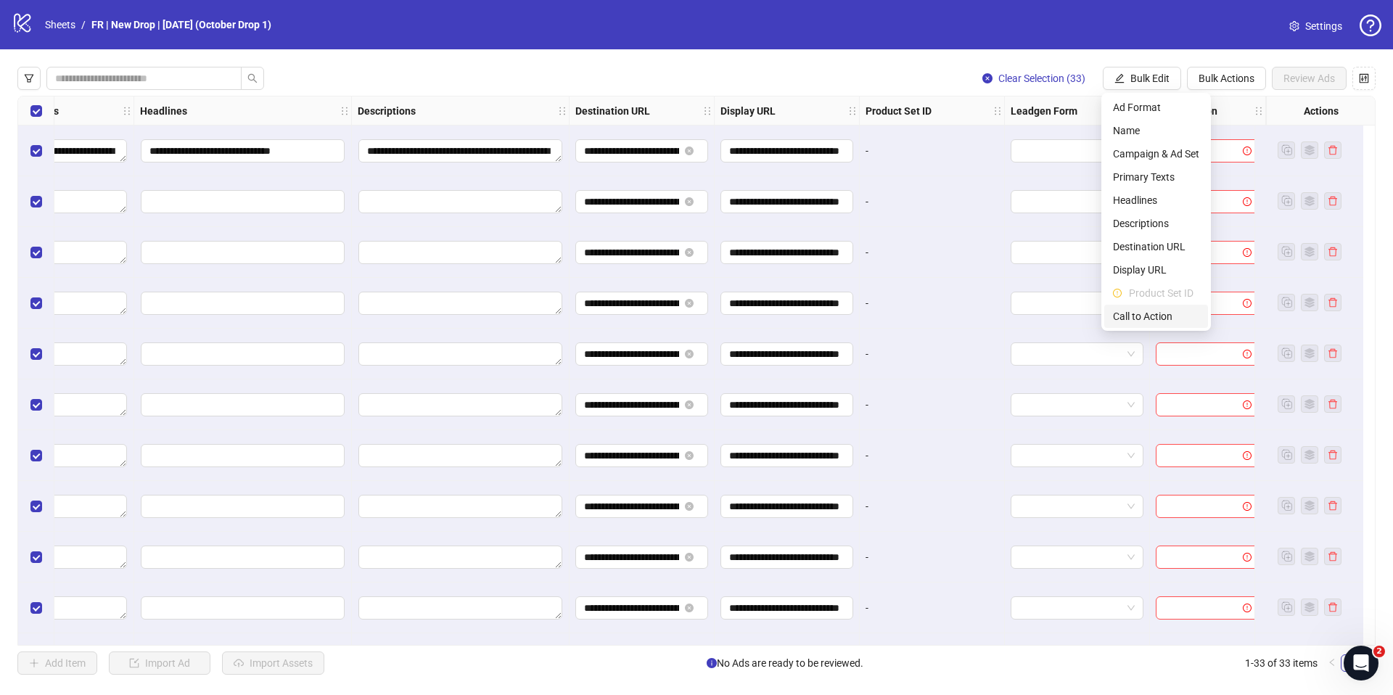
click at [1155, 313] on span "Call to Action" at bounding box center [1156, 316] width 86 height 16
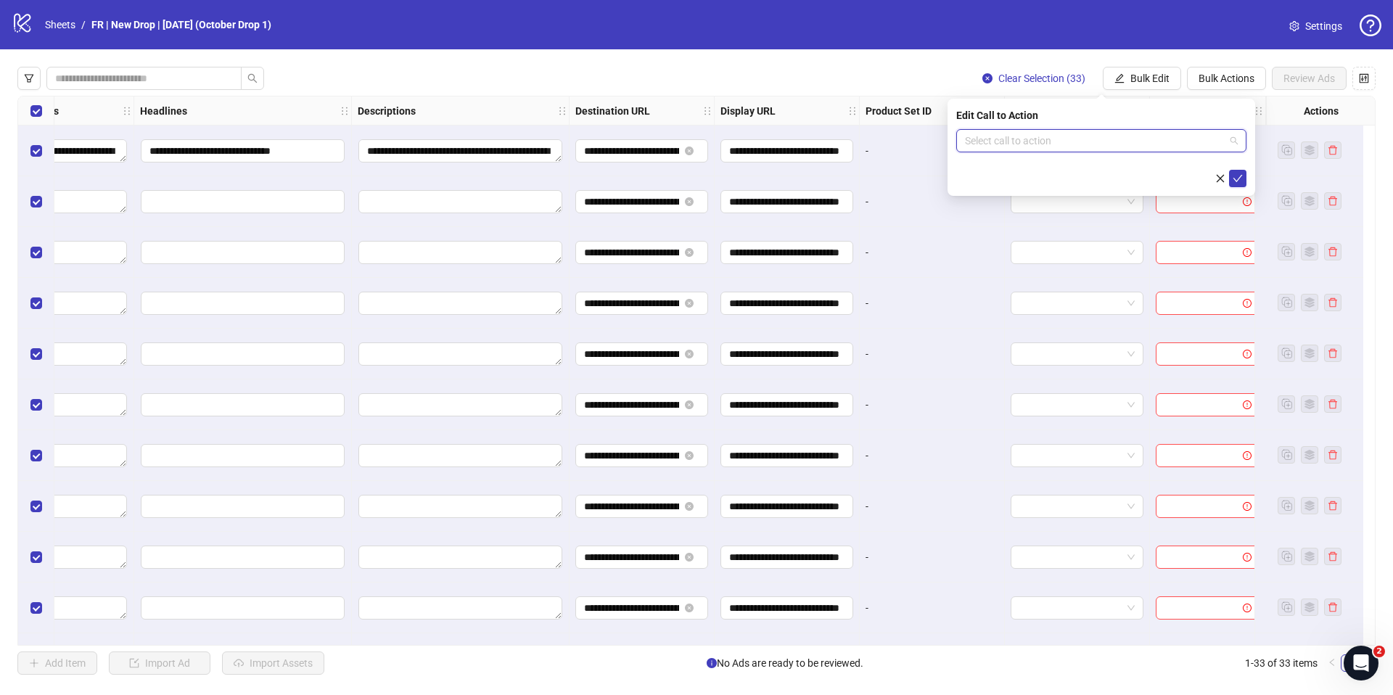
click at [1039, 150] on input "search" at bounding box center [1095, 141] width 260 height 22
type input "****"
click at [1047, 169] on div "Shop now" at bounding box center [1101, 170] width 267 height 16
click at [1240, 176] on icon "check" at bounding box center [1237, 178] width 10 height 10
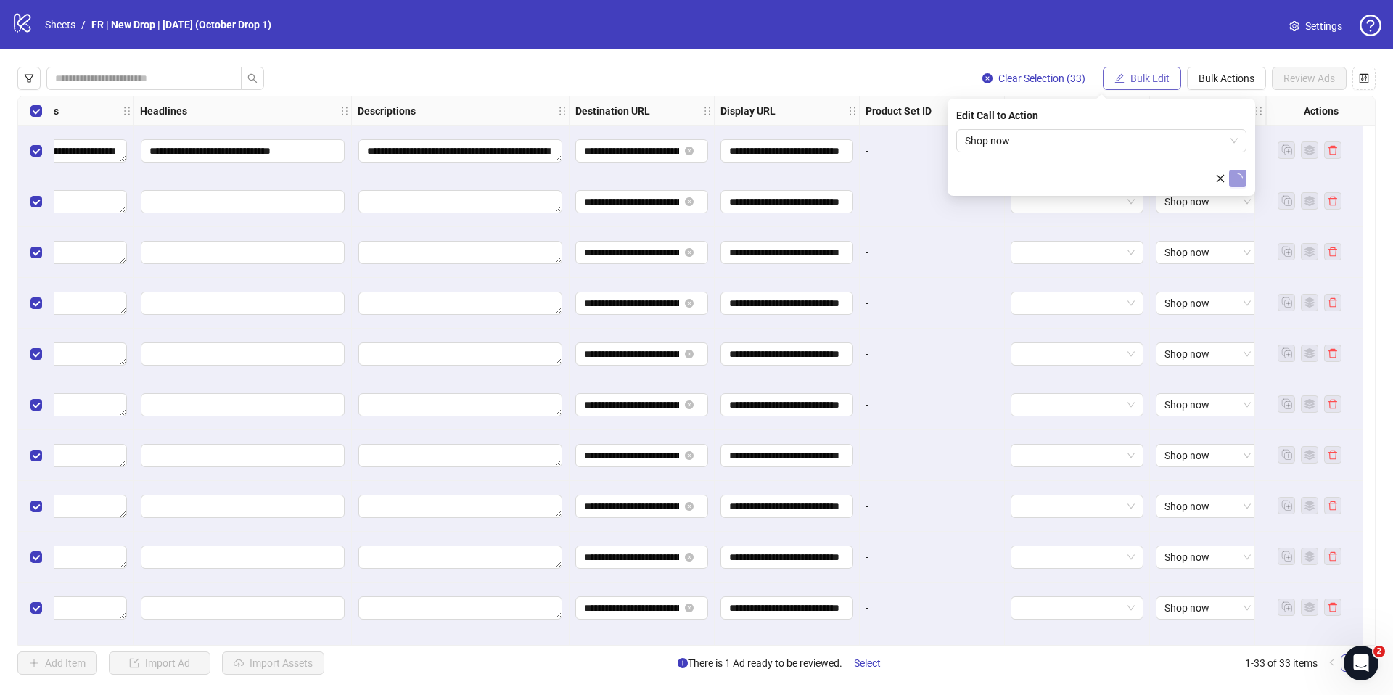
click at [1130, 79] on span "Bulk Edit" at bounding box center [1149, 79] width 39 height 12
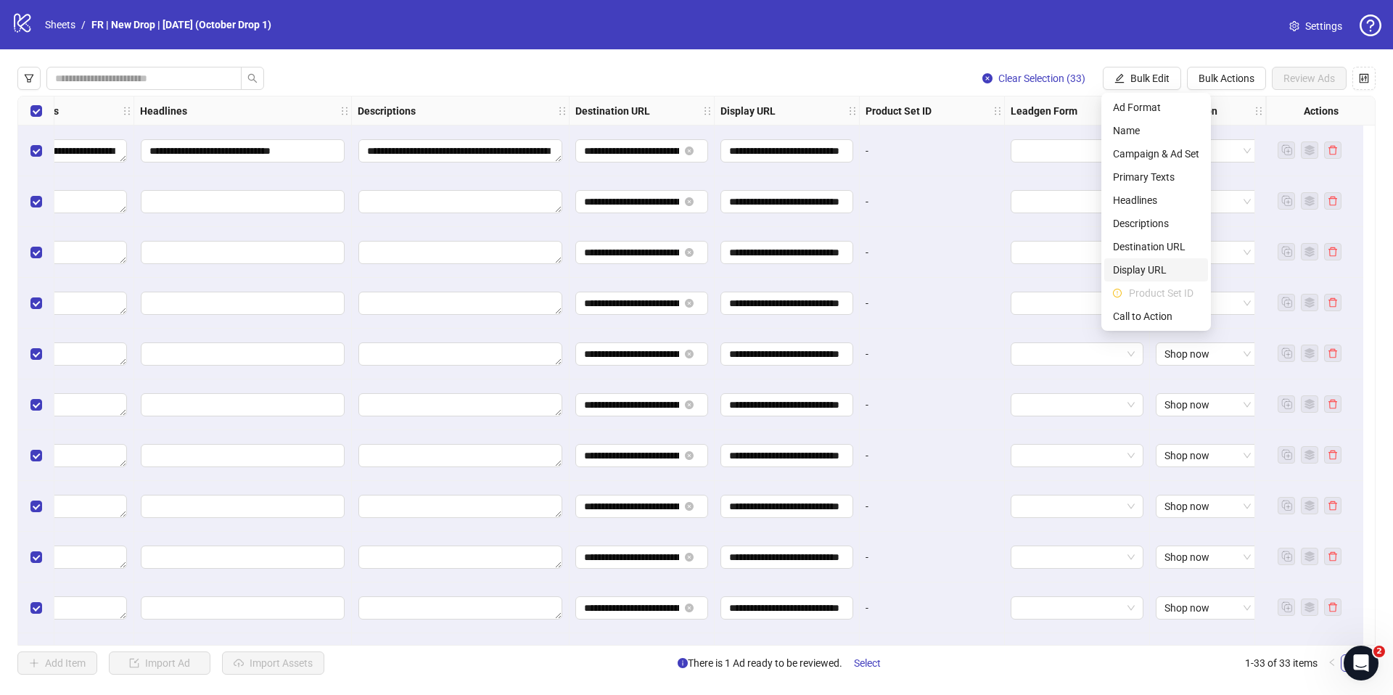
click at [1134, 265] on span "Display URL" at bounding box center [1156, 270] width 86 height 16
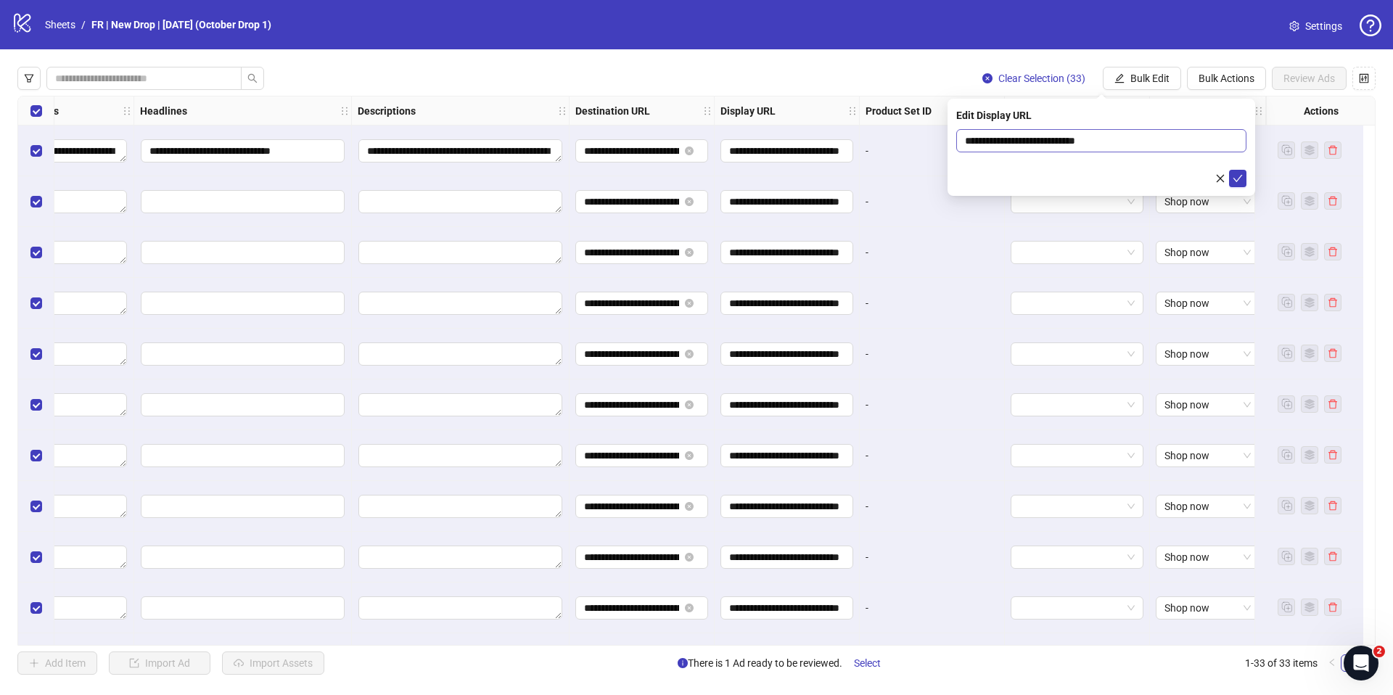
drag, startPoint x: 1234, startPoint y: 173, endPoint x: 1217, endPoint y: 146, distance: 31.6
click at [1234, 173] on span "submit" at bounding box center [1237, 179] width 10 height 12
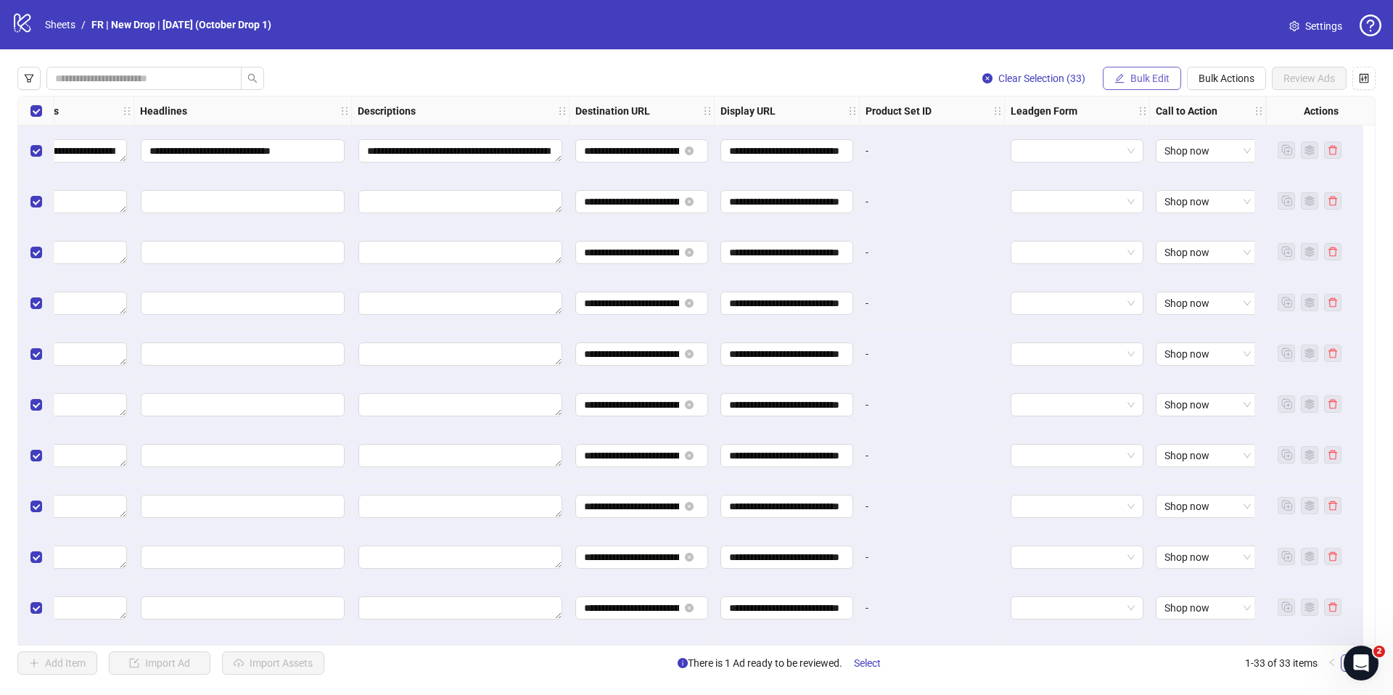
click at [1135, 75] on span "Bulk Edit" at bounding box center [1149, 79] width 39 height 12
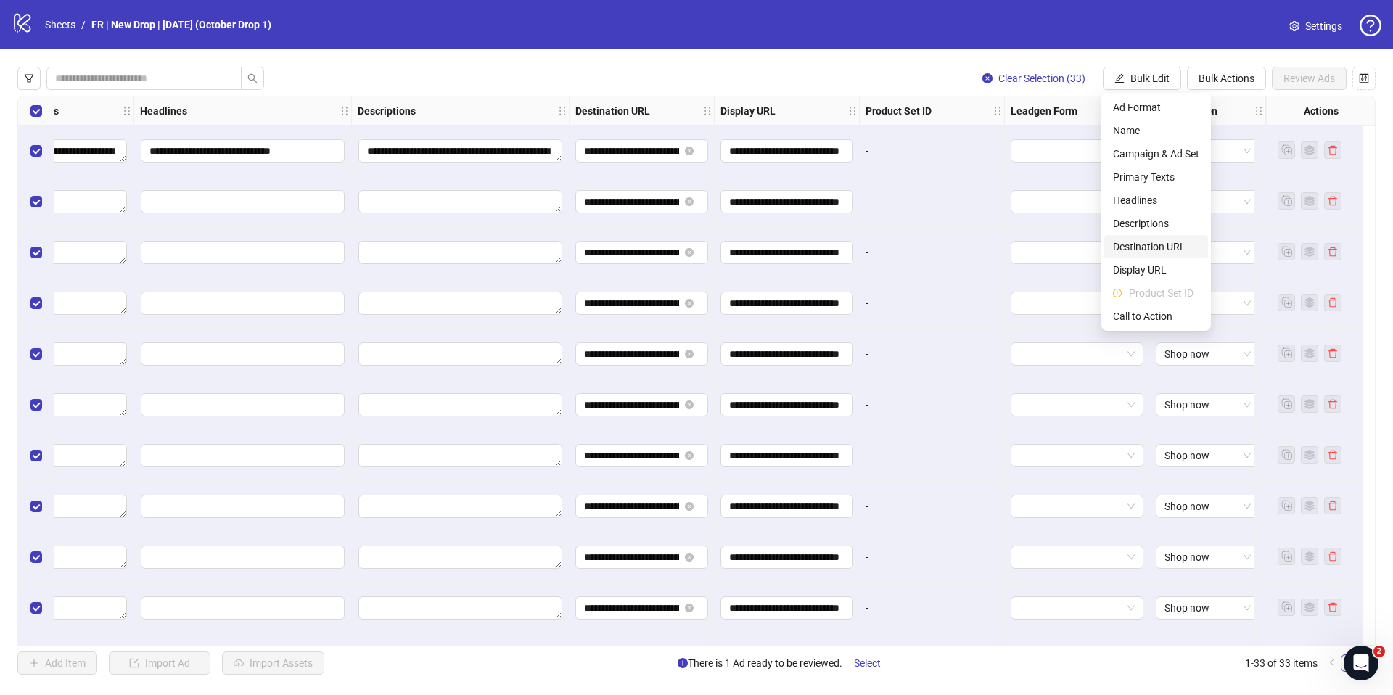
click at [1144, 247] on span "Destination URL" at bounding box center [1156, 247] width 86 height 16
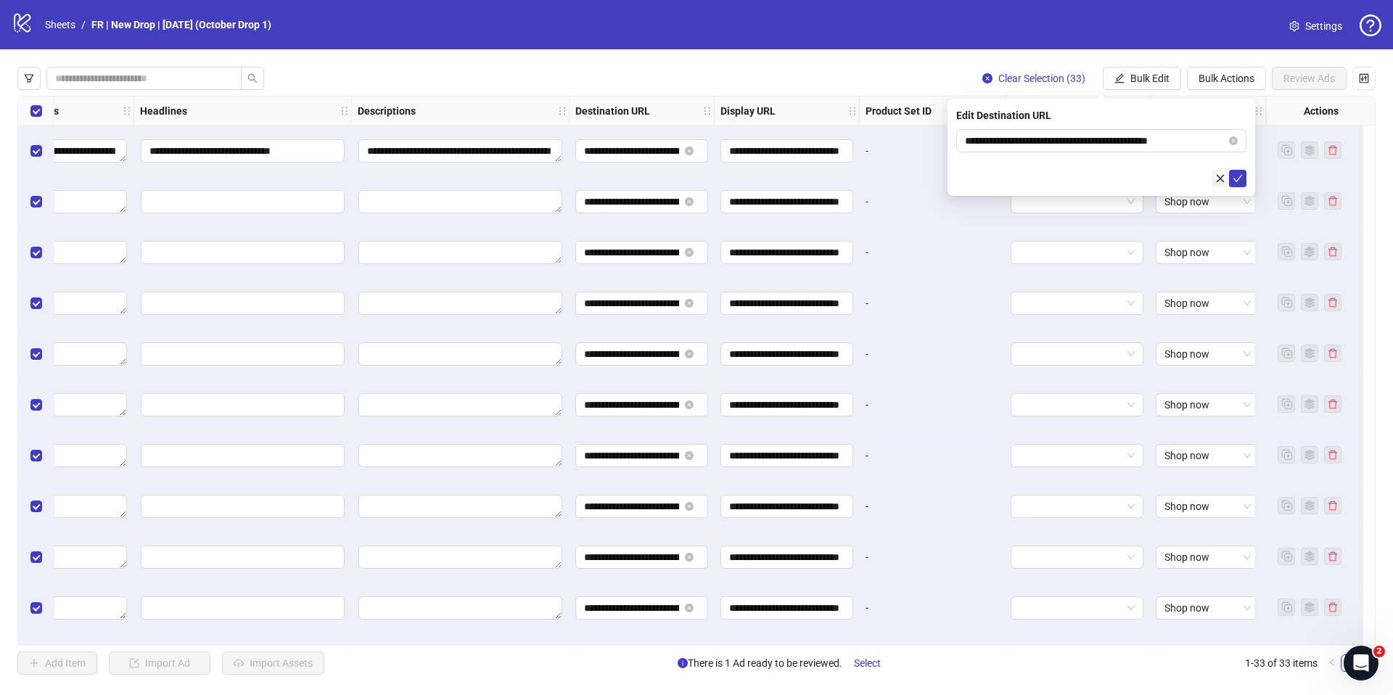
drag, startPoint x: 1240, startPoint y: 178, endPoint x: 1217, endPoint y: 181, distance: 22.7
click at [1240, 178] on icon "check" at bounding box center [1237, 178] width 10 height 10
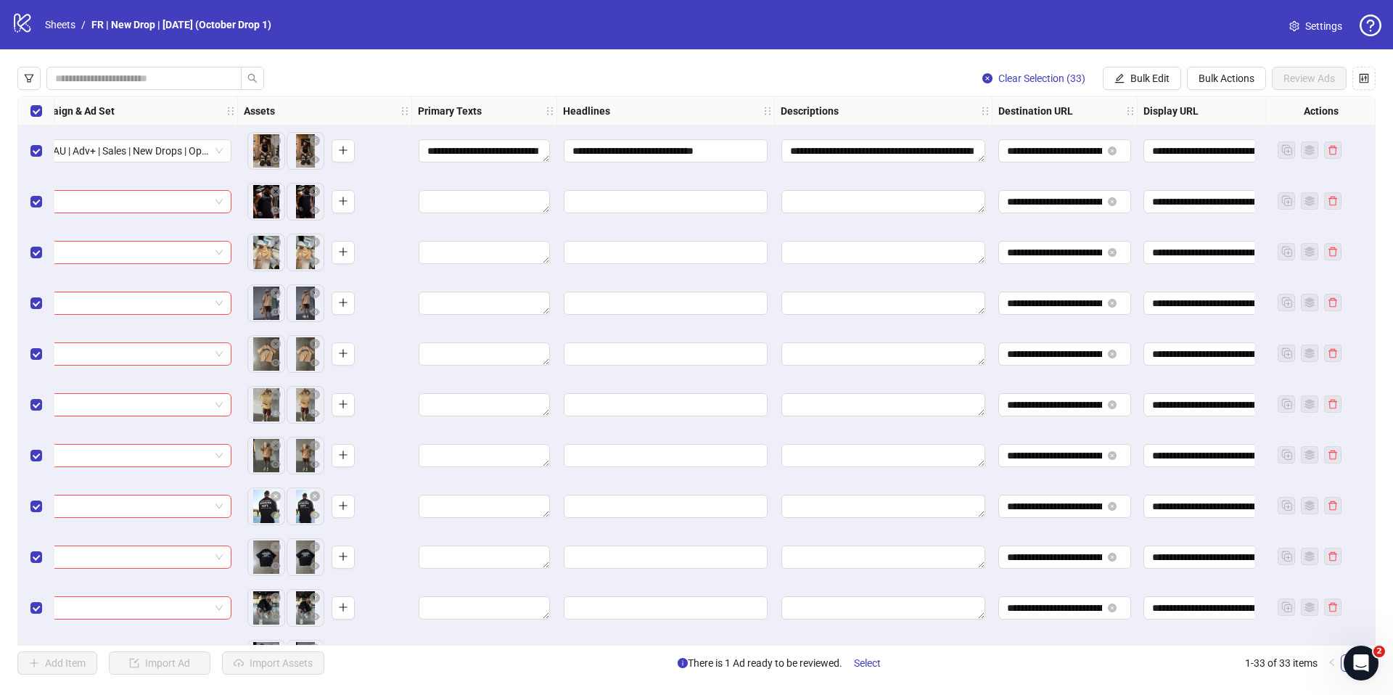
scroll to position [0, 123]
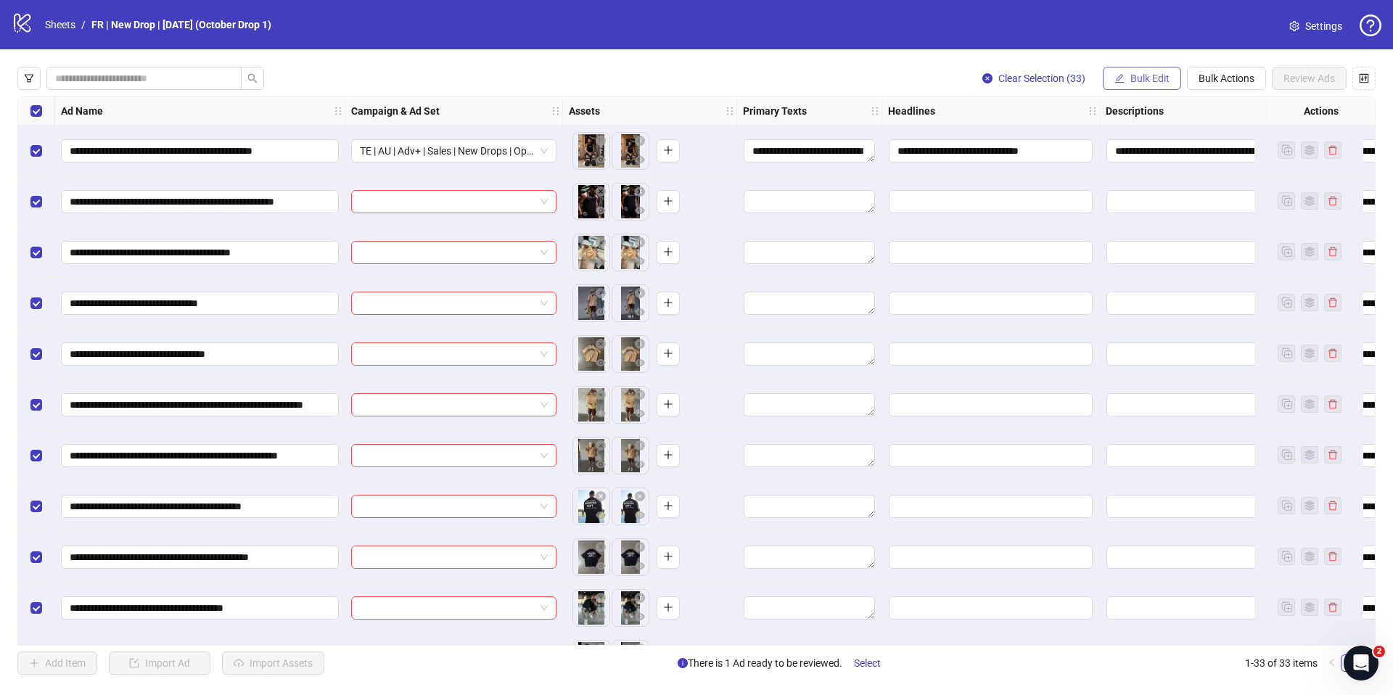
click at [1123, 84] on button "Bulk Edit" at bounding box center [1141, 78] width 78 height 23
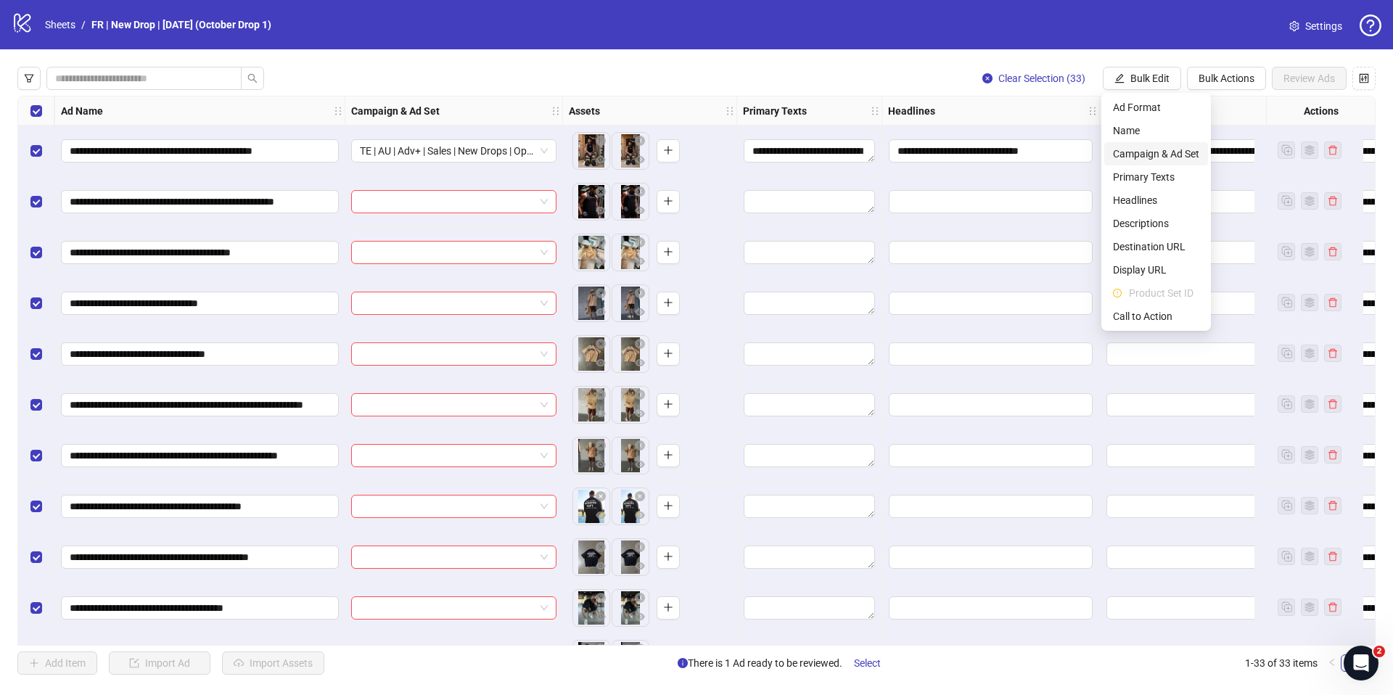
click at [1126, 149] on span "Campaign & Ad Set" at bounding box center [1156, 154] width 86 height 16
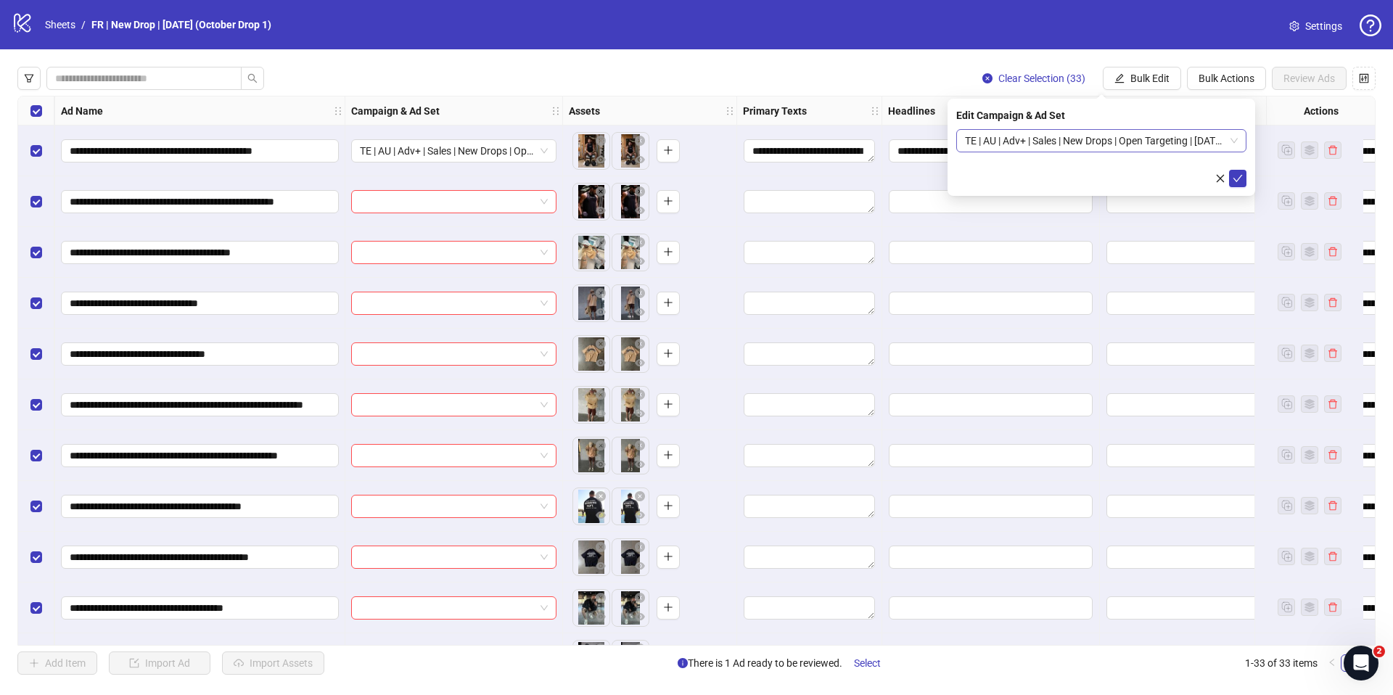
click at [1150, 135] on span "TE | AU | Adv+ | Sales | New Drops | Open Targeting | [DATE] (October Drop 1)" at bounding box center [1101, 141] width 273 height 22
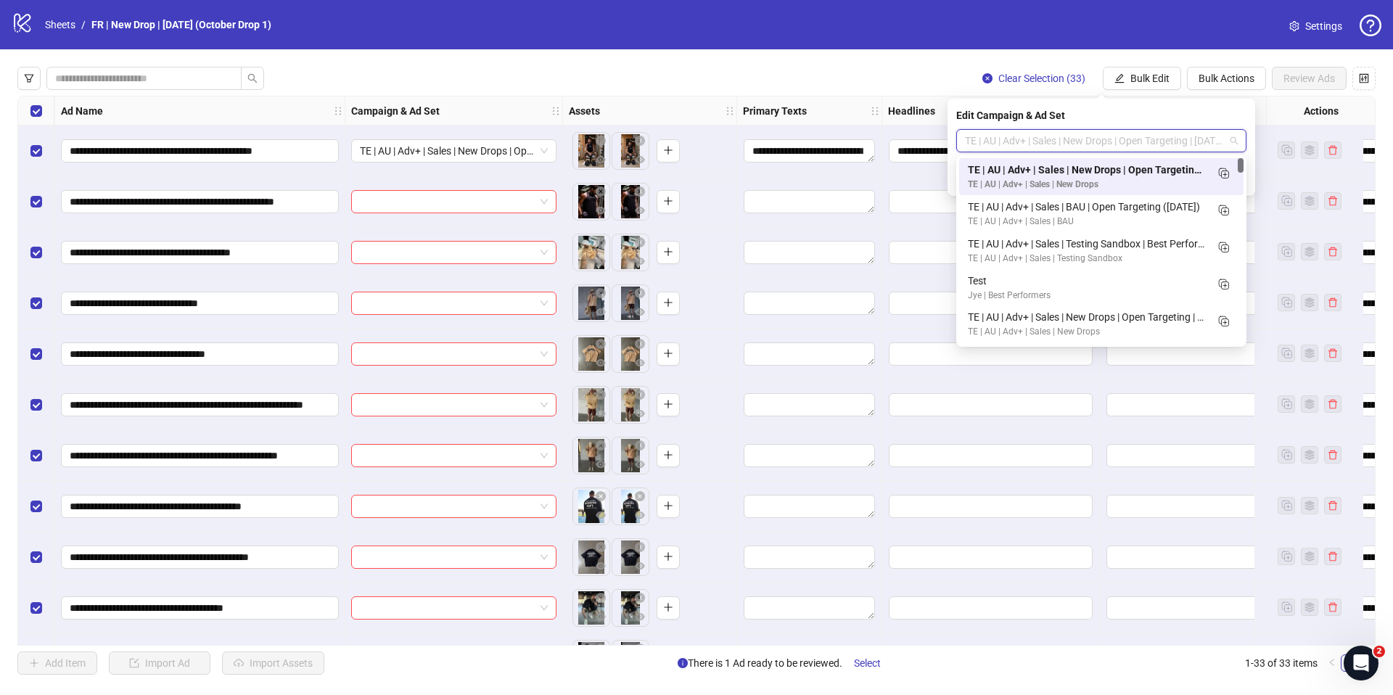
click at [1123, 172] on div "TE | AU | Adv+ | Sales | New Drops | Open Targeting | [DATE] (October Drop 1)" at bounding box center [1087, 170] width 238 height 16
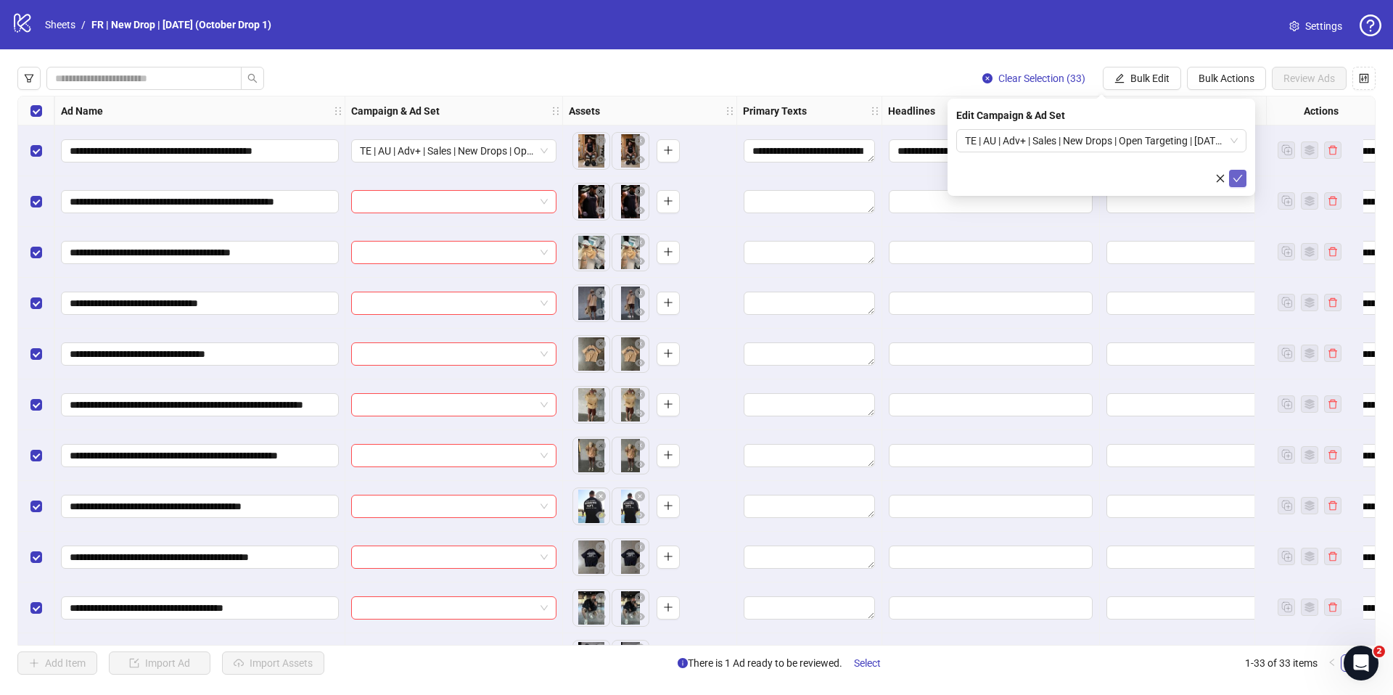
click at [1235, 174] on icon "check" at bounding box center [1237, 178] width 10 height 10
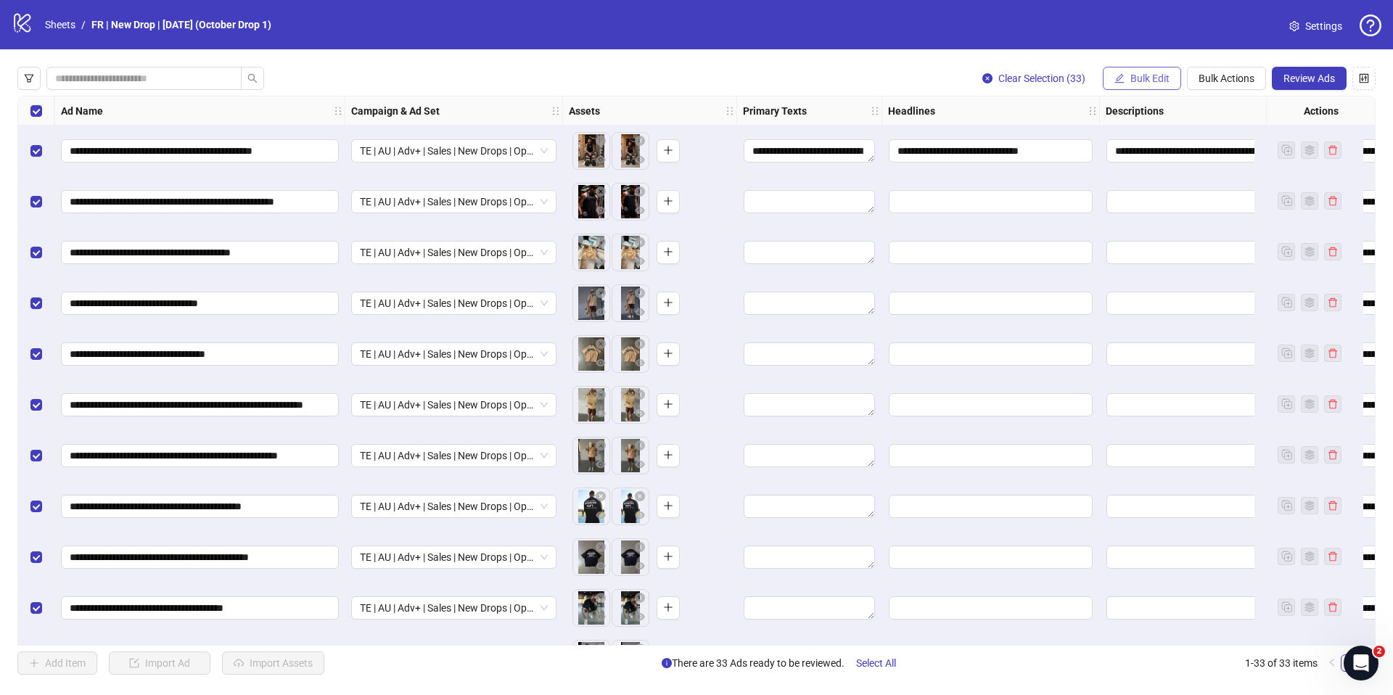
click at [1134, 80] on span "Bulk Edit" at bounding box center [1149, 79] width 39 height 12
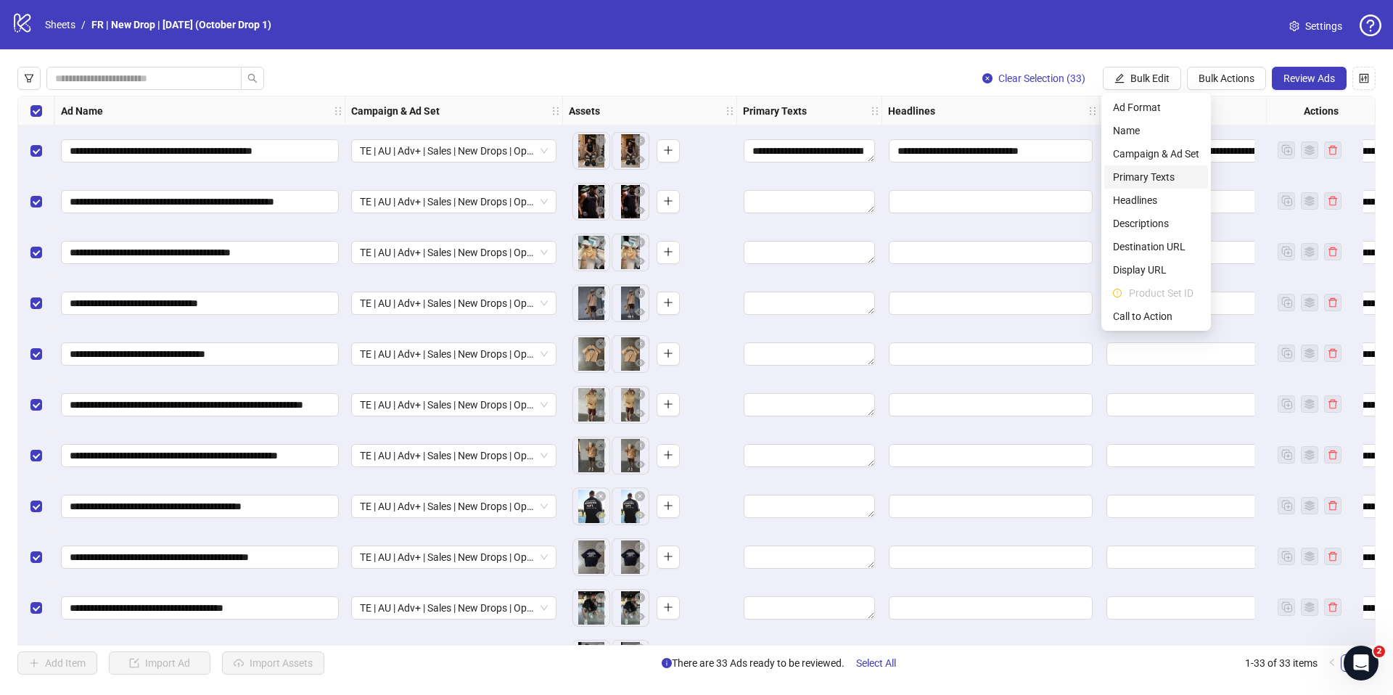
click at [1153, 175] on span "Primary Texts" at bounding box center [1156, 177] width 86 height 16
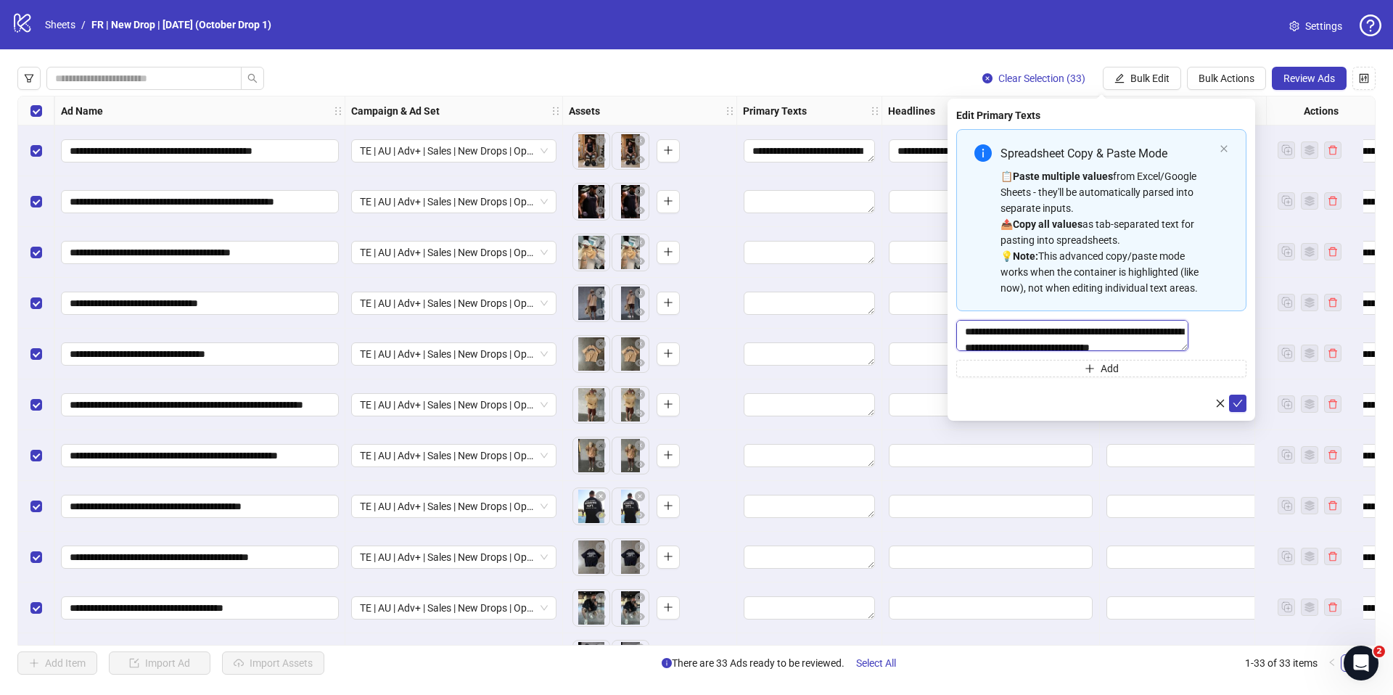
click at [1110, 339] on textarea "**********" at bounding box center [1072, 335] width 232 height 31
click at [1235, 404] on button "submit" at bounding box center [1237, 403] width 17 height 17
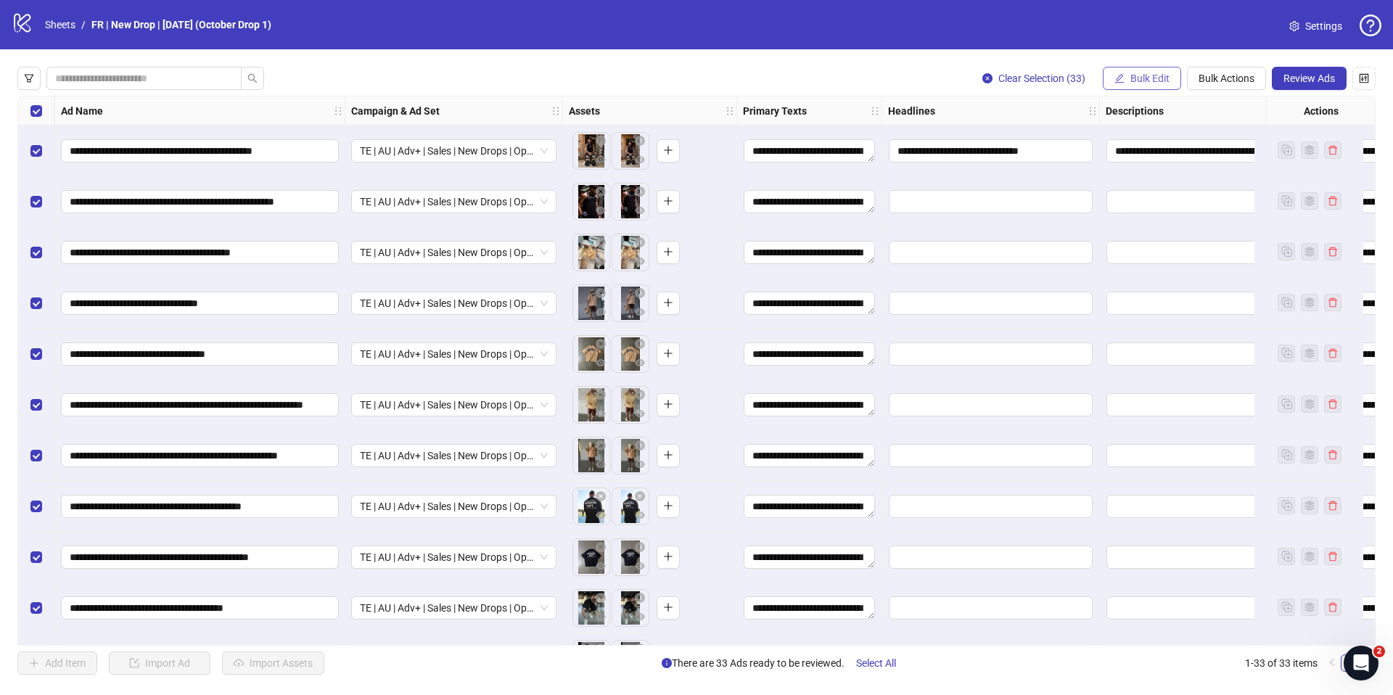
click at [1139, 75] on span "Bulk Edit" at bounding box center [1149, 79] width 39 height 12
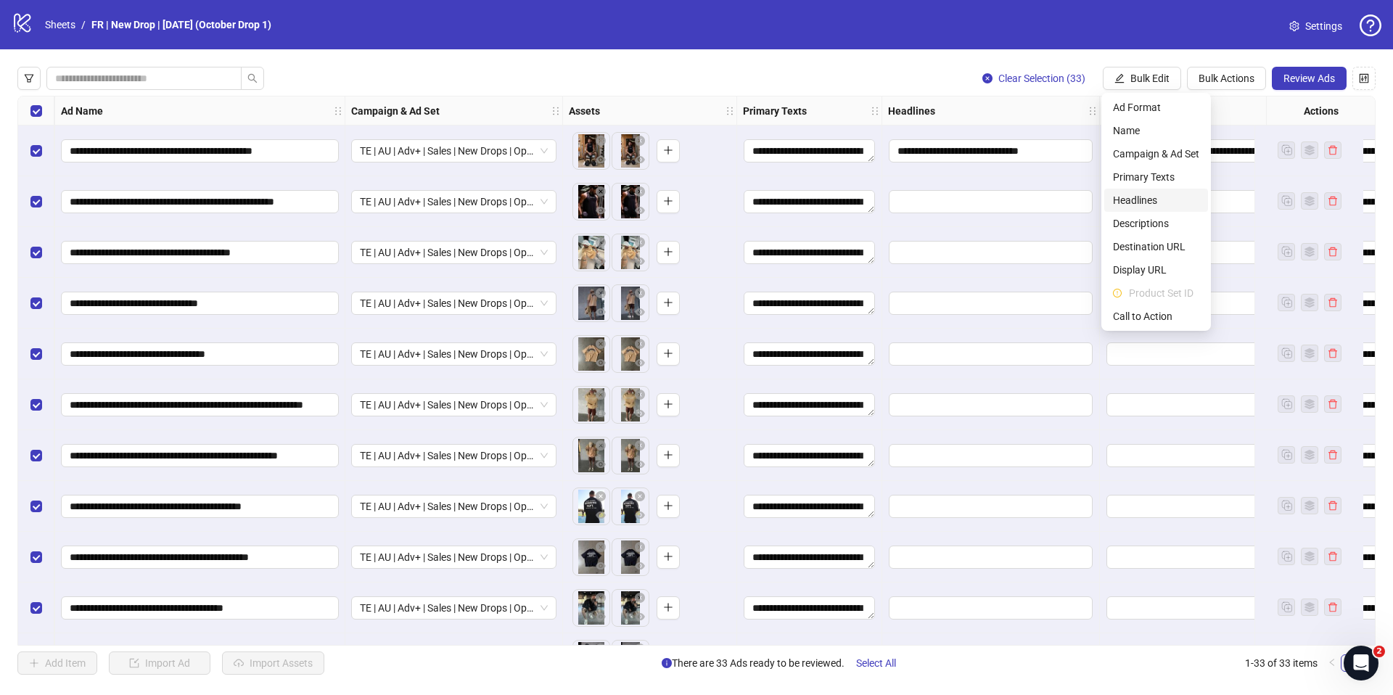
click at [1137, 205] on span "Headlines" at bounding box center [1156, 200] width 86 height 16
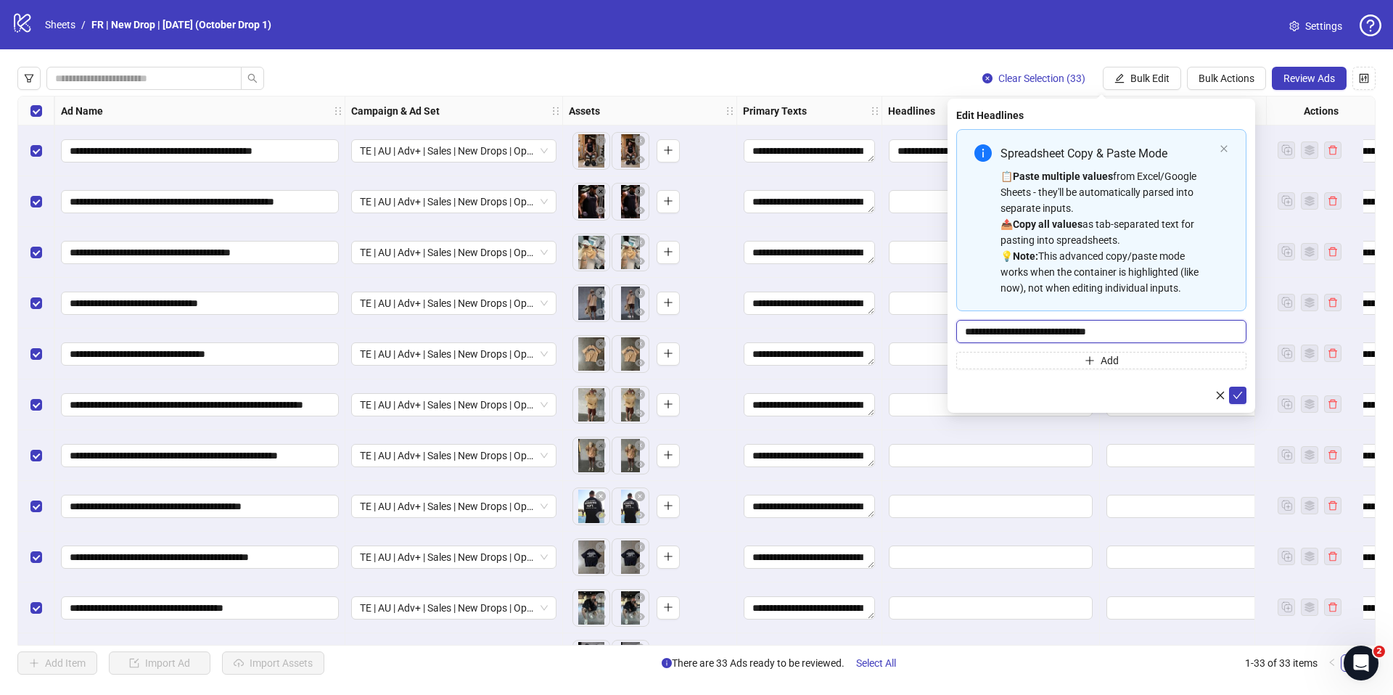
drag, startPoint x: 1123, startPoint y: 332, endPoint x: 1176, endPoint y: 351, distance: 55.5
click at [1123, 332] on input "**********" at bounding box center [1101, 331] width 290 height 23
click at [991, 331] on input "**********" at bounding box center [1101, 331] width 290 height 23
type input "**********"
click at [1242, 389] on button "submit" at bounding box center [1237, 395] width 17 height 17
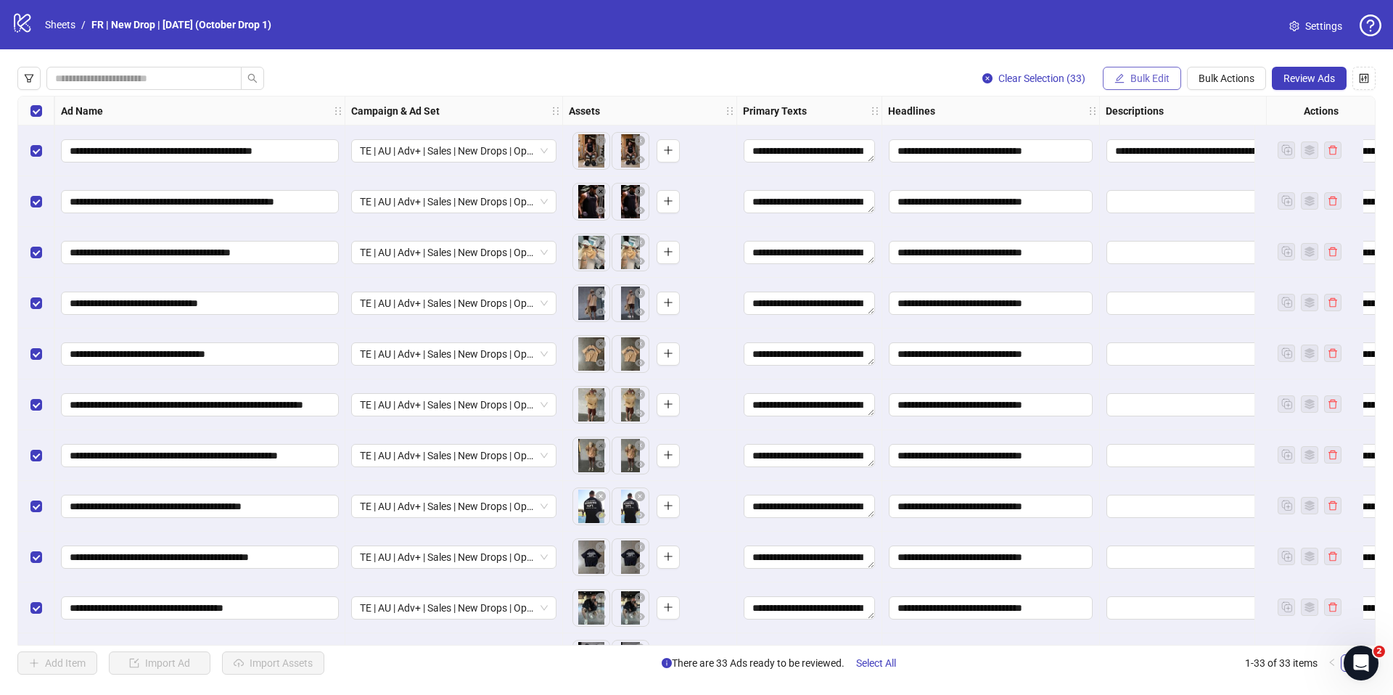
click at [1156, 80] on span "Bulk Edit" at bounding box center [1149, 79] width 39 height 12
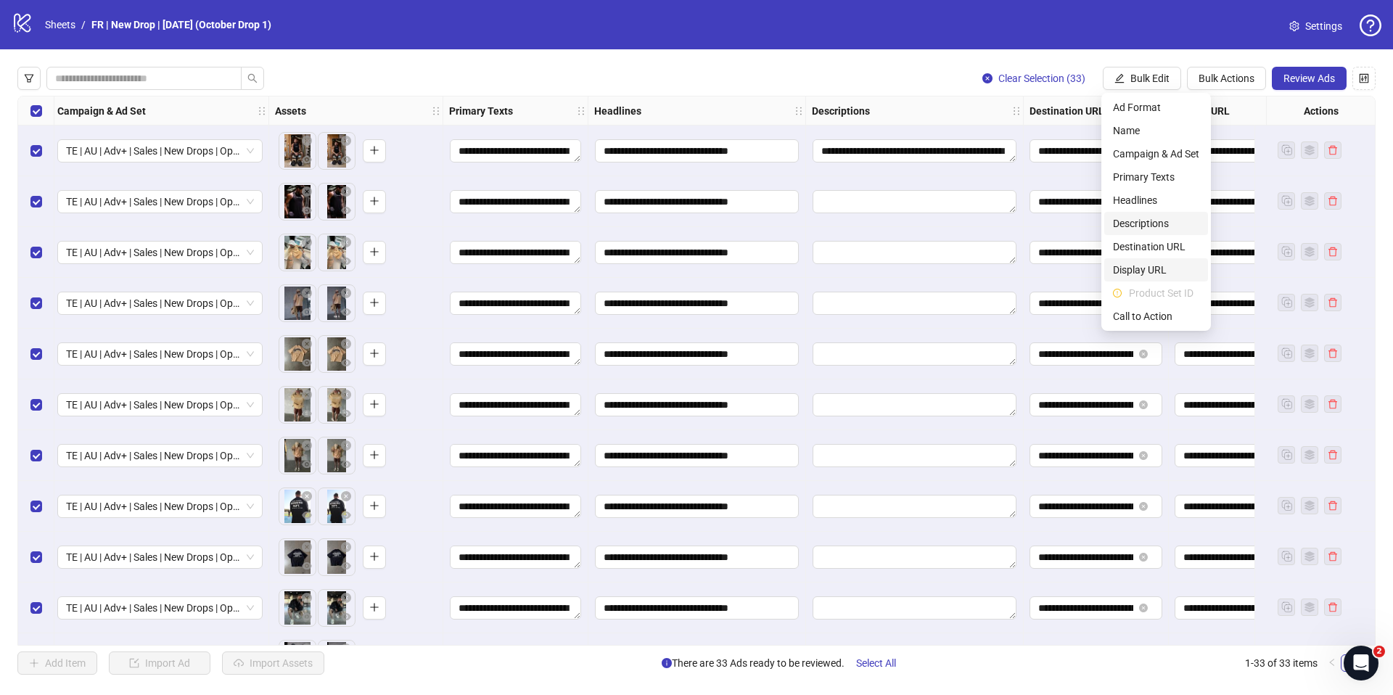
scroll to position [0, 417]
click at [1134, 230] on span "Descriptions" at bounding box center [1156, 223] width 86 height 16
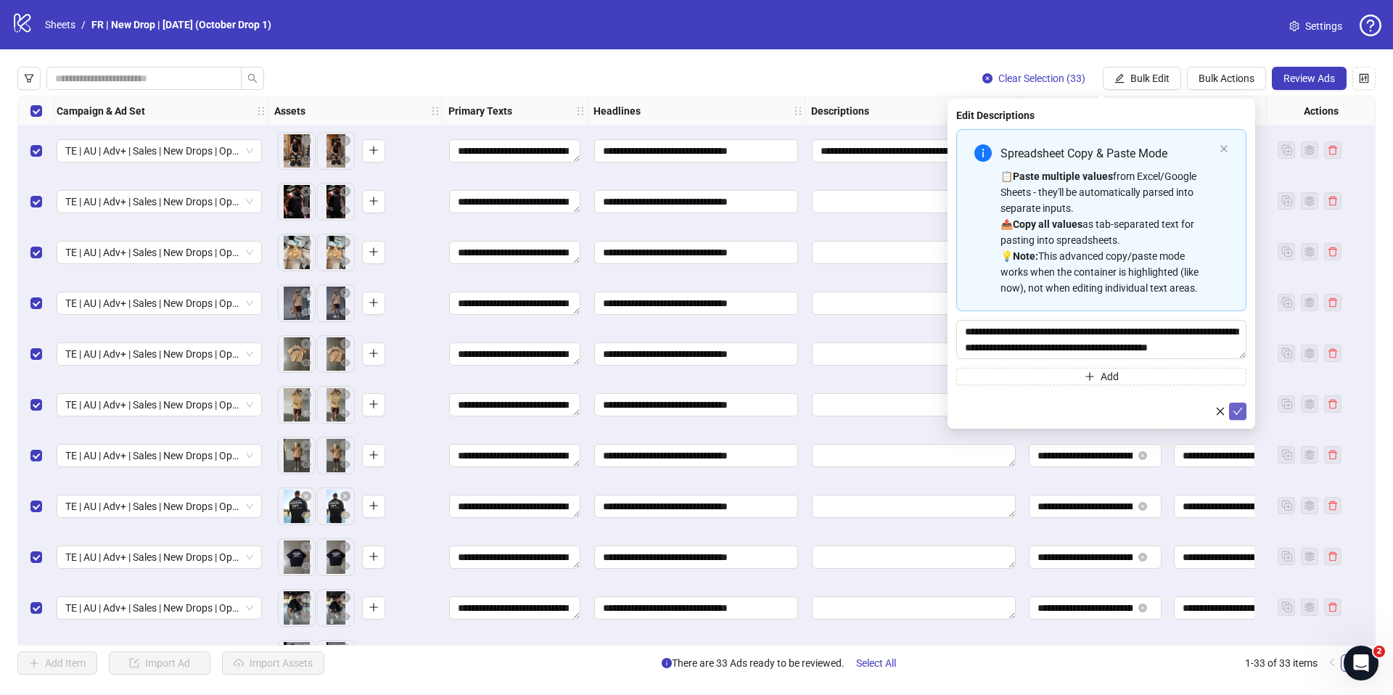
click at [1232, 408] on icon "check" at bounding box center [1237, 411] width 10 height 10
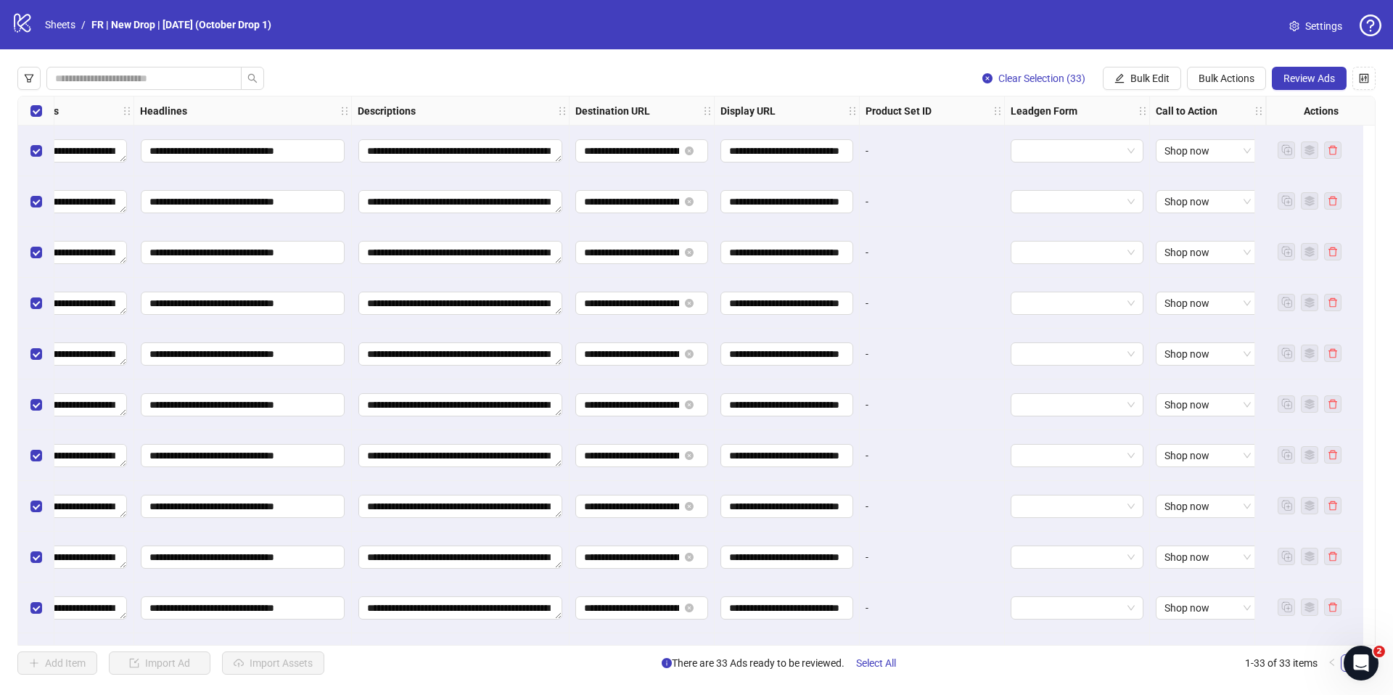
scroll to position [0, 0]
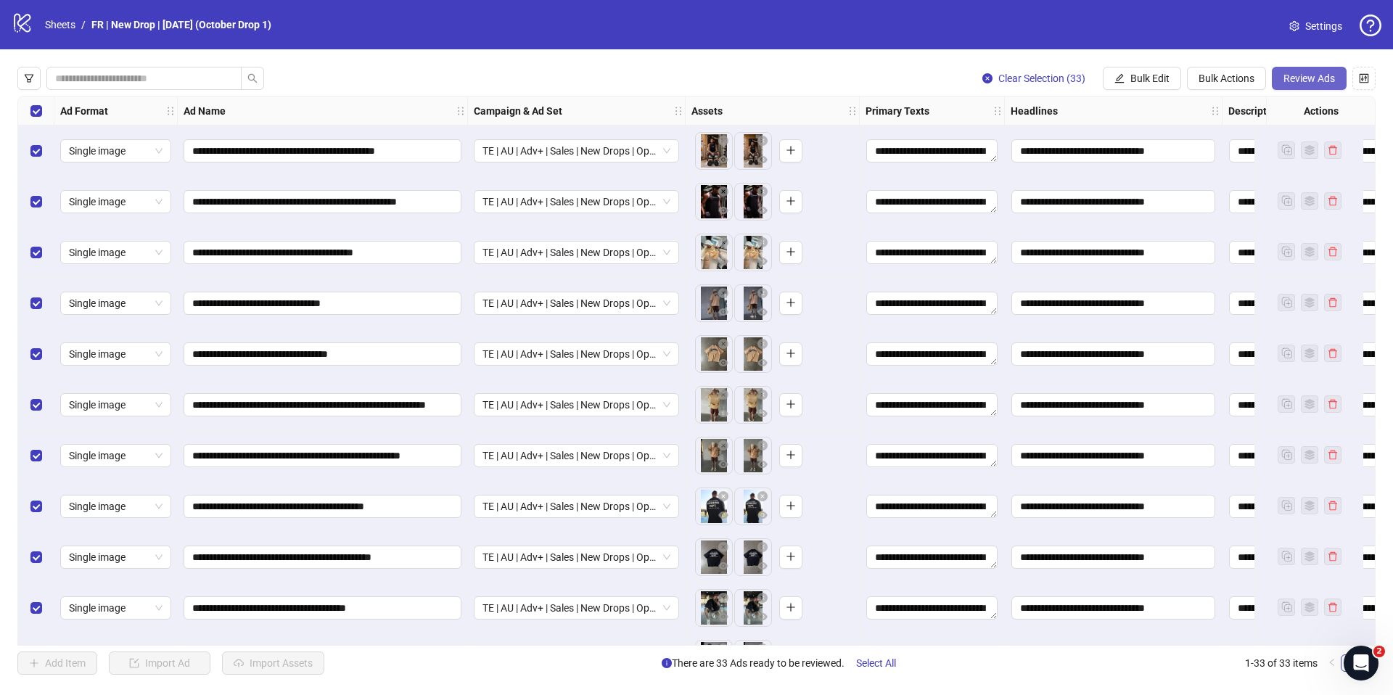
click at [1314, 75] on span "Review Ads" at bounding box center [1308, 79] width 51 height 12
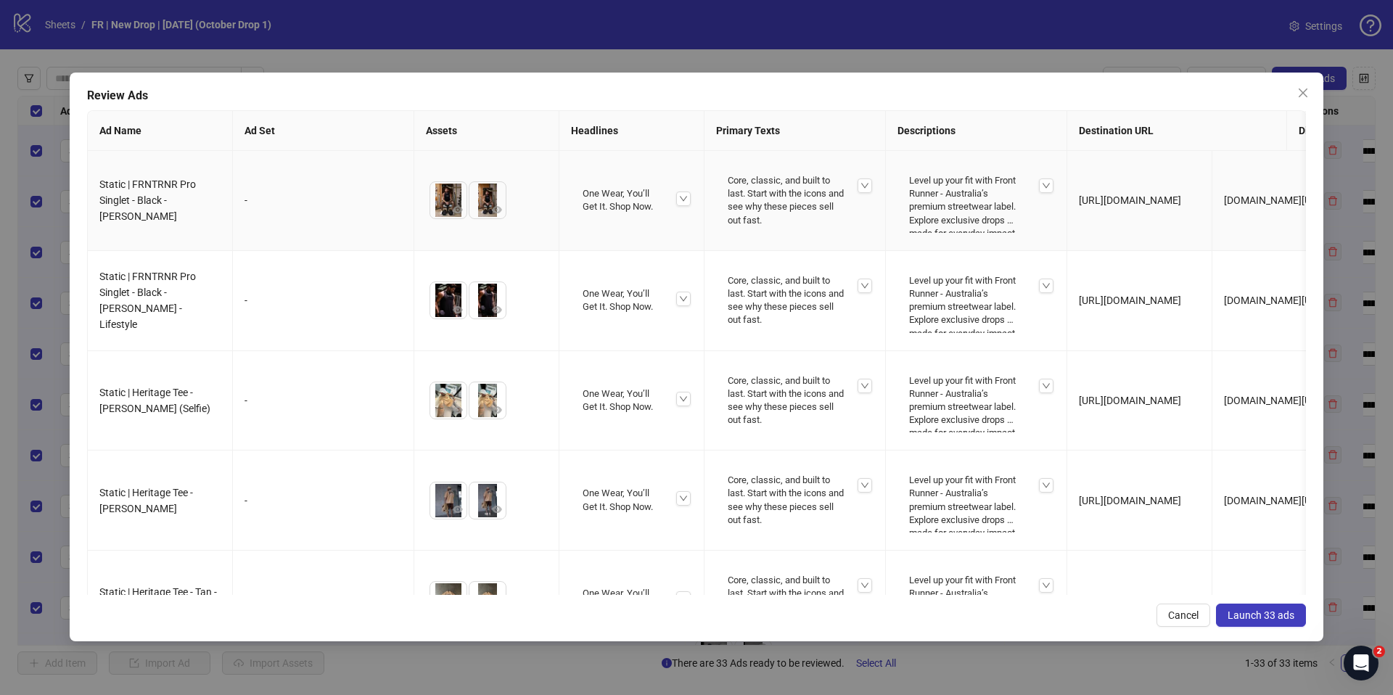
click at [322, 202] on div "-" at bounding box center [322, 200] width 157 height 16
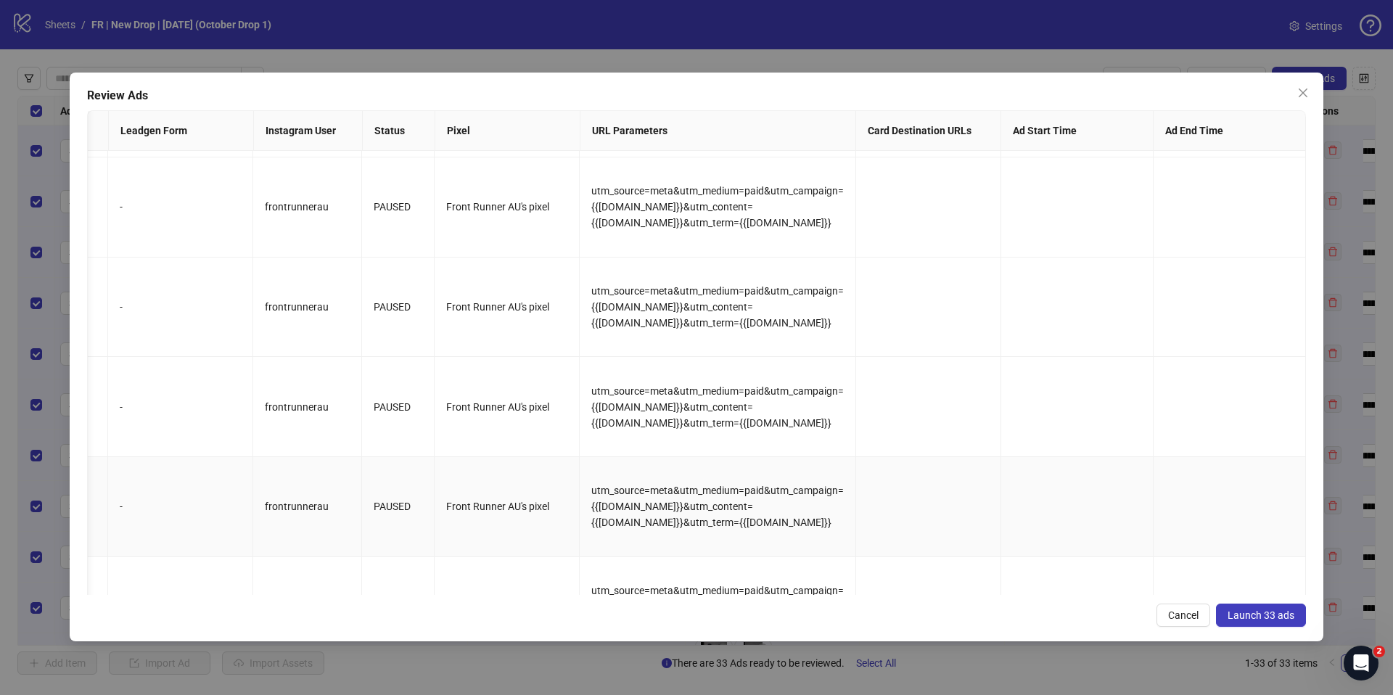
scroll to position [1291, 1917]
click at [1249, 618] on span "Launch 33 ads" at bounding box center [1260, 615] width 67 height 12
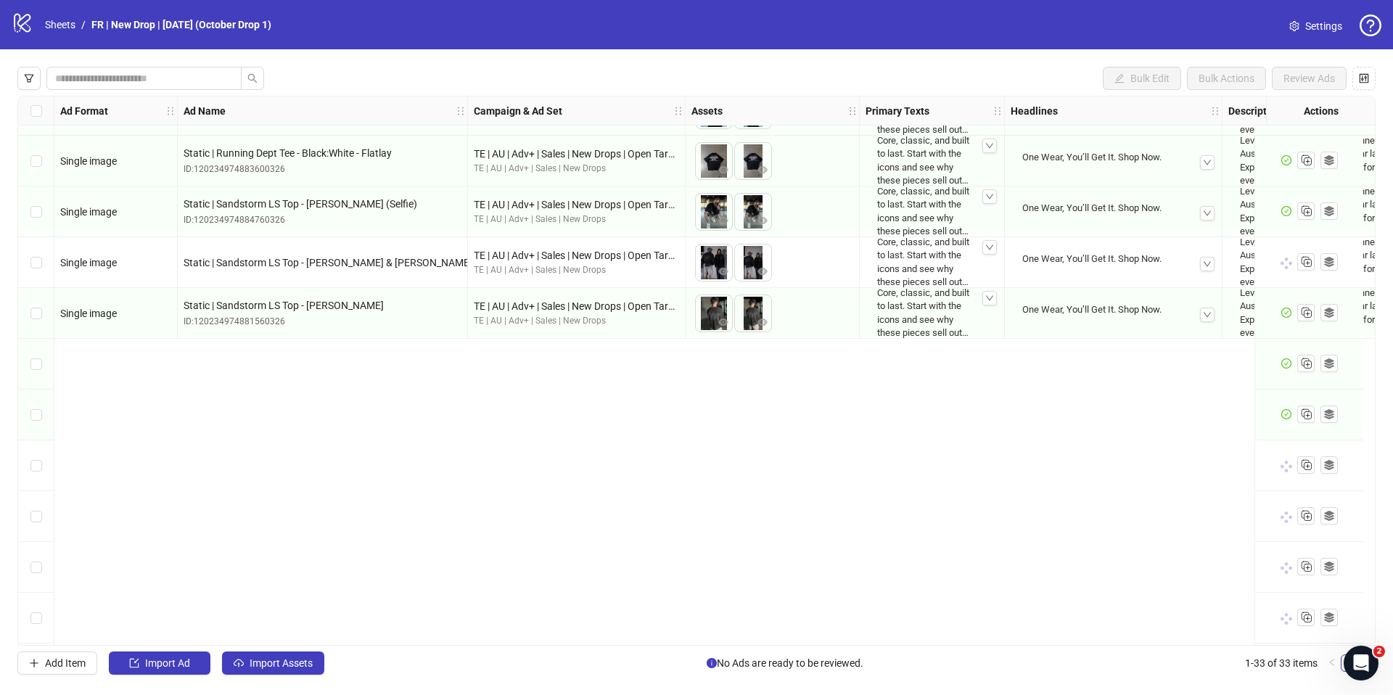
scroll to position [0, 0]
